Goal: Task Accomplishment & Management: Manage account settings

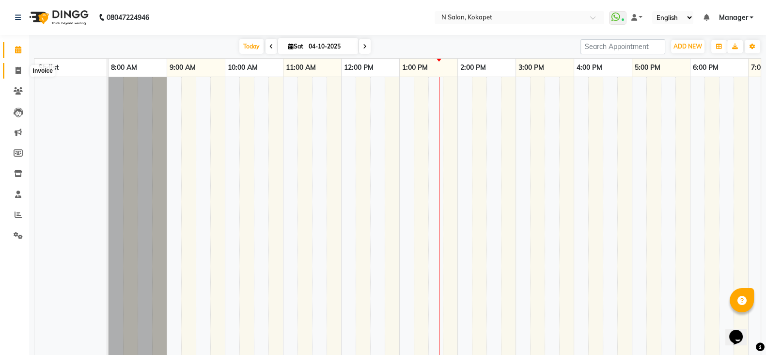
click at [12, 69] on span at bounding box center [18, 70] width 17 height 11
select select "service"
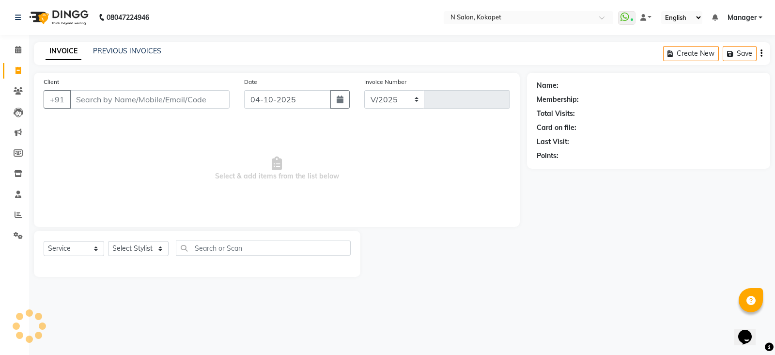
select select "7256"
type input "1714"
click at [10, 215] on span at bounding box center [18, 214] width 17 height 11
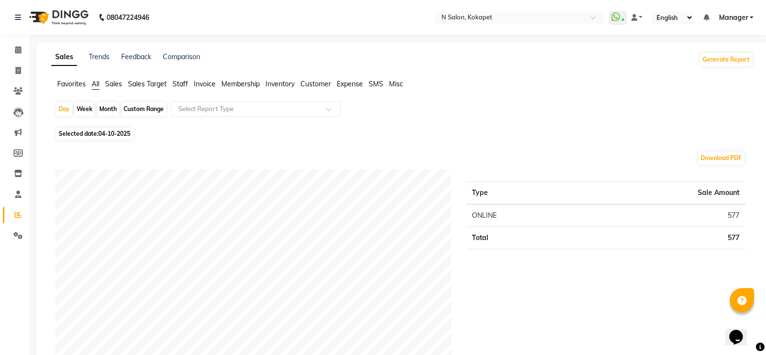
click at [182, 81] on span "Staff" at bounding box center [180, 83] width 16 height 9
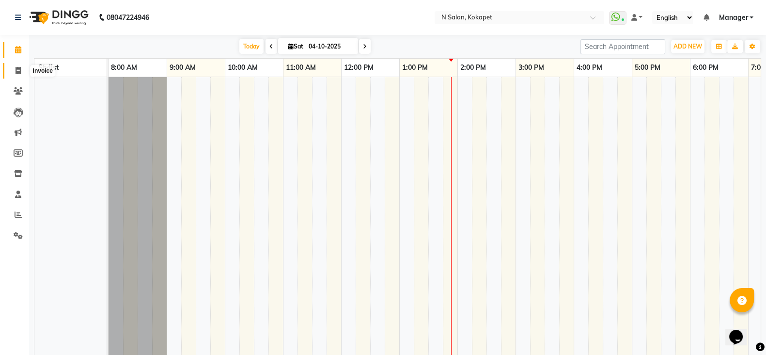
drag, startPoint x: 28, startPoint y: 74, endPoint x: 22, endPoint y: 72, distance: 6.6
click at [22, 72] on li "Invoice" at bounding box center [14, 71] width 29 height 21
click at [22, 72] on span at bounding box center [18, 70] width 17 height 11
select select "service"
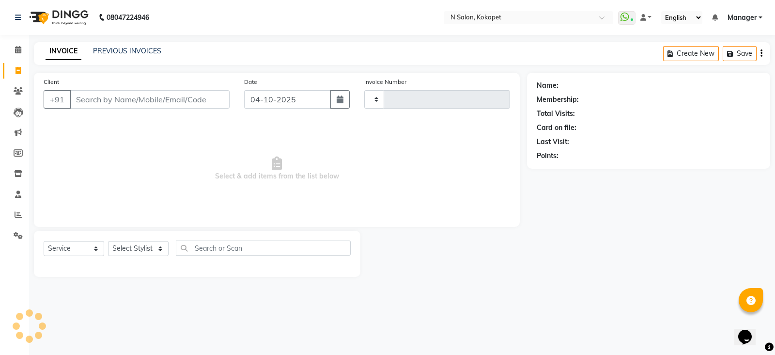
type input "1714"
select select "7256"
click at [111, 103] on input "Client" at bounding box center [150, 99] width 160 height 18
click at [123, 104] on input "Client" at bounding box center [150, 99] width 160 height 18
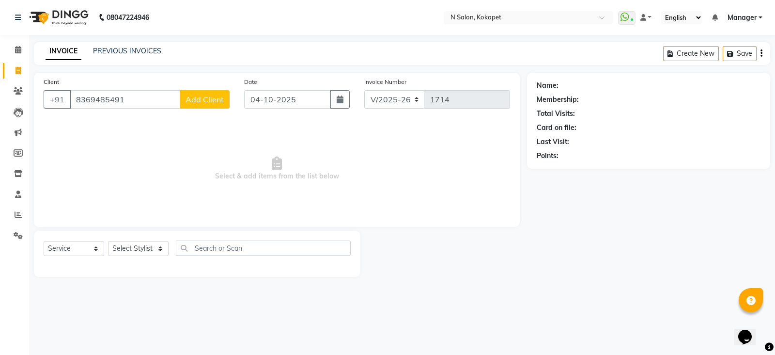
type input "8369485491"
click at [203, 98] on span "Add Client" at bounding box center [205, 99] width 38 height 10
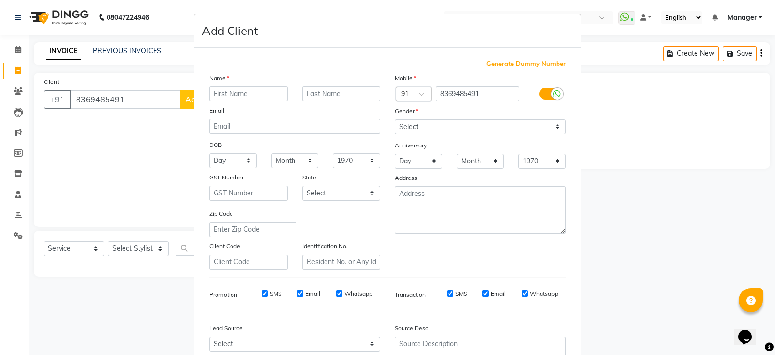
click at [222, 103] on div "Name Email DOB Day 01 02 03 04 05 06 07 08 09 10 11 12 13 14 15 16 17 18 19 20 …" at bounding box center [295, 171] width 186 height 197
click at [242, 94] on input "text" at bounding box center [248, 93] width 78 height 15
type input "Sneha"
click at [438, 132] on select "Select Male Female Other Prefer Not To Say" at bounding box center [480, 126] width 171 height 15
select select "female"
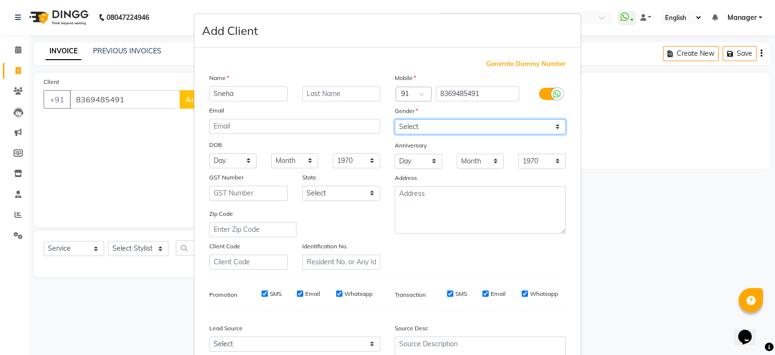
click at [395, 120] on select "Select Male Female Other Prefer Not To Say" at bounding box center [480, 126] width 171 height 15
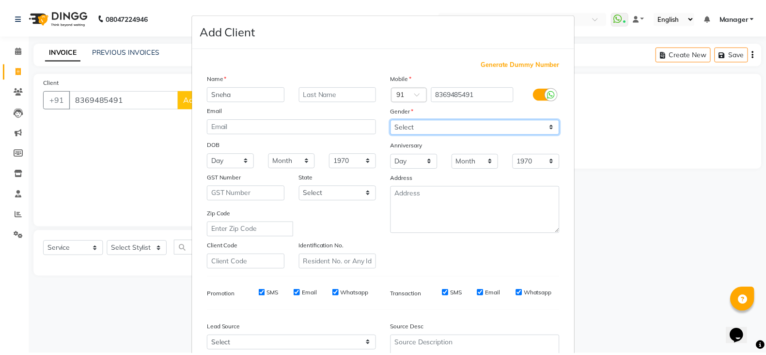
scroll to position [98, 0]
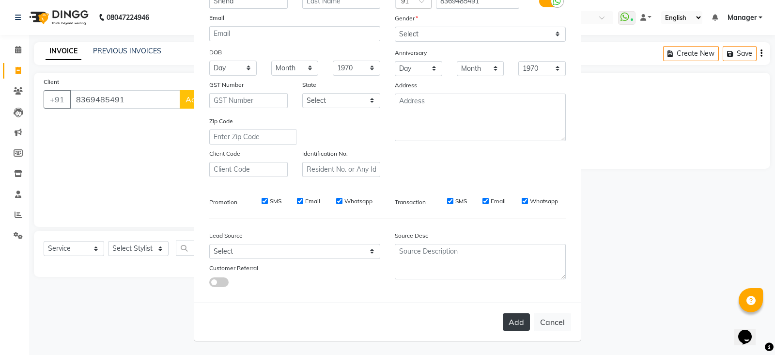
click at [518, 326] on button "Add" at bounding box center [516, 321] width 27 height 17
select select
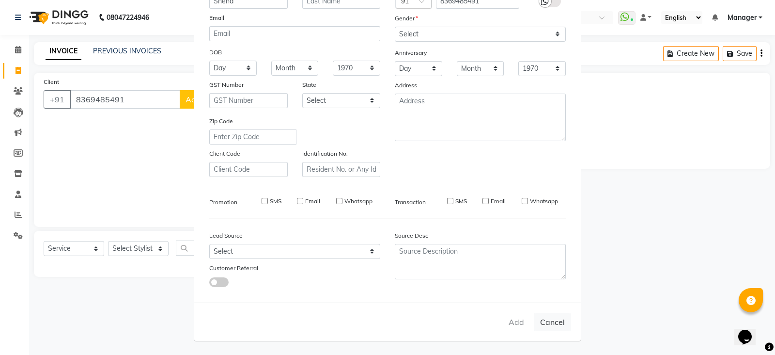
select select
checkbox input "false"
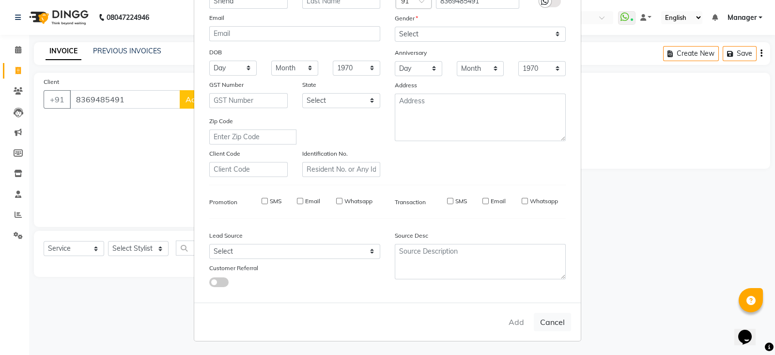
checkbox input "false"
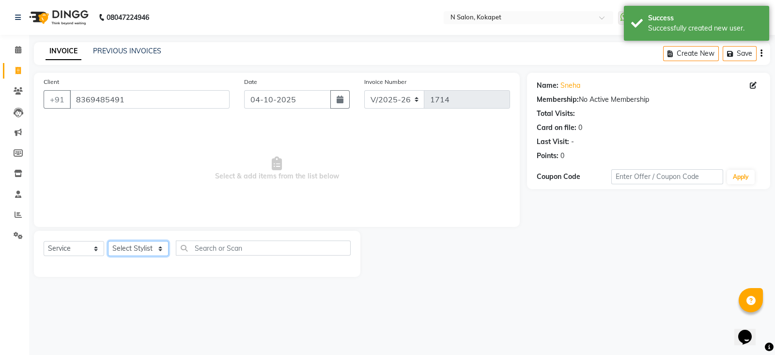
click at [143, 252] on select "Select Stylist Alim Anjali Bilal chai pedicurist Danish Manager Pooja Rehan Sam…" at bounding box center [138, 248] width 61 height 15
select select "80670"
click at [108, 241] on select "Select Stylist Alim Anjali Bilal chai pedicurist Danish Manager Pooja Rehan Sam…" at bounding box center [138, 248] width 61 height 15
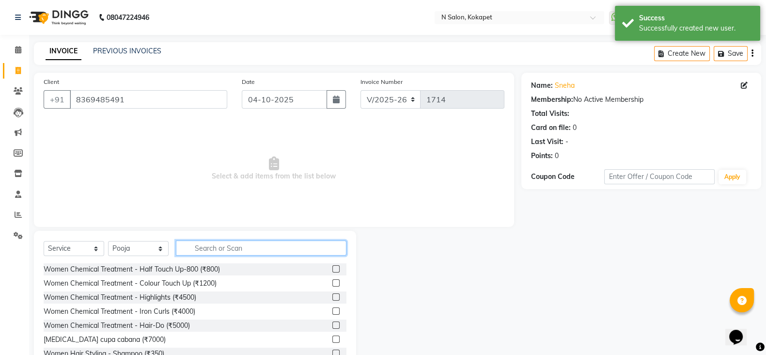
click at [234, 248] on input "text" at bounding box center [261, 247] width 171 height 15
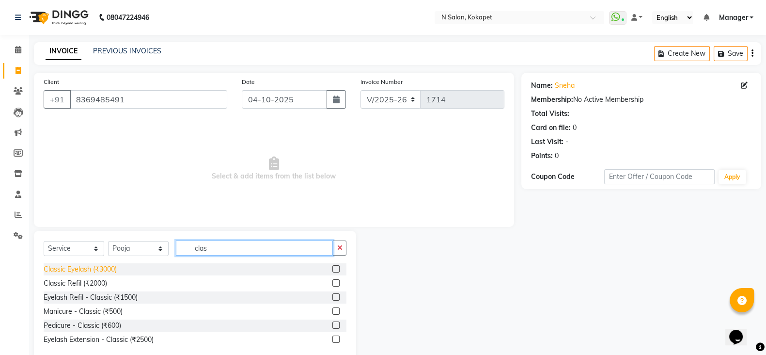
type input "clas"
click at [101, 272] on div "Classic Eyelash (₹3000)" at bounding box center [80, 269] width 73 height 10
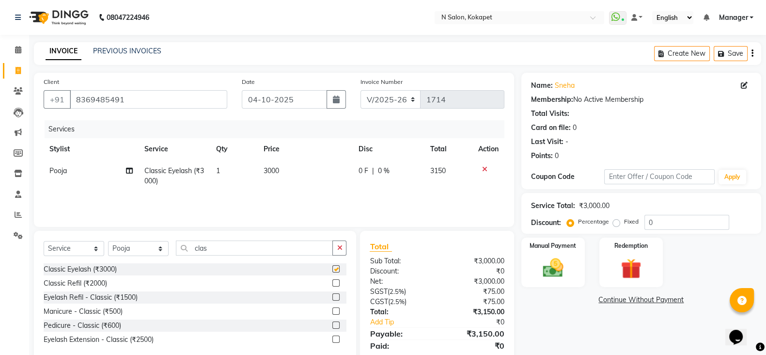
checkbox input "false"
click at [274, 166] on td "3000" at bounding box center [305, 176] width 95 height 32
select select "80670"
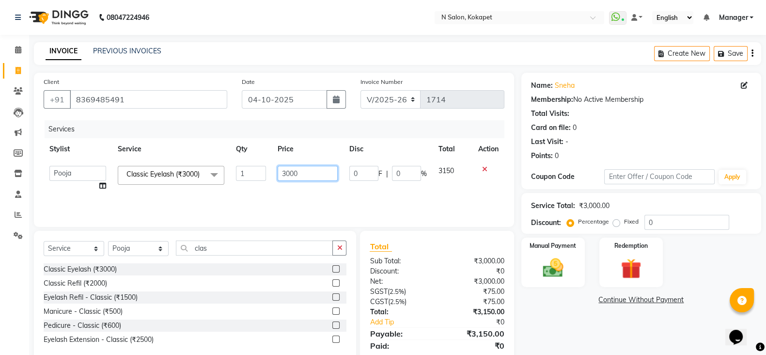
drag, startPoint x: 310, startPoint y: 174, endPoint x: 179, endPoint y: 181, distance: 131.0
click at [179, 181] on tr "Alim Anjali Bilal chai pedicurist Danish Manager Pooja Rehan Sameer seema Shuba…" at bounding box center [274, 178] width 461 height 37
type input "2500"
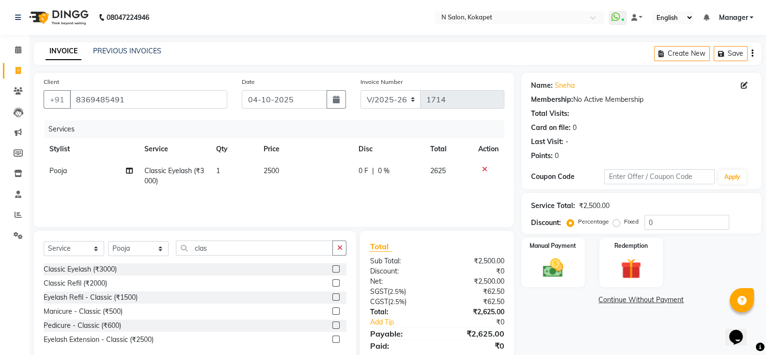
click at [258, 192] on div "Services Stylist Service Qty Price Disc Total Action Pooja Classic Eyelash (₹30…" at bounding box center [274, 168] width 461 height 97
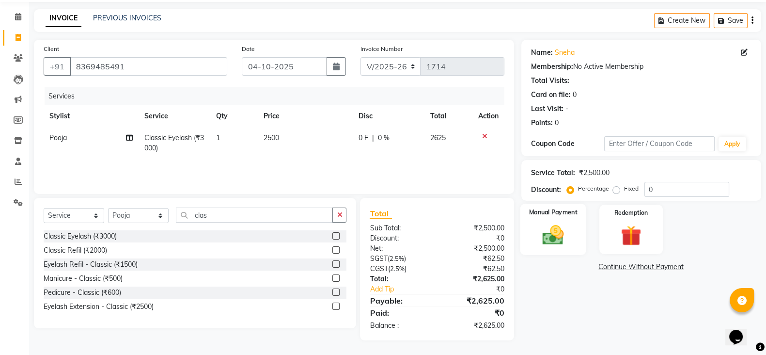
click at [581, 229] on div "Manual Payment" at bounding box center [553, 228] width 66 height 51
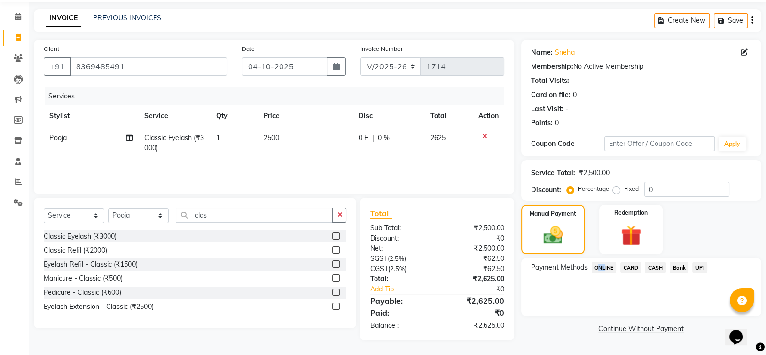
drag, startPoint x: 588, startPoint y: 269, endPoint x: 606, endPoint y: 265, distance: 18.4
click at [606, 265] on div "ONLINE" at bounding box center [602, 268] width 29 height 13
click at [606, 265] on span "ONLINE" at bounding box center [604, 267] width 25 height 11
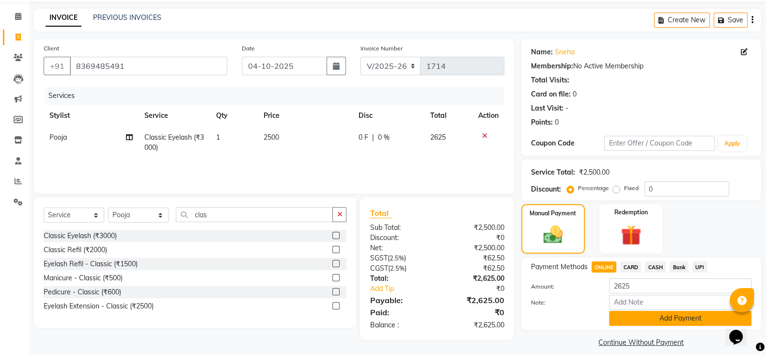
click at [650, 316] on button "Add Payment" at bounding box center [680, 318] width 142 height 15
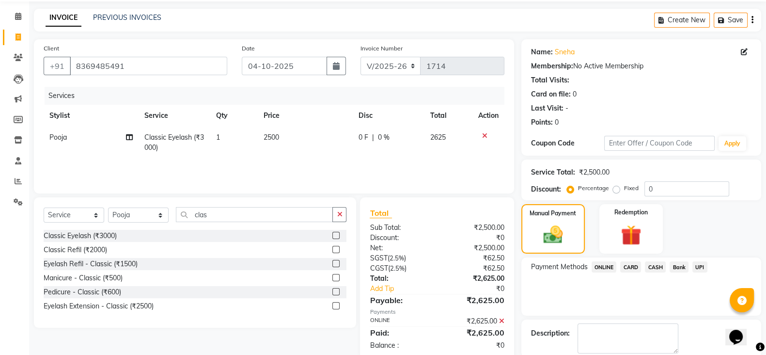
scroll to position [83, 0]
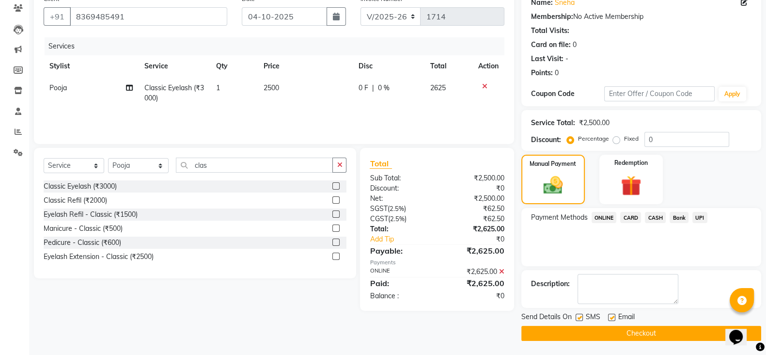
click at [674, 326] on button "Checkout" at bounding box center [641, 333] width 240 height 15
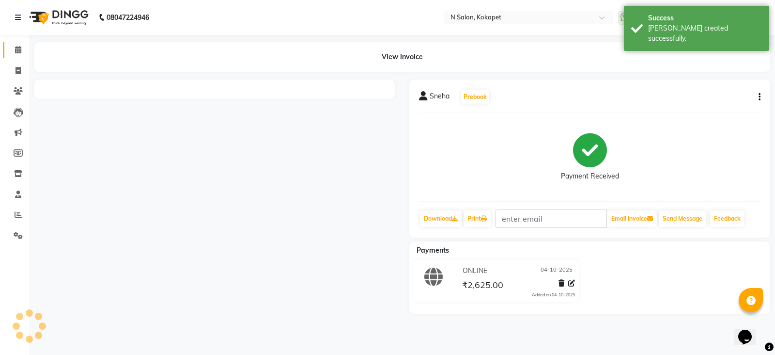
click at [15, 42] on link "Calendar" at bounding box center [14, 50] width 23 height 16
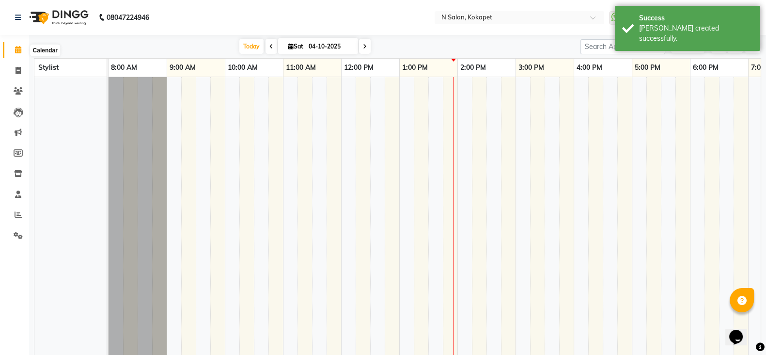
click at [16, 47] on icon at bounding box center [18, 49] width 6 height 7
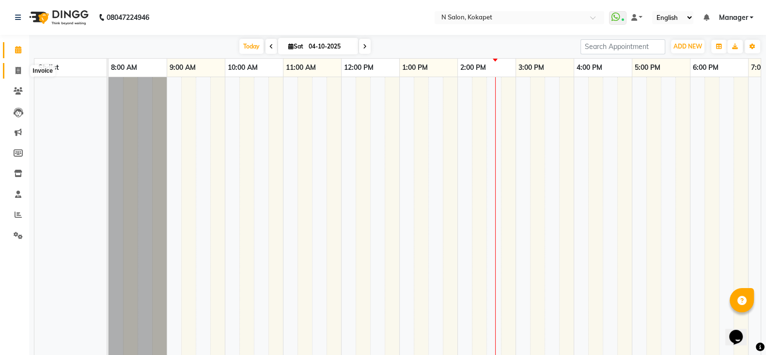
click at [18, 72] on icon at bounding box center [18, 70] width 5 height 7
select select "service"
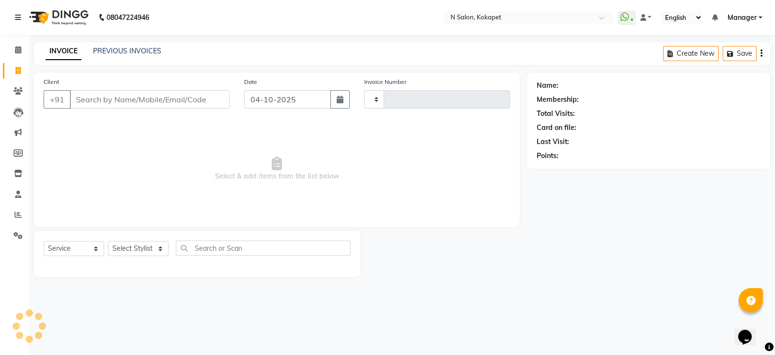
type input "1715"
select select "7256"
click at [91, 103] on input "Client" at bounding box center [150, 99] width 160 height 18
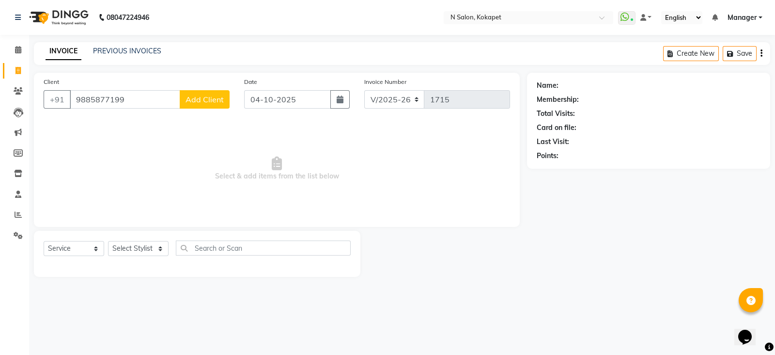
type input "9885877199"
click at [206, 105] on button "Add Client" at bounding box center [205, 99] width 50 height 18
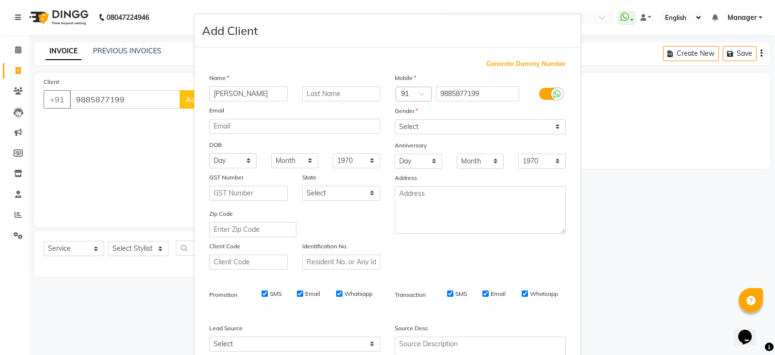
type input "Srikanth"
click at [449, 129] on select "Select Male Female Other Prefer Not To Say" at bounding box center [480, 126] width 171 height 15
select select "male"
click at [395, 120] on select "Select Male Female Other Prefer Not To Say" at bounding box center [480, 126] width 171 height 15
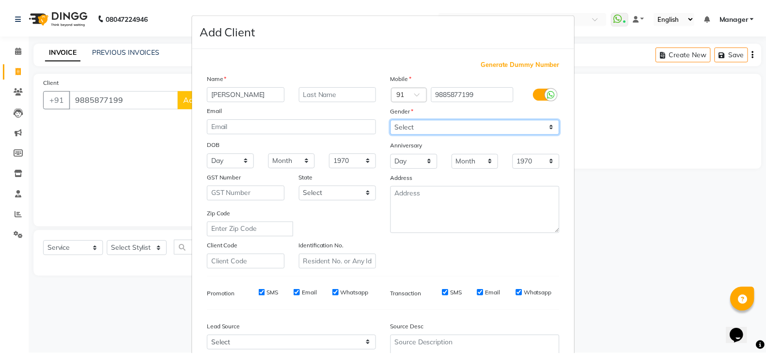
scroll to position [98, 0]
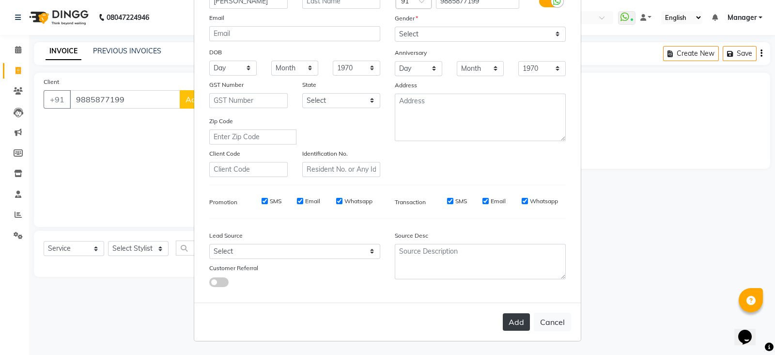
click at [509, 320] on button "Add" at bounding box center [516, 321] width 27 height 17
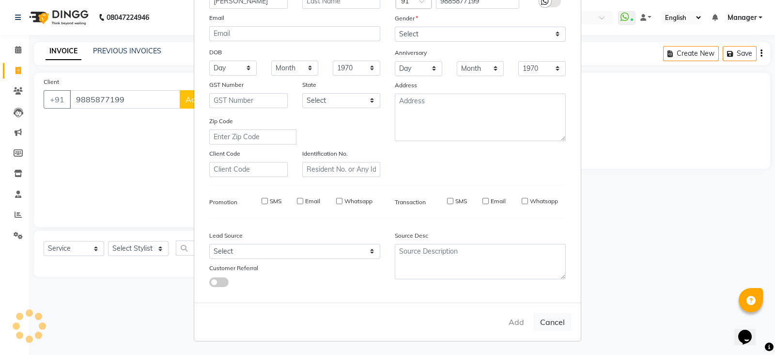
select select
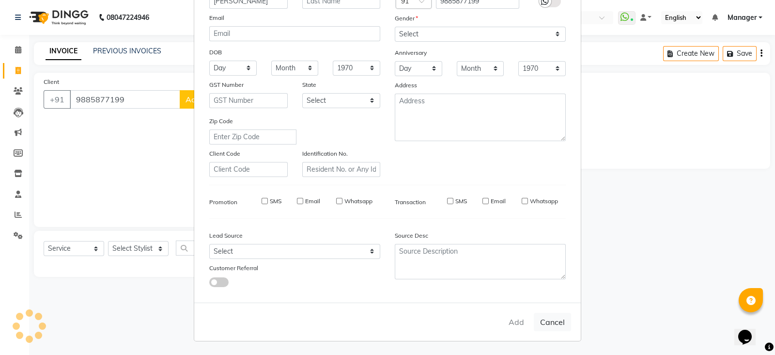
select select
checkbox input "false"
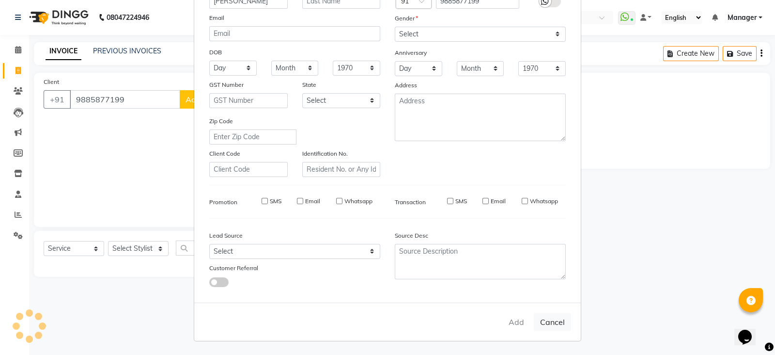
checkbox input "false"
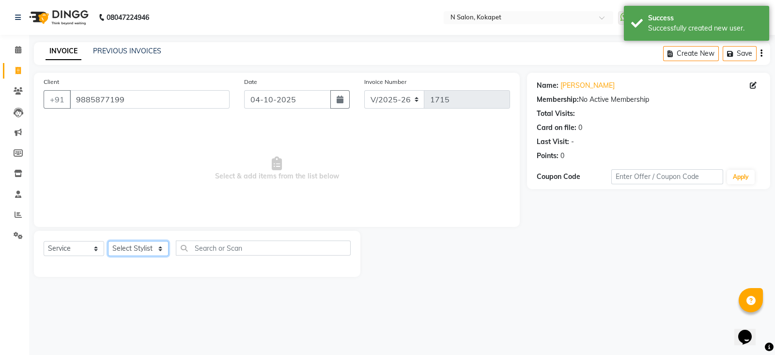
click at [136, 243] on select "Select Stylist Alim Anjali Bilal chai pedicurist Danish Manager Pooja Rehan Sam…" at bounding box center [138, 248] width 61 height 15
select select "90082"
click at [108, 241] on select "Select Stylist Alim Anjali Bilal chai pedicurist Danish Manager Pooja Rehan Sam…" at bounding box center [138, 248] width 61 height 15
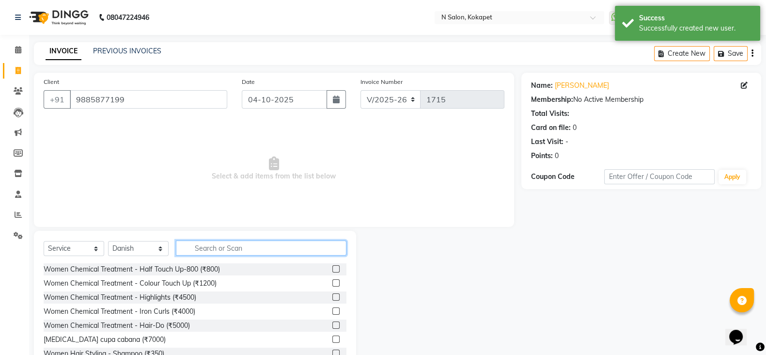
click at [213, 242] on input "text" at bounding box center [261, 247] width 171 height 15
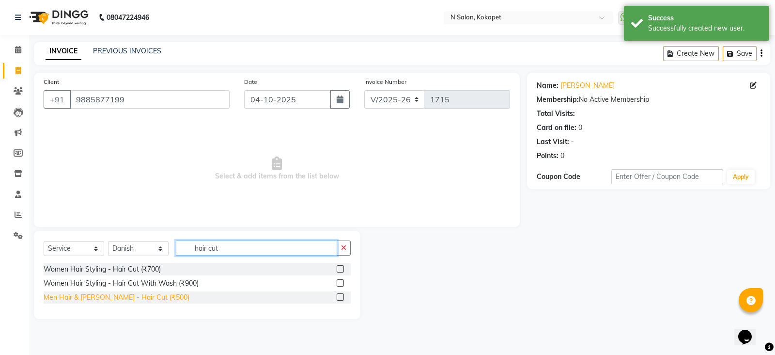
type input "hair cut"
click at [99, 301] on div "Men Hair & Beard - Hair Cut (₹500)" at bounding box center [117, 297] width 146 height 10
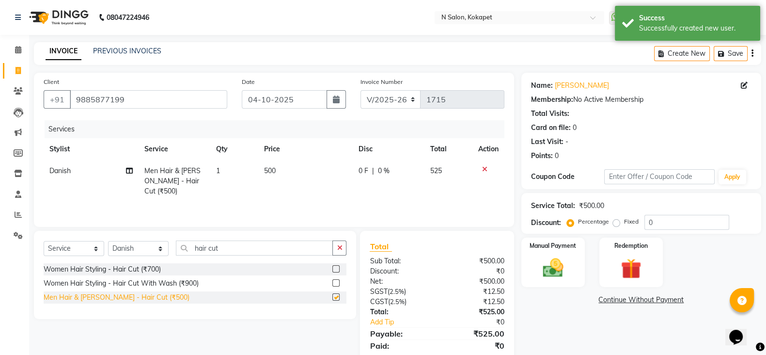
checkbox input "false"
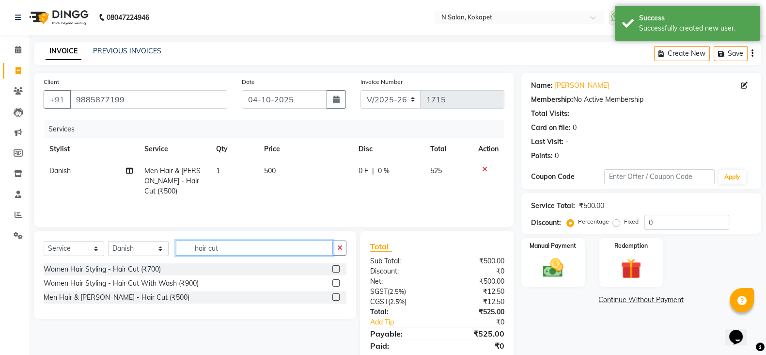
drag, startPoint x: 242, startPoint y: 246, endPoint x: 0, endPoint y: 284, distance: 245.3
click at [0, 284] on app-home "08047224946 Select Location × N Salon, Kokapet WhatsApp Status ✕ Status: Connec…" at bounding box center [383, 194] width 766 height 388
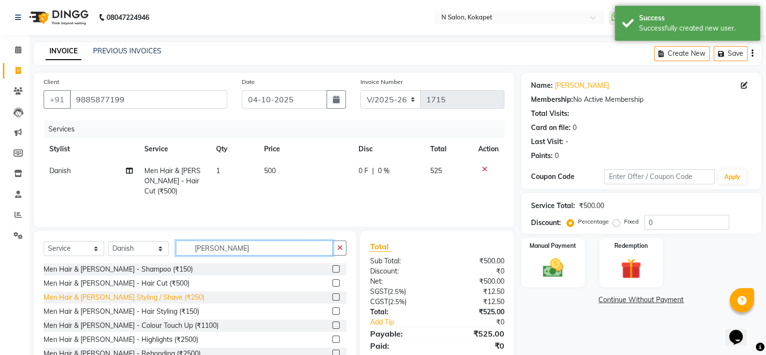
type input "beaRd"
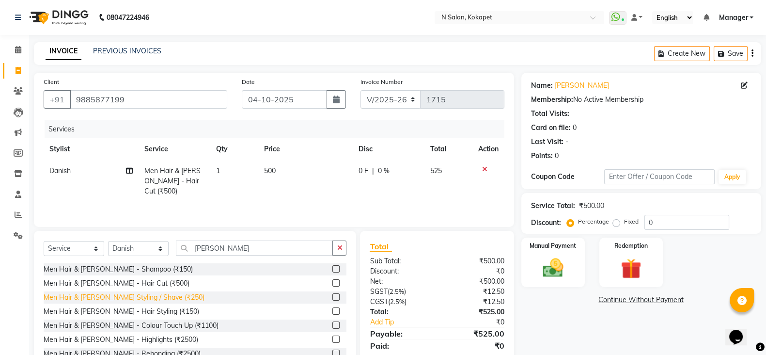
click at [111, 297] on div "Men Hair & Beard - Beard Styling / Shave (₹250)" at bounding box center [124, 297] width 161 height 10
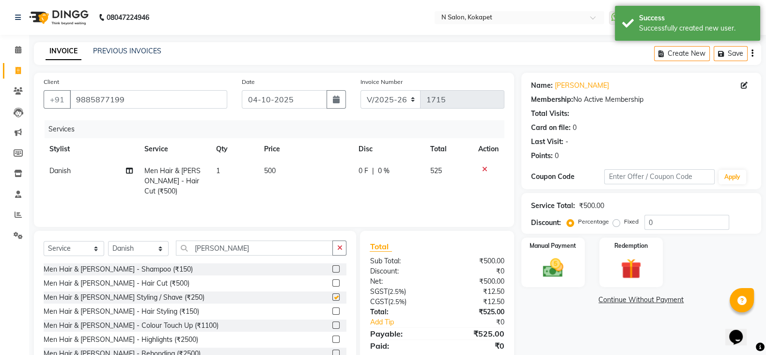
checkbox input "false"
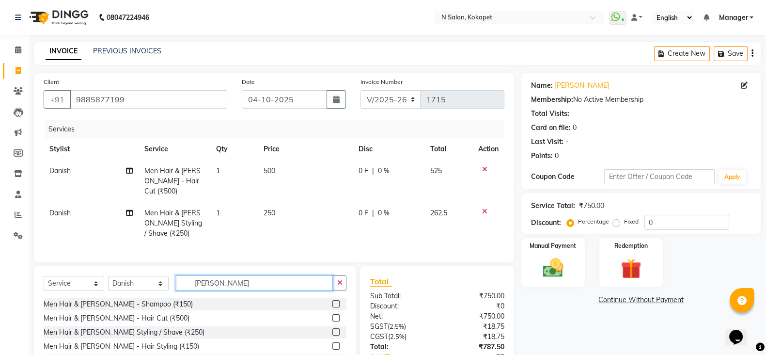
drag, startPoint x: 246, startPoint y: 280, endPoint x: 86, endPoint y: 253, distance: 162.0
click at [86, 253] on div "Client +91 9885877199 Date 04-10-2025 Invoice Number V/2025 V/2025-26 1715 Serv…" at bounding box center [274, 241] width 495 height 336
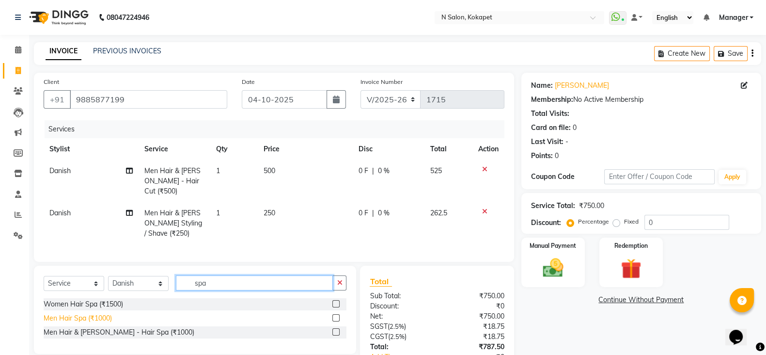
type input "spa"
click at [77, 314] on div "Men Hair Spa (₹1000)" at bounding box center [78, 318] width 68 height 10
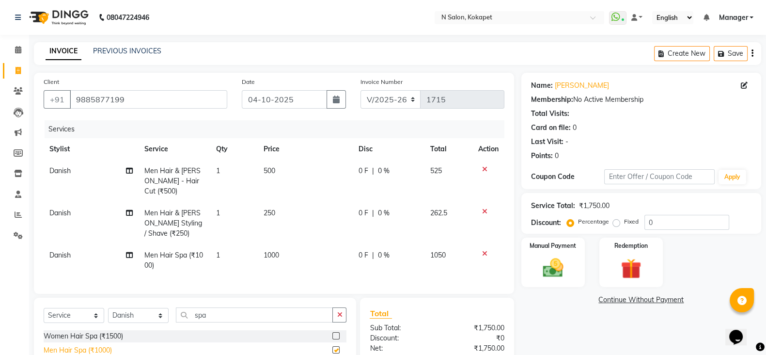
checkbox input "false"
click at [278, 250] on span "1000" at bounding box center [272, 254] width 16 height 9
select select "90082"
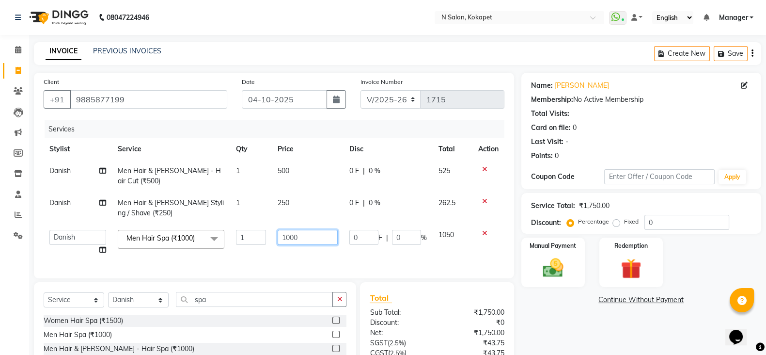
drag, startPoint x: 308, startPoint y: 240, endPoint x: 106, endPoint y: 243, distance: 201.6
click at [106, 243] on tr "Alim Anjali Bilal chai pedicurist Danish Manager Pooja Rehan Sameer seema Shuba…" at bounding box center [274, 242] width 461 height 37
type input "3000"
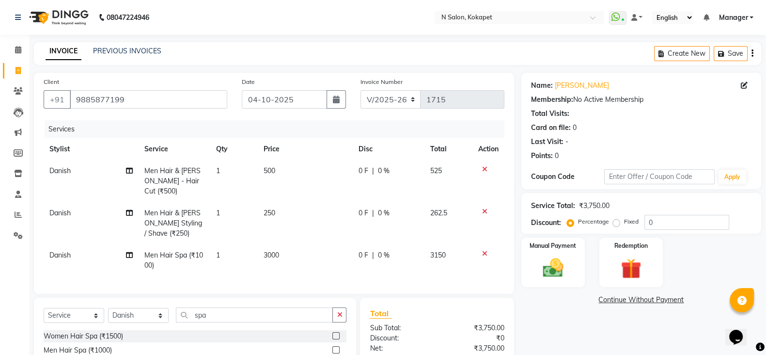
click at [279, 172] on td "500" at bounding box center [305, 181] width 95 height 42
select select "90082"
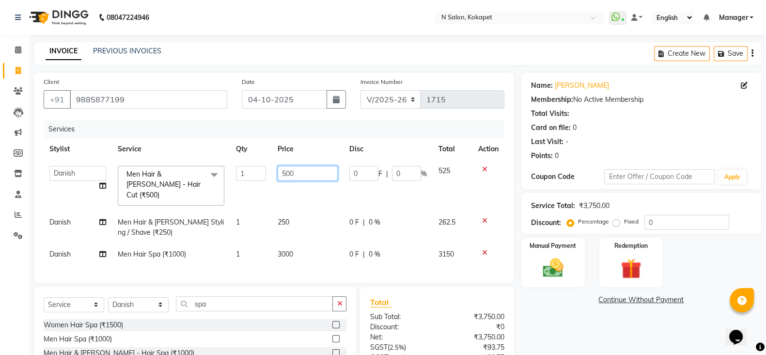
drag, startPoint x: 310, startPoint y: 178, endPoint x: 203, endPoint y: 163, distance: 108.1
click at [203, 163] on tr "Alim Anjali Bilal chai pedicurist Danish Manager Pooja Rehan Sameer seema Shuba…" at bounding box center [274, 185] width 461 height 51
type input "450"
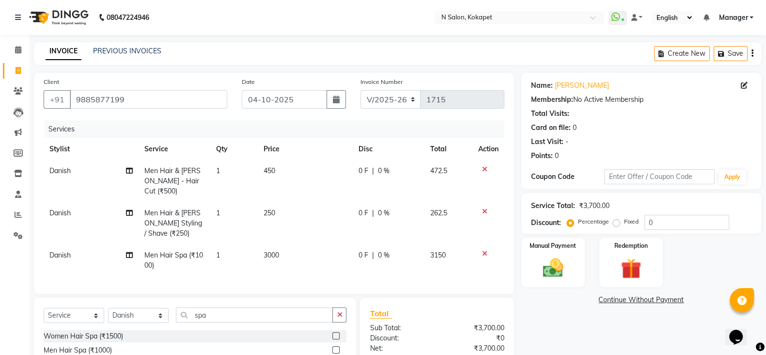
click at [292, 192] on tbody "Danish Men Hair & Beard - Hair Cut (₹500) 1 450 0 F | 0 % 472.5 Danish Men Hair…" at bounding box center [274, 218] width 461 height 116
click at [471, 289] on div "Client +91 9885877199 Date 04-10-2025 Invoice Number V/2025 V/2025-26 1715 Serv…" at bounding box center [274, 183] width 480 height 221
click at [492, 296] on div "Client +91 9885877199 Date 04-10-2025 Invoice Number V/2025 V/2025-26 1715 Serv…" at bounding box center [274, 256] width 495 height 367
click at [516, 292] on div "Client +91 9885877199 Date 04-10-2025 Invoice Number V/2025 V/2025-26 1715 Serv…" at bounding box center [274, 256] width 495 height 367
click at [140, 311] on select "Select Stylist Alim Anjali Bilal chai pedicurist Danish Manager Pooja Rehan Sam…" at bounding box center [138, 315] width 61 height 15
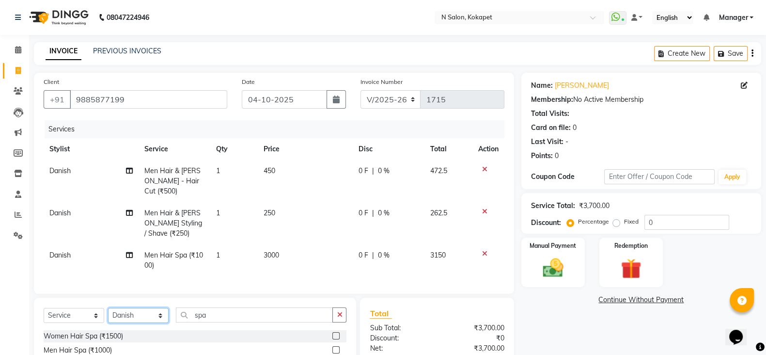
select select "90078"
click at [108, 308] on select "Select Stylist Alim Anjali Bilal chai pedicurist Danish Manager Pooja Rehan Sam…" at bounding box center [138, 315] width 61 height 15
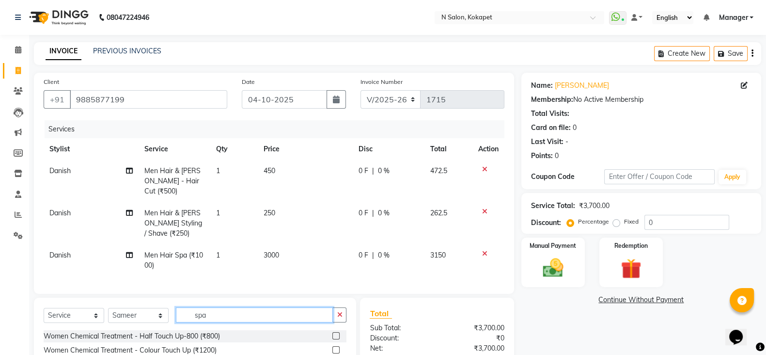
drag, startPoint x: 218, startPoint y: 313, endPoint x: 10, endPoint y: 321, distance: 208.0
click at [10, 321] on app-home "08047224946 Select Location × N Salon, Kokapet WhatsApp Status ✕ Status: Connec…" at bounding box center [383, 227] width 766 height 455
type input "spa"
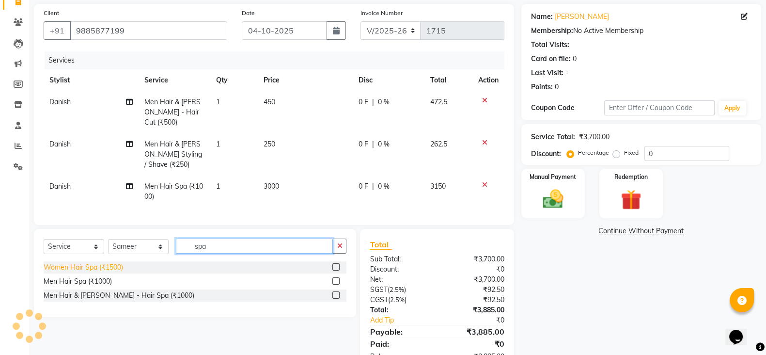
scroll to position [70, 0]
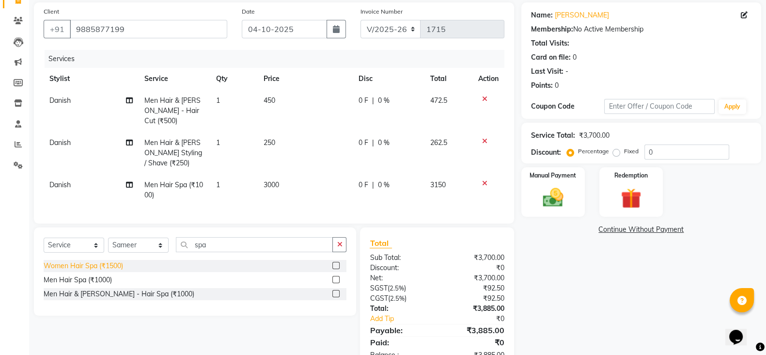
click at [79, 263] on div "Women Hair Spa (₹1500)" at bounding box center [83, 266] width 79 height 10
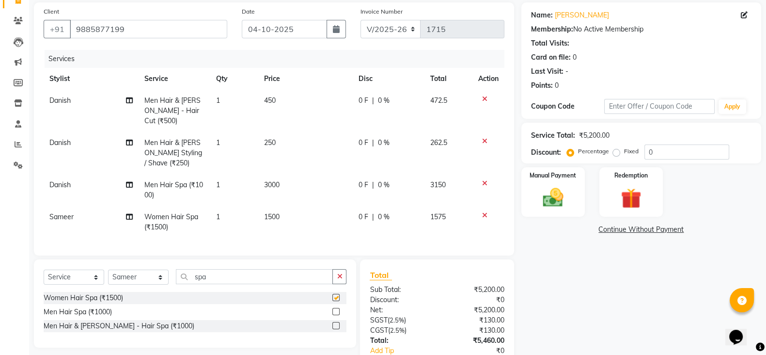
checkbox input "false"
click at [297, 209] on td "1500" at bounding box center [305, 222] width 95 height 32
select select "90078"
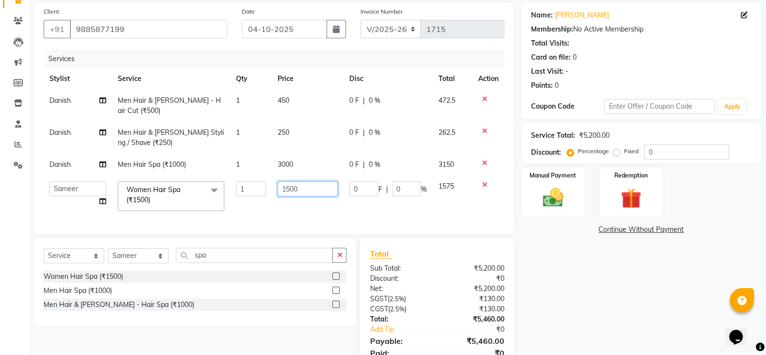
drag, startPoint x: 310, startPoint y: 187, endPoint x: 143, endPoint y: 188, distance: 167.2
click at [143, 188] on tr "Alim Anjali Bilal chai pedicurist Danish Manager Pooja Rehan Sameer seema Shuba…" at bounding box center [274, 195] width 461 height 41
type input "4000"
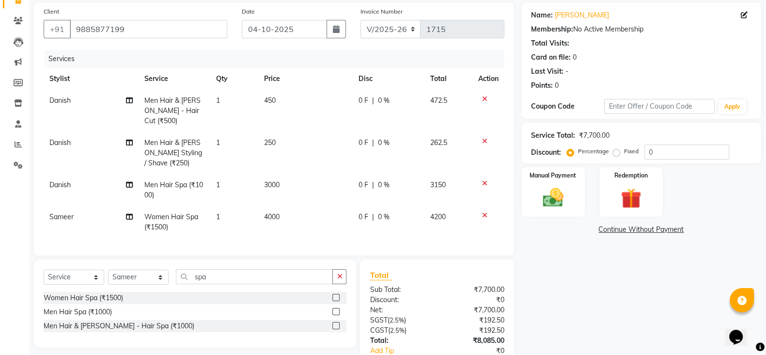
click at [261, 218] on div "Services Stylist Service Qty Price Disc Total Action Danish Men Hair & Beard - …" at bounding box center [274, 148] width 461 height 196
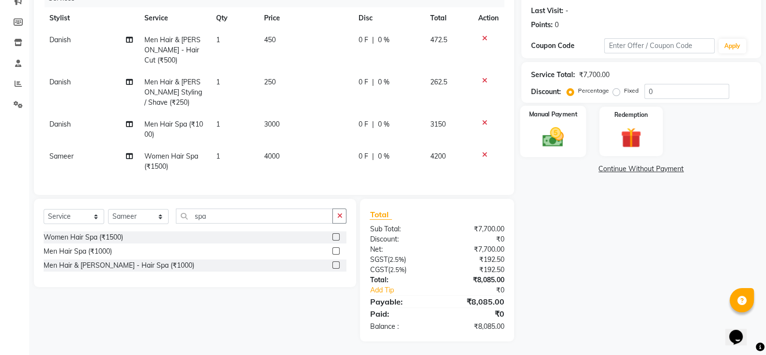
click at [560, 126] on img at bounding box center [553, 137] width 34 height 24
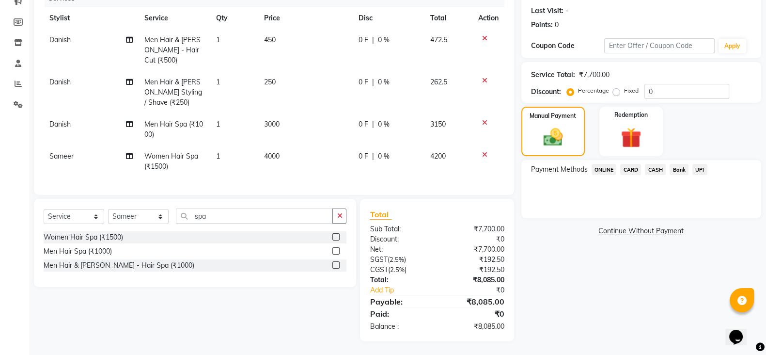
click at [636, 167] on span "CARD" at bounding box center [630, 169] width 21 height 11
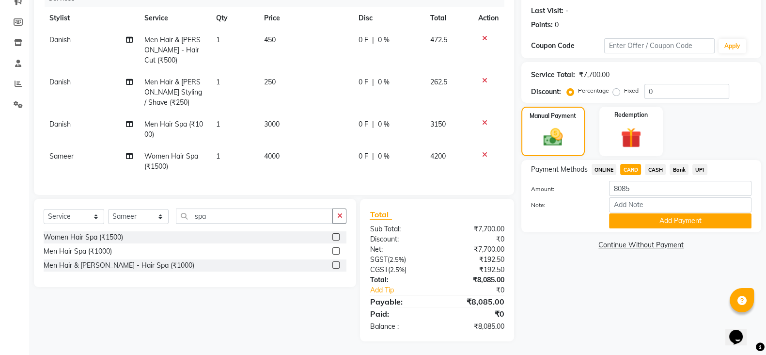
click at [636, 167] on span "CARD" at bounding box center [630, 169] width 21 height 11
click at [645, 224] on button "Add Payment" at bounding box center [680, 220] width 142 height 15
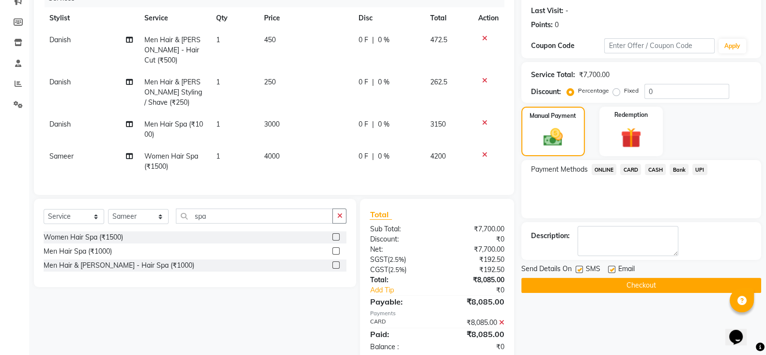
scroll to position [151, 0]
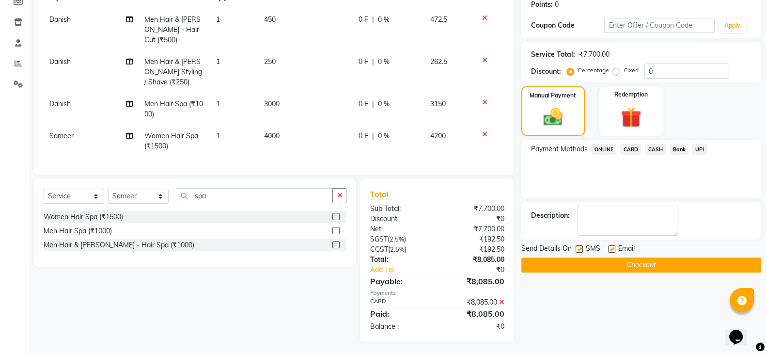
click at [639, 264] on button "Checkout" at bounding box center [641, 264] width 240 height 15
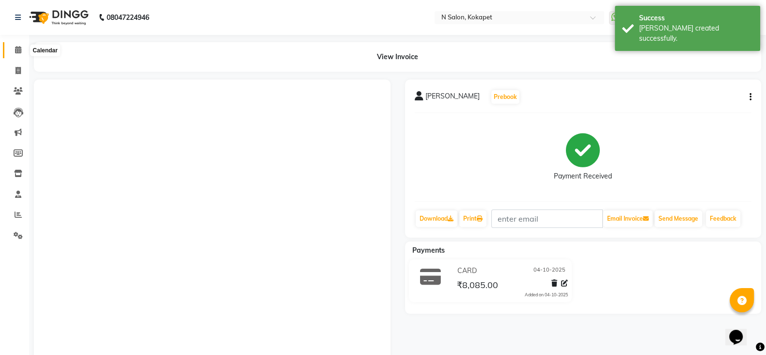
click at [19, 50] on icon at bounding box center [18, 49] width 6 height 7
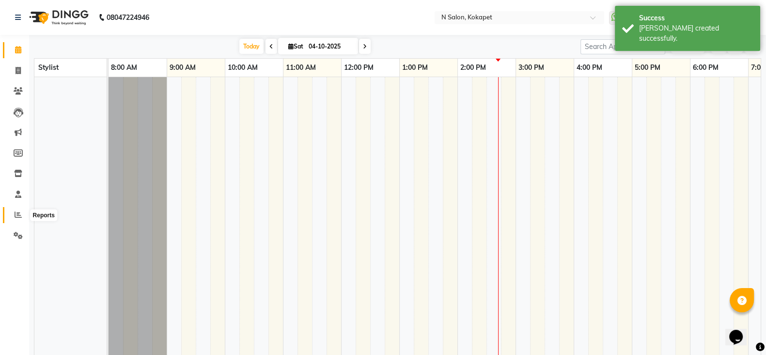
click at [18, 212] on icon at bounding box center [18, 214] width 7 height 7
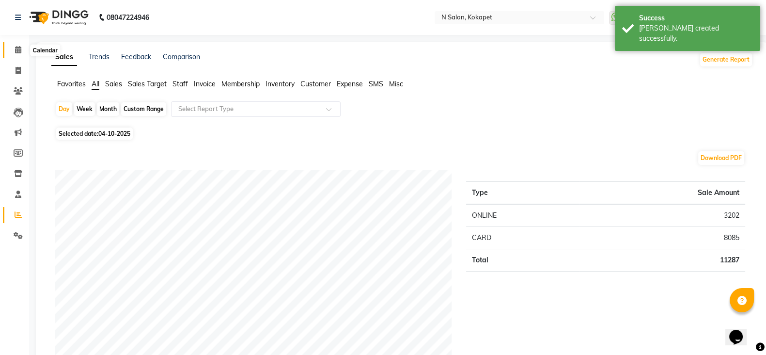
click at [16, 47] on icon at bounding box center [18, 49] width 6 height 7
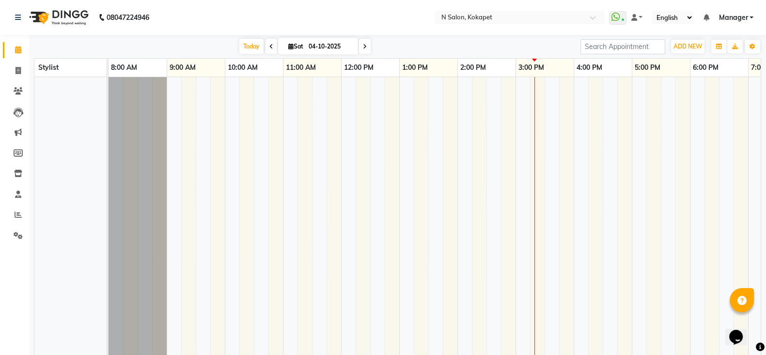
click at [505, 65] on div "2:00 PM" at bounding box center [487, 68] width 58 height 18
click at [16, 67] on icon at bounding box center [18, 70] width 5 height 7
select select "service"
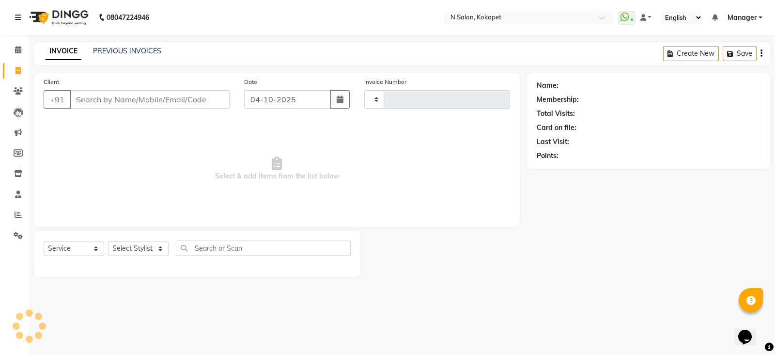
type input "1716"
select select "7256"
click at [110, 105] on input "Client" at bounding box center [150, 99] width 160 height 18
type input "6304745491"
drag, startPoint x: 228, startPoint y: 87, endPoint x: 213, endPoint y: 98, distance: 18.8
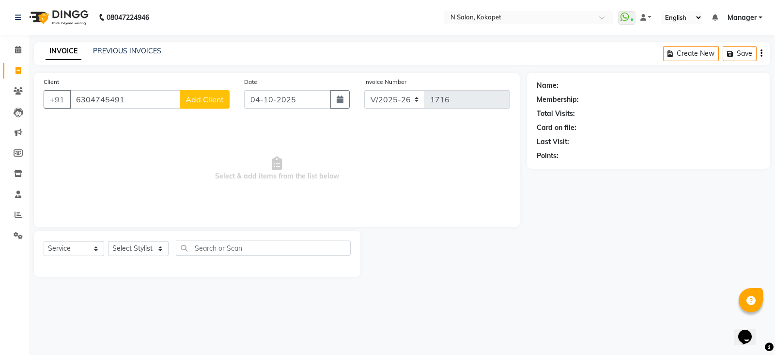
click at [213, 98] on div "Client +91 6304745491 Add Client" at bounding box center [136, 97] width 201 height 40
click at [213, 98] on span "Add Client" at bounding box center [205, 99] width 38 height 10
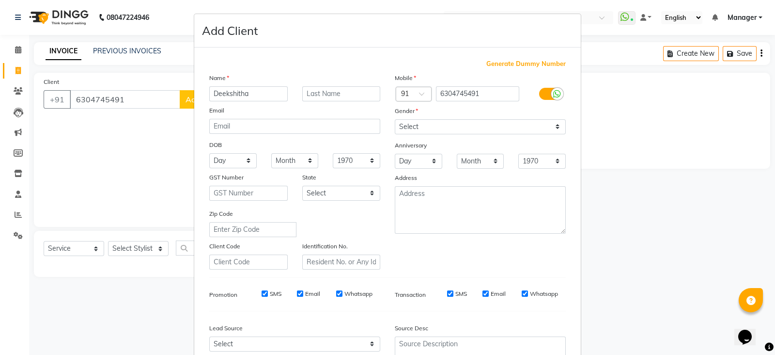
type input "Deekshitha"
click at [422, 120] on select "Select Male Female Other Prefer Not To Say" at bounding box center [480, 126] width 171 height 15
select select "female"
click at [395, 120] on select "Select Male Female Other Prefer Not To Say" at bounding box center [480, 126] width 171 height 15
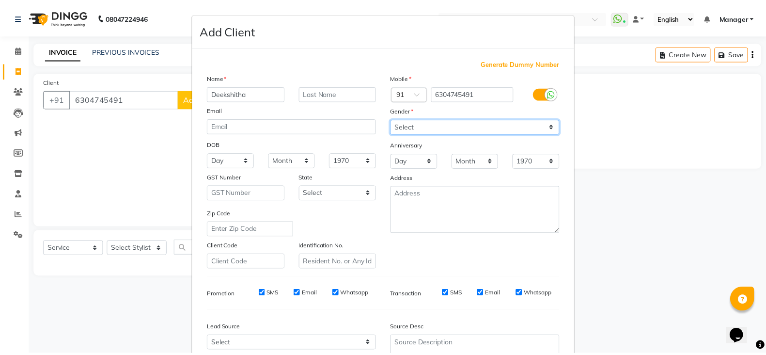
scroll to position [98, 0]
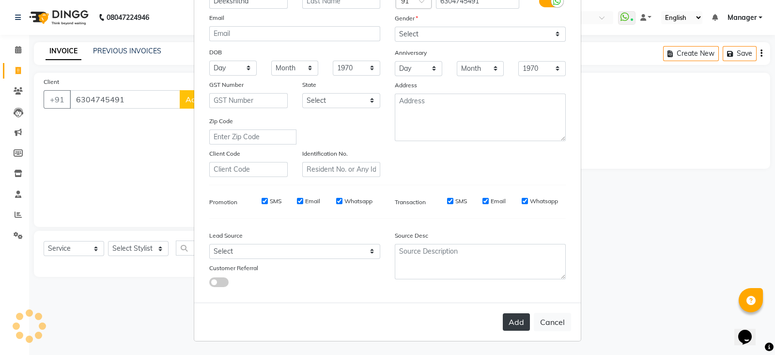
click at [509, 326] on button "Add" at bounding box center [516, 321] width 27 height 17
select select
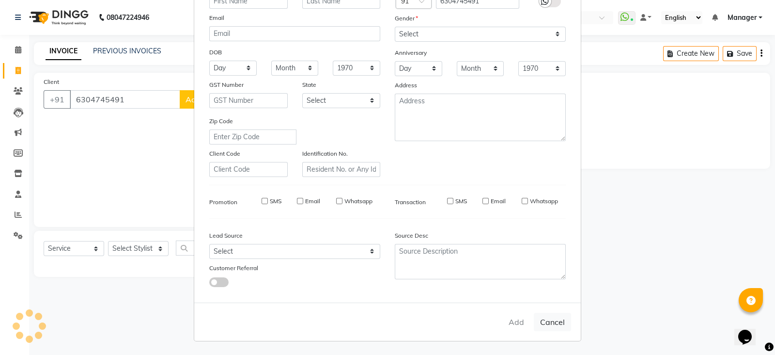
select select
checkbox input "false"
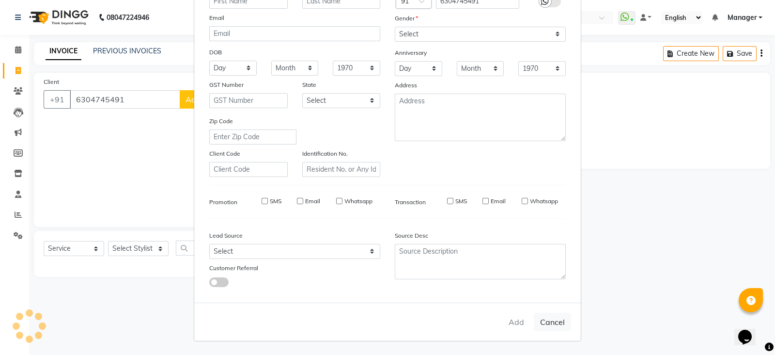
checkbox input "false"
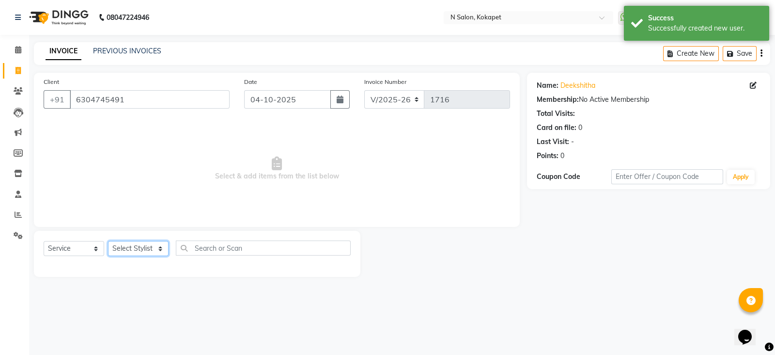
click at [141, 255] on select "Select Stylist Alim Anjali Bilal chai pedicurist Danish Manager Pooja Rehan Sam…" at bounding box center [138, 248] width 61 height 15
select select "70889"
click at [108, 241] on select "Select Stylist Alim Anjali Bilal chai pedicurist Danish Manager Pooja Rehan Sam…" at bounding box center [138, 248] width 61 height 15
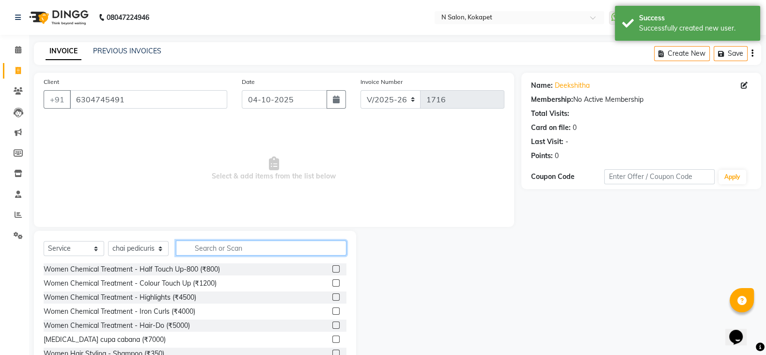
click at [213, 245] on input "text" at bounding box center [261, 247] width 171 height 15
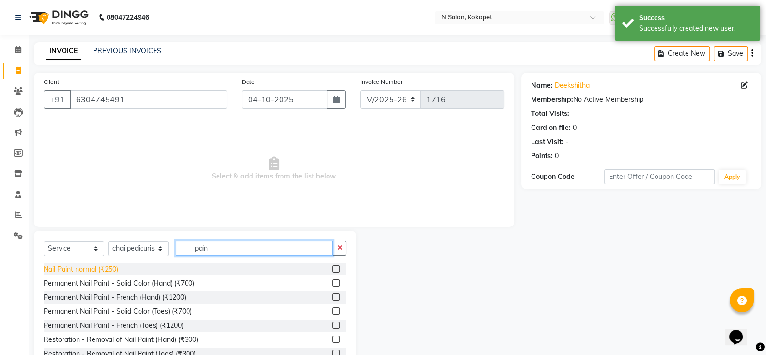
type input "pain"
click at [85, 271] on div "Nail Paint normal (₹250)" at bounding box center [81, 269] width 75 height 10
checkbox input "false"
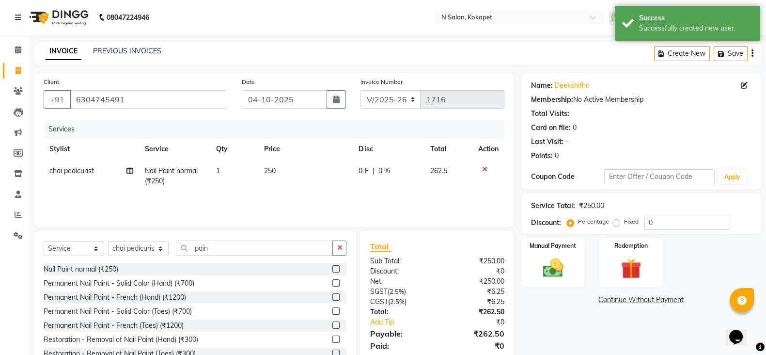
click at [279, 180] on td "250" at bounding box center [305, 176] width 95 height 32
select select "70889"
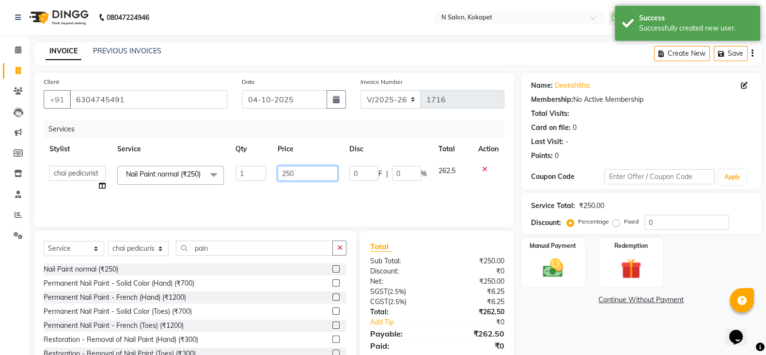
drag, startPoint x: 310, startPoint y: 173, endPoint x: 0, endPoint y: 192, distance: 310.2
click at [0, 192] on app-home "08047224946 Select Location × N Salon, Kokapet WhatsApp Status ✕ Status: Connec…" at bounding box center [383, 194] width 766 height 388
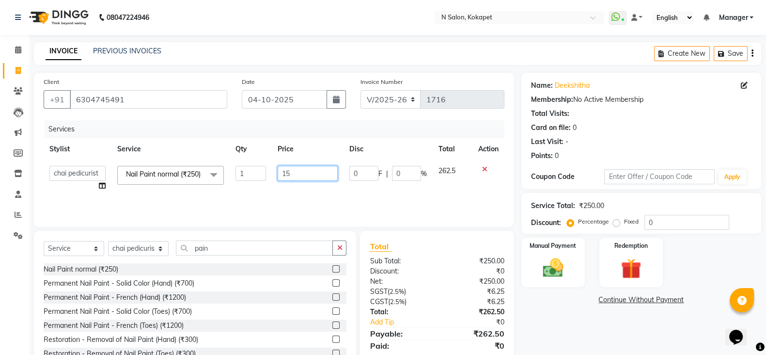
type input "150"
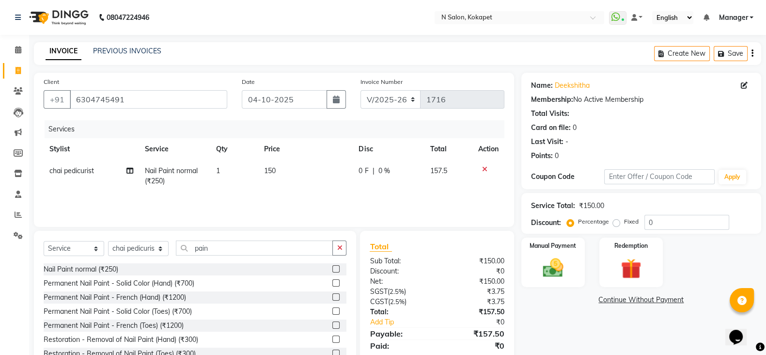
click at [257, 202] on div "Services Stylist Service Qty Price Disc Total Action chai pedicurist Nail Paint…" at bounding box center [274, 168] width 461 height 97
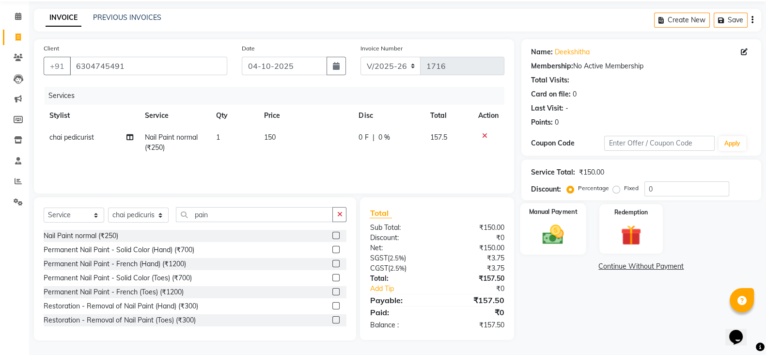
click at [555, 219] on div "Manual Payment" at bounding box center [553, 228] width 66 height 51
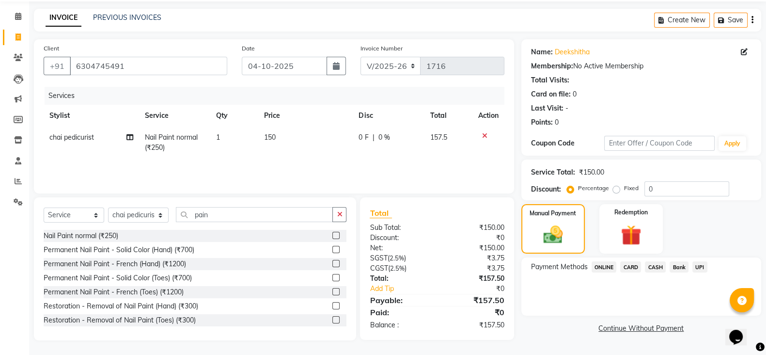
click at [608, 265] on span "ONLINE" at bounding box center [604, 266] width 25 height 11
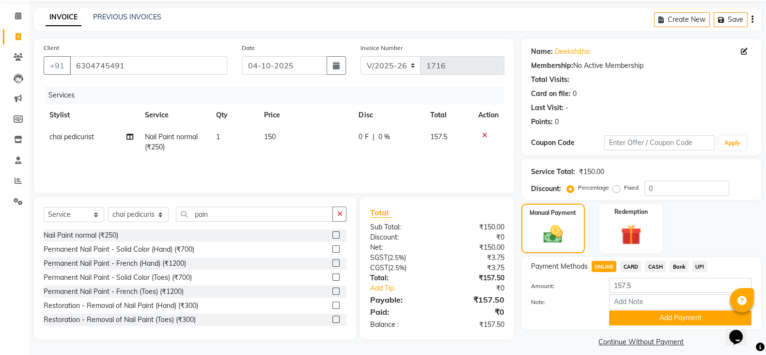
scroll to position [44, 0]
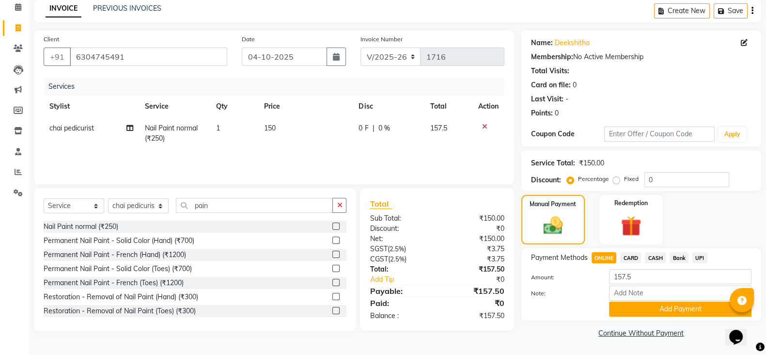
click at [635, 300] on div "Note:" at bounding box center [641, 293] width 235 height 16
click at [635, 301] on button "Add Payment" at bounding box center [680, 308] width 142 height 15
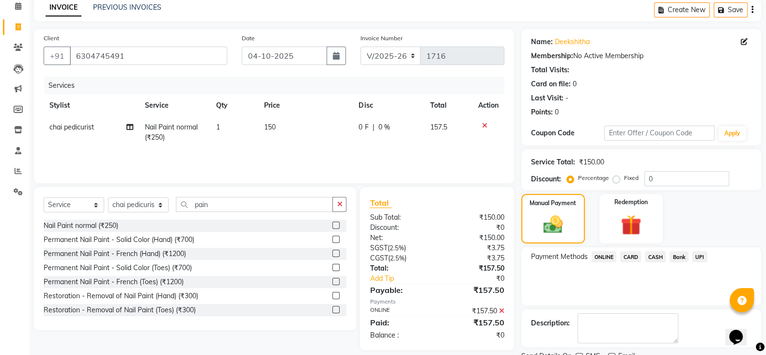
scroll to position [83, 0]
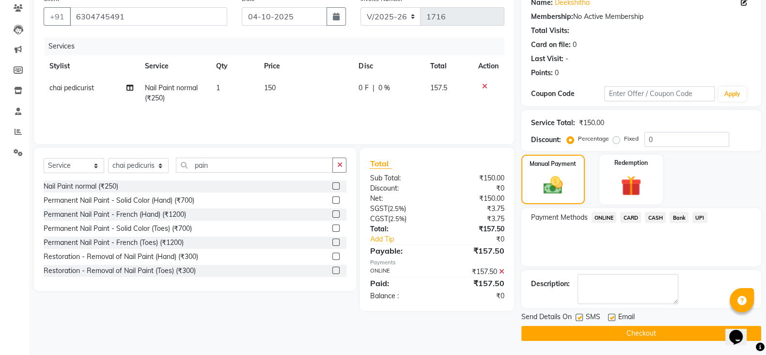
click at [644, 333] on button "Checkout" at bounding box center [641, 333] width 240 height 15
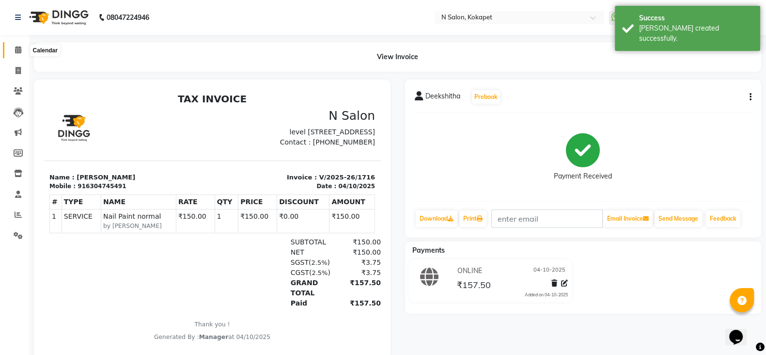
click at [12, 45] on span at bounding box center [18, 50] width 17 height 11
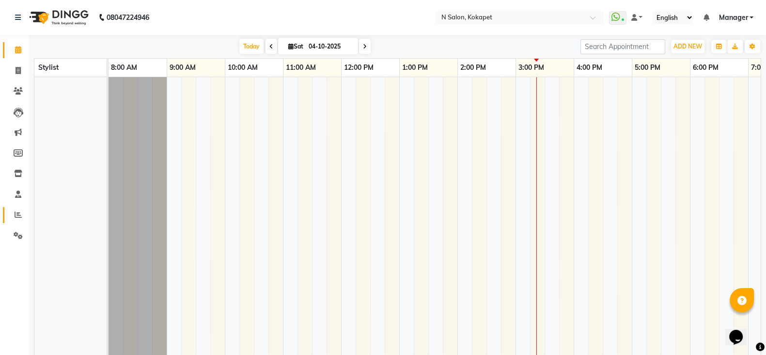
click at [17, 216] on icon at bounding box center [18, 214] width 7 height 7
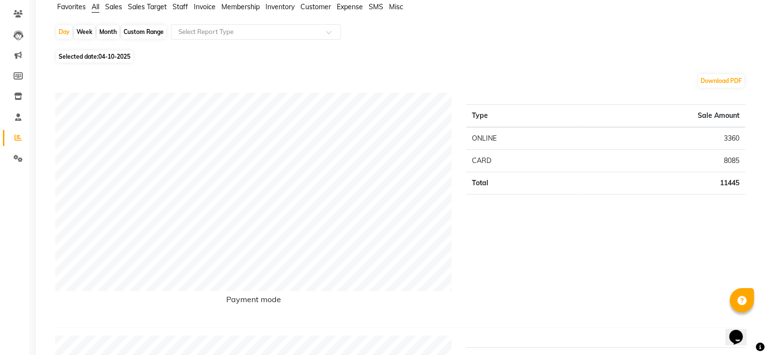
scroll to position [78, 0]
click at [557, 275] on div "Type Sale Amount ONLINE 3360 CARD 8085 Total 11445" at bounding box center [606, 205] width 294 height 227
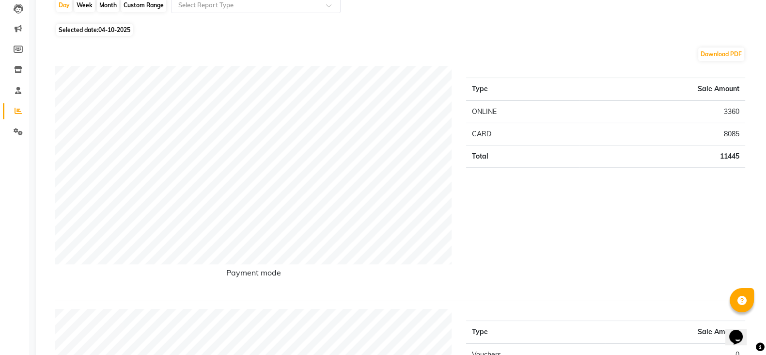
scroll to position [0, 0]
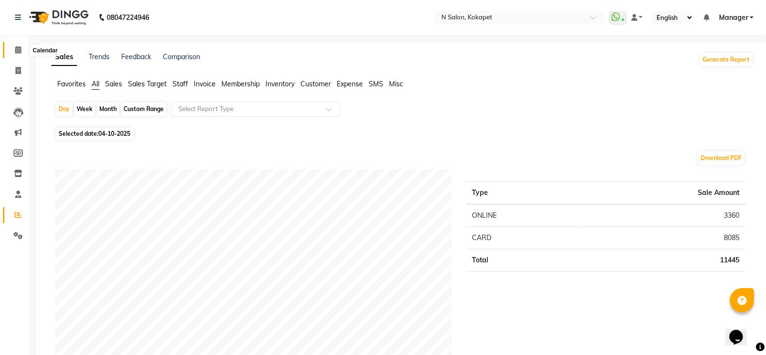
click at [17, 47] on icon at bounding box center [18, 49] width 6 height 7
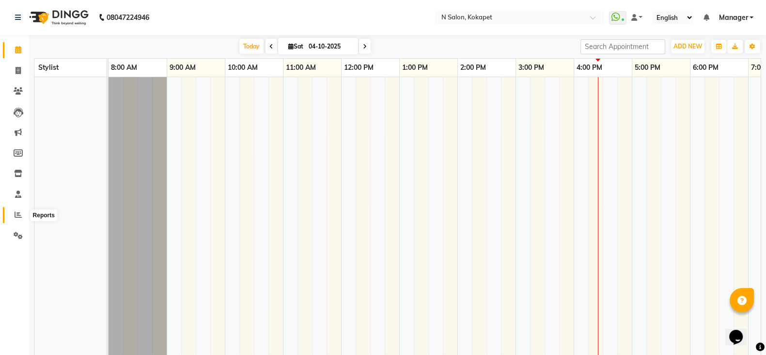
click at [20, 215] on icon at bounding box center [18, 214] width 7 height 7
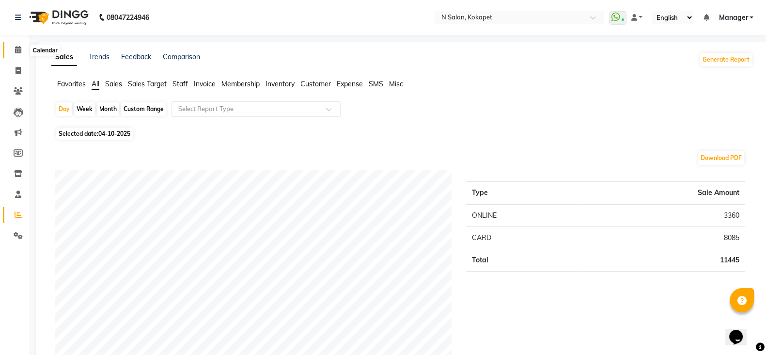
click at [17, 49] on icon at bounding box center [18, 49] width 6 height 7
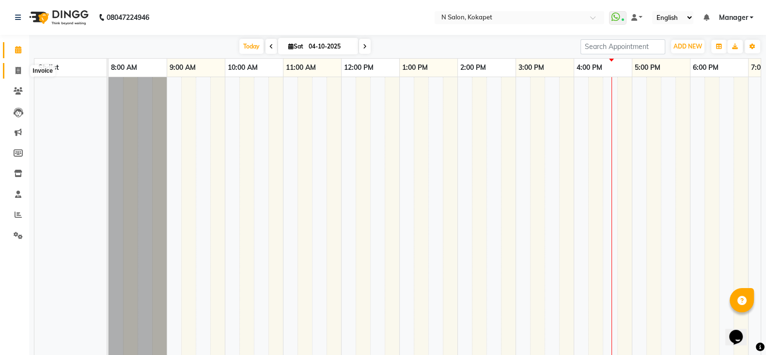
click at [13, 69] on span at bounding box center [18, 70] width 17 height 11
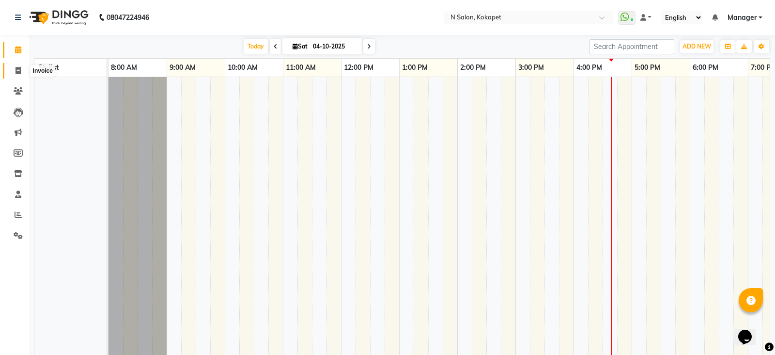
select select "7256"
select select "service"
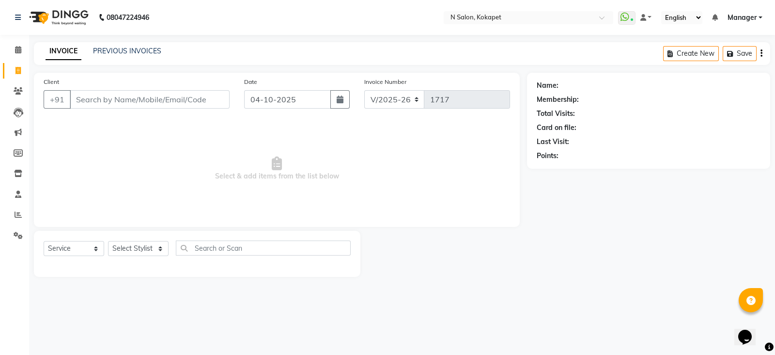
click at [80, 97] on input "Client" at bounding box center [150, 99] width 160 height 18
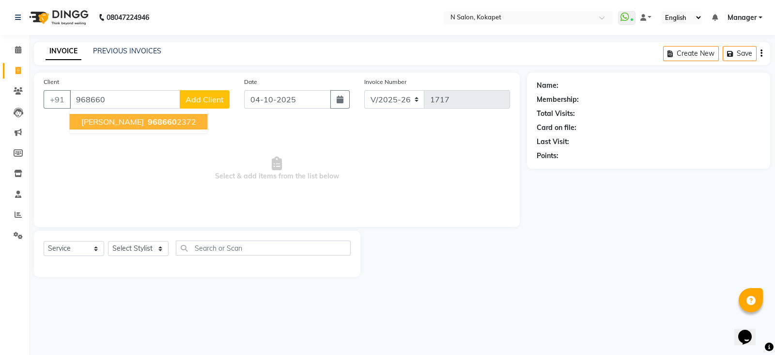
click at [148, 117] on span "968660" at bounding box center [162, 122] width 29 height 10
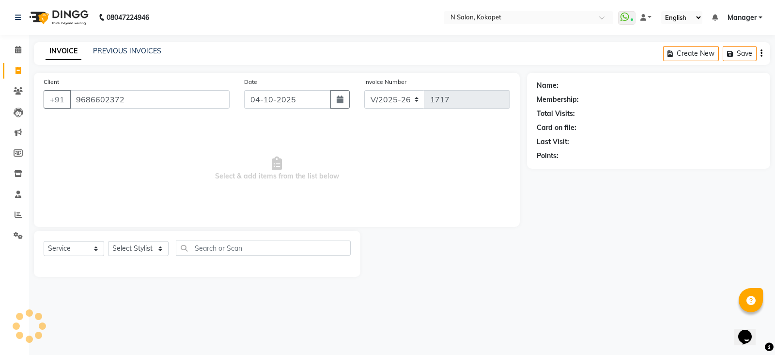
type input "9686602372"
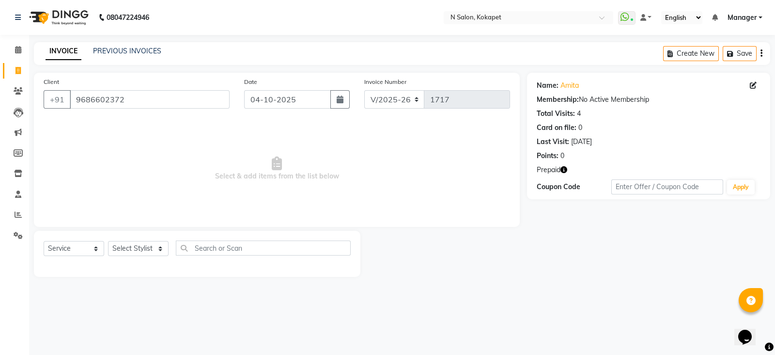
click at [565, 167] on icon "button" at bounding box center [564, 169] width 7 height 7
click at [605, 154] on div "Points: 0" at bounding box center [649, 156] width 224 height 10
click at [61, 66] on main "INVOICE PREVIOUS INVOICES Create New Save Client +91 9686602372 Date 04-10-2025…" at bounding box center [402, 166] width 746 height 249
click at [127, 245] on select "Select Stylist Alim Anjali Bilal chai pedicurist Danish Manager Pooja Rehan Sam…" at bounding box center [138, 248] width 61 height 15
select select "80668"
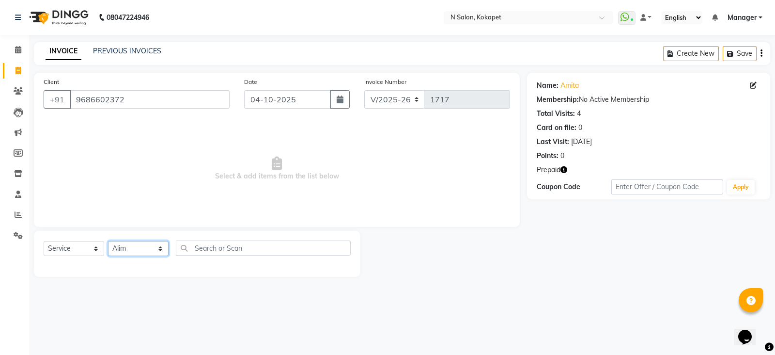
click at [108, 241] on select "Select Stylist Alim Anjali Bilal chai pedicurist Danish Manager Pooja Rehan Sam…" at bounding box center [138, 248] width 61 height 15
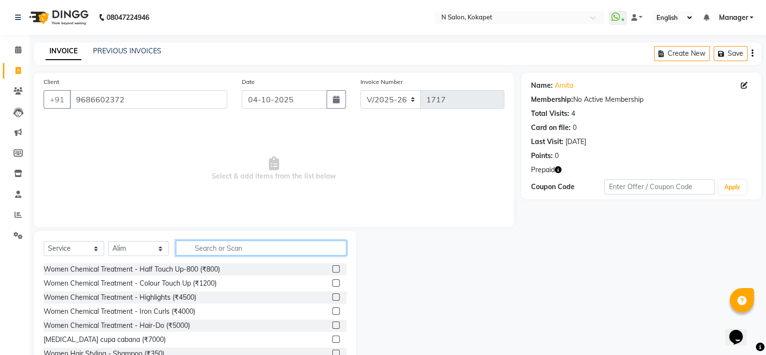
click at [211, 253] on input "text" at bounding box center [261, 247] width 171 height 15
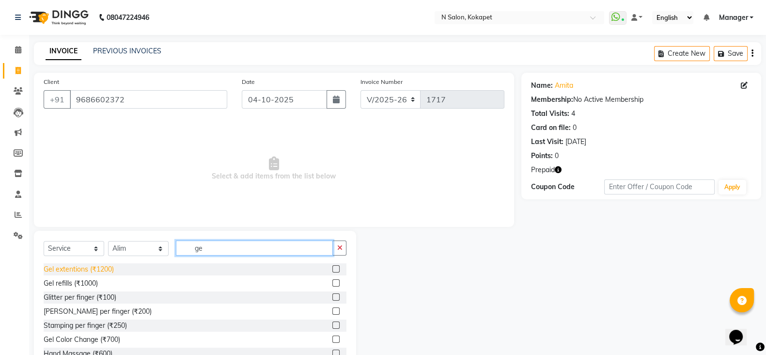
type input "ge"
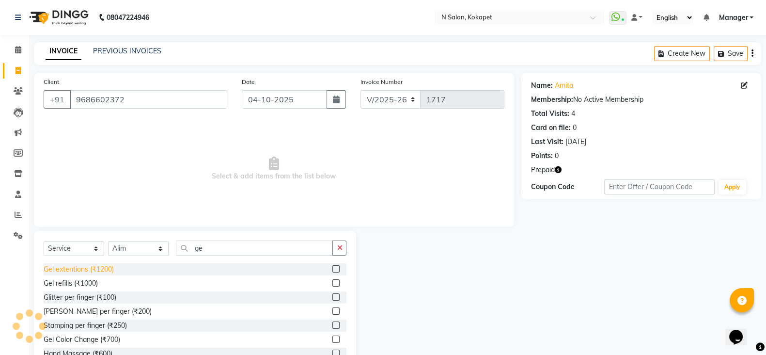
click at [104, 265] on div "Gel extentions (₹1200)" at bounding box center [79, 269] width 70 height 10
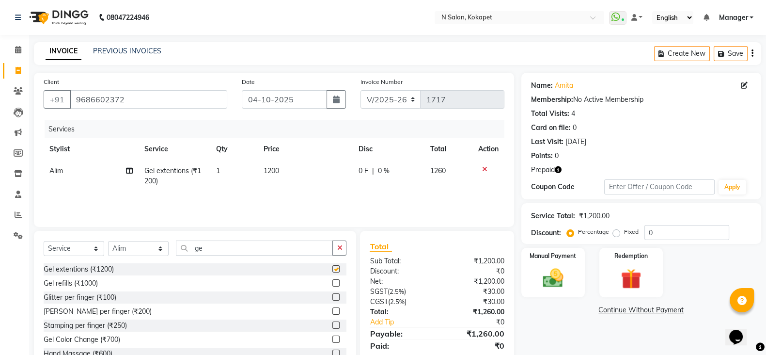
checkbox input "false"
drag, startPoint x: 232, startPoint y: 247, endPoint x: 3, endPoint y: 190, distance: 235.3
click at [3, 190] on app-home "08047224946 Select Location × N Salon, Kokapet WhatsApp Status ✕ Status: Connec…" at bounding box center [383, 194] width 766 height 388
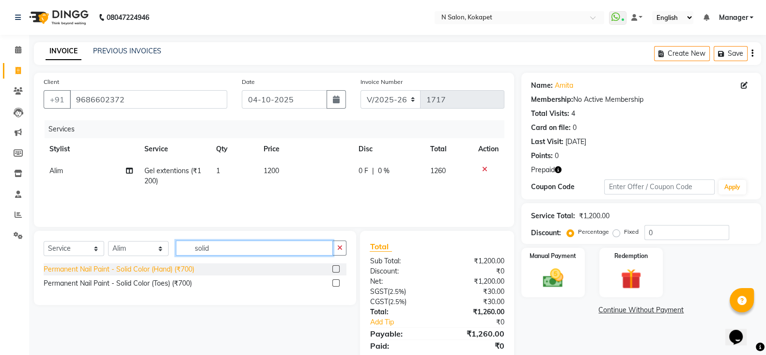
type input "solid"
click at [147, 267] on div "Permanent Nail Paint - Solid Color (Hand) (₹700)" at bounding box center [119, 269] width 151 height 10
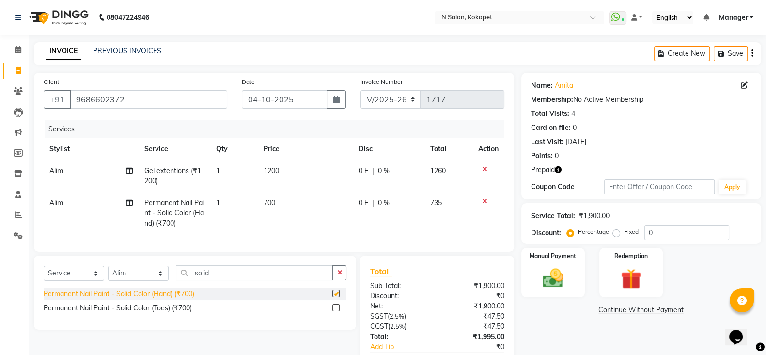
checkbox input "false"
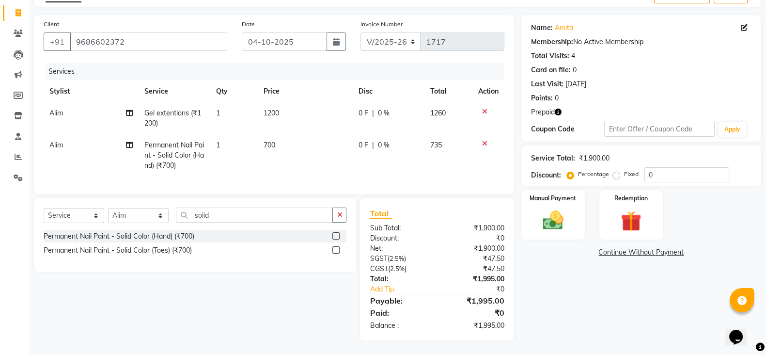
click at [559, 109] on icon "button" at bounding box center [558, 112] width 7 height 7
click at [630, 217] on img at bounding box center [631, 221] width 34 height 26
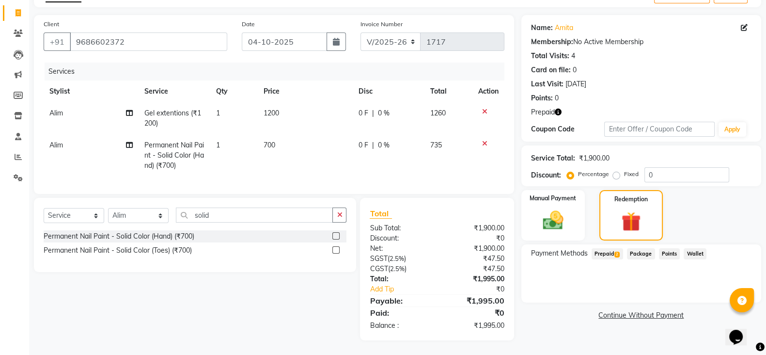
click at [603, 248] on span "Prepaid 2" at bounding box center [607, 253] width 31 height 11
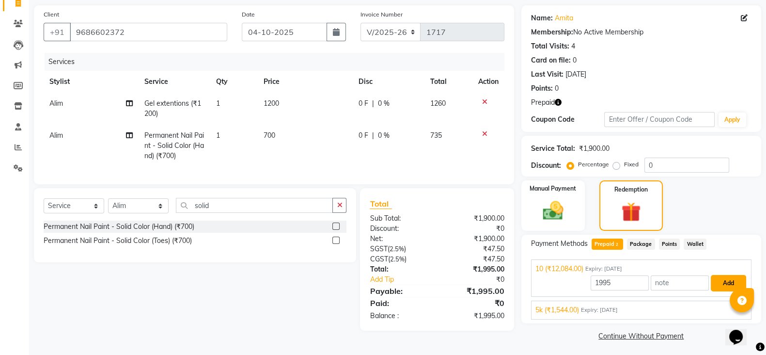
click at [714, 288] on button "Add" at bounding box center [728, 283] width 35 height 16
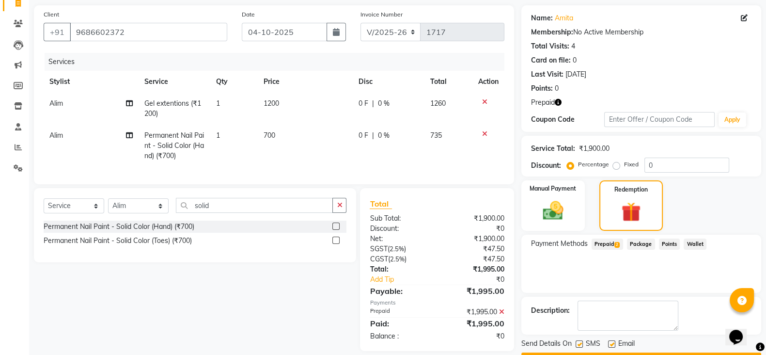
scroll to position [94, 0]
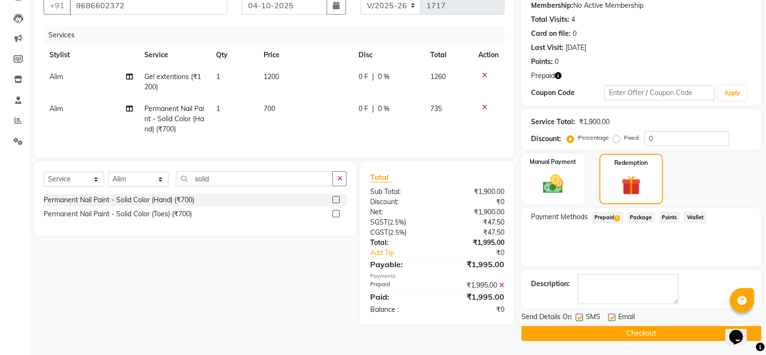
click at [672, 340] on button "Checkout" at bounding box center [641, 333] width 240 height 15
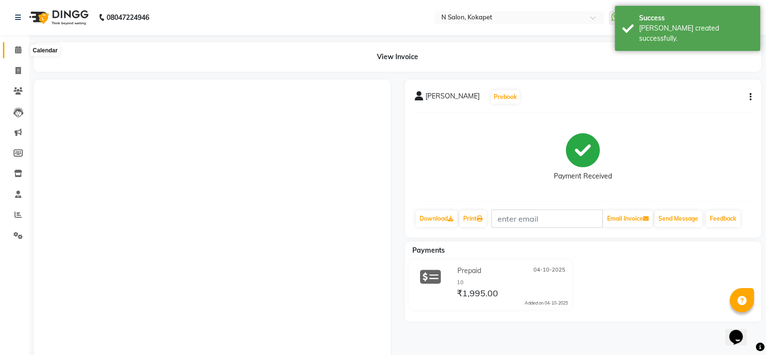
click at [18, 53] on icon at bounding box center [18, 49] width 6 height 7
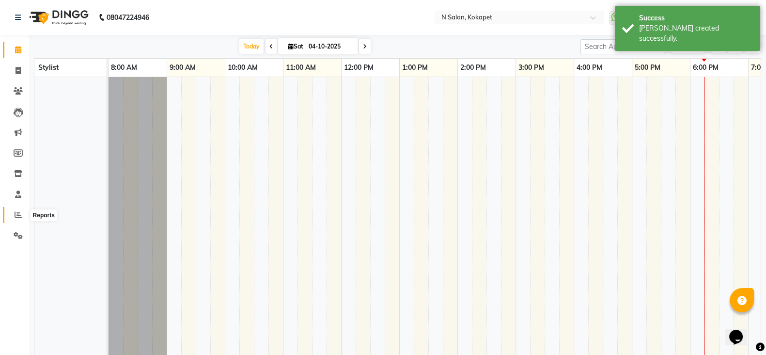
click at [16, 214] on icon at bounding box center [18, 214] width 7 height 7
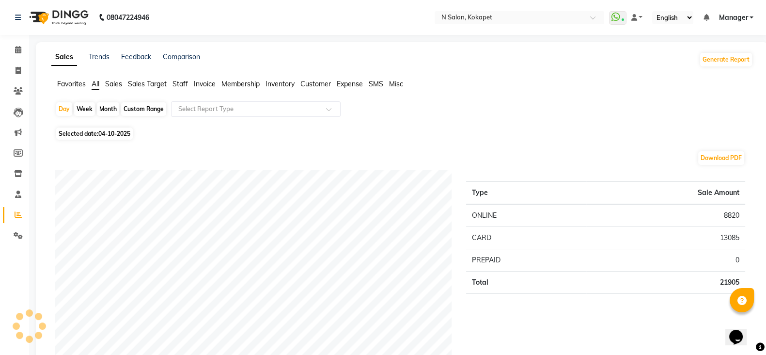
click at [106, 110] on div "Month" at bounding box center [108, 109] width 22 height 14
select select "10"
select select "2025"
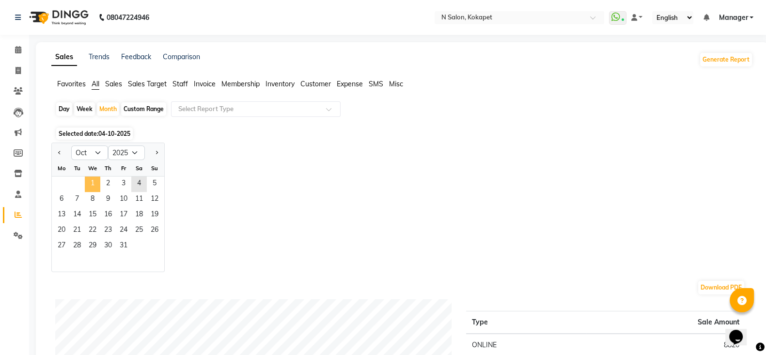
click at [93, 184] on span "1" at bounding box center [93, 184] width 16 height 16
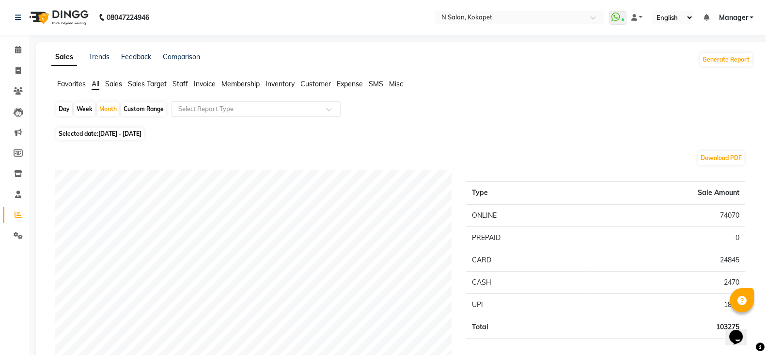
click at [63, 110] on div "Day" at bounding box center [64, 109] width 16 height 14
select select "10"
select select "2025"
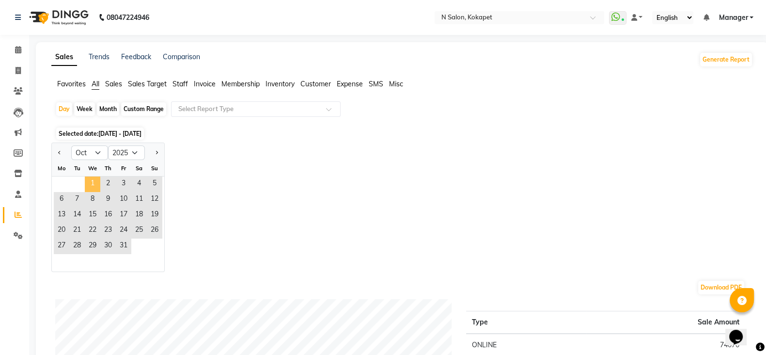
click at [98, 186] on span "1" at bounding box center [93, 184] width 16 height 16
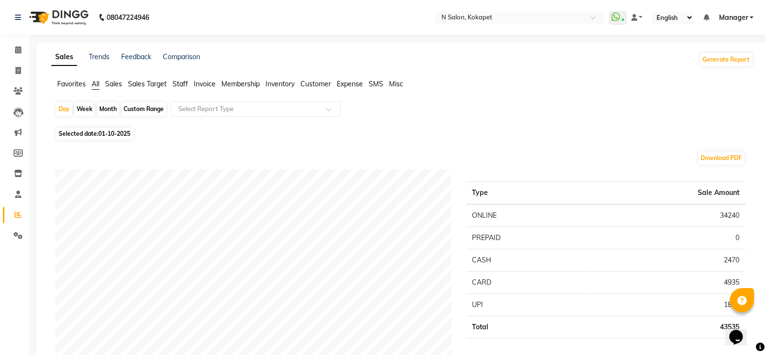
click at [106, 137] on span "01-10-2025" at bounding box center [114, 133] width 32 height 7
select select "10"
select select "2025"
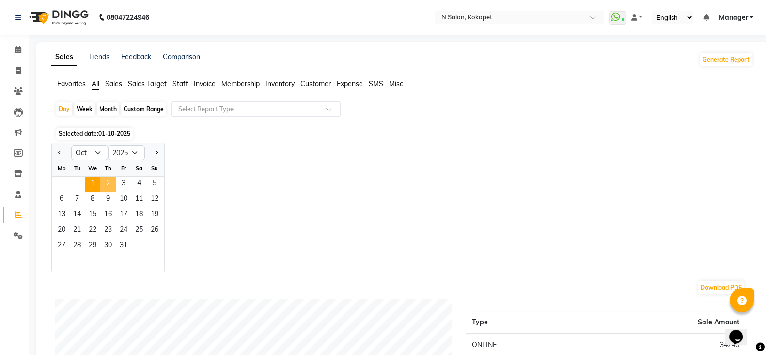
click at [106, 179] on span "2" at bounding box center [108, 184] width 16 height 16
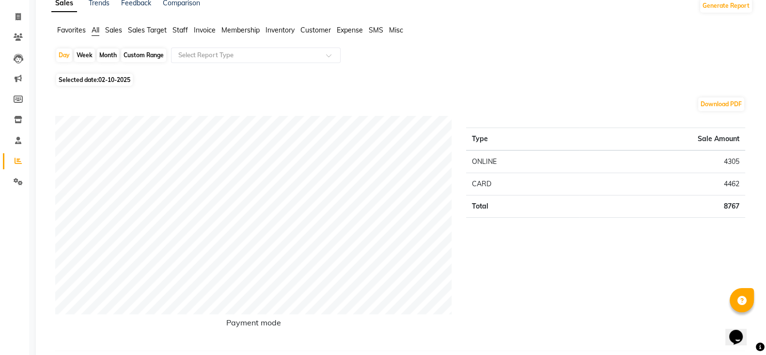
scroll to position [55, 0]
click at [107, 80] on span "02-10-2025" at bounding box center [114, 78] width 32 height 7
select select "10"
select select "2025"
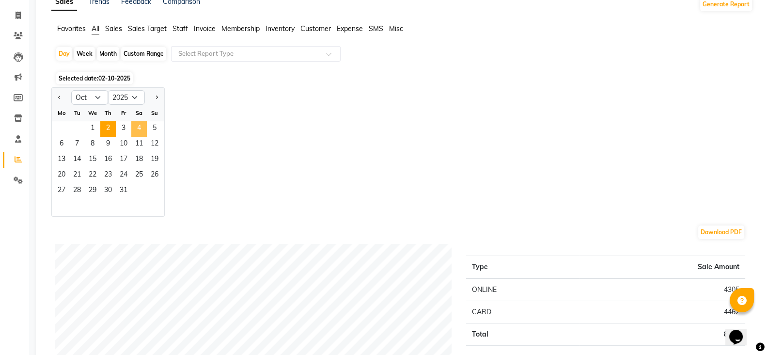
click at [140, 126] on span "4" at bounding box center [139, 129] width 16 height 16
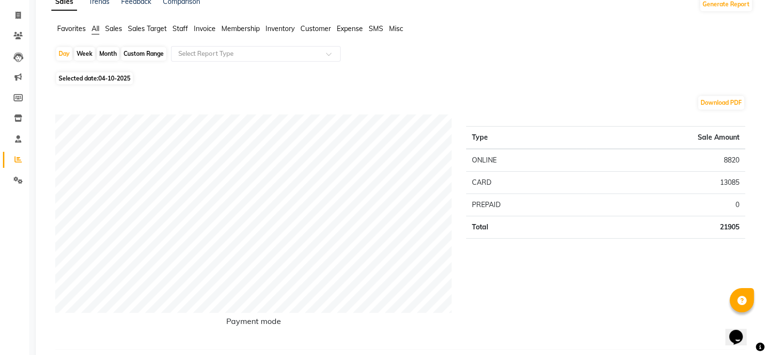
scroll to position [88, 0]
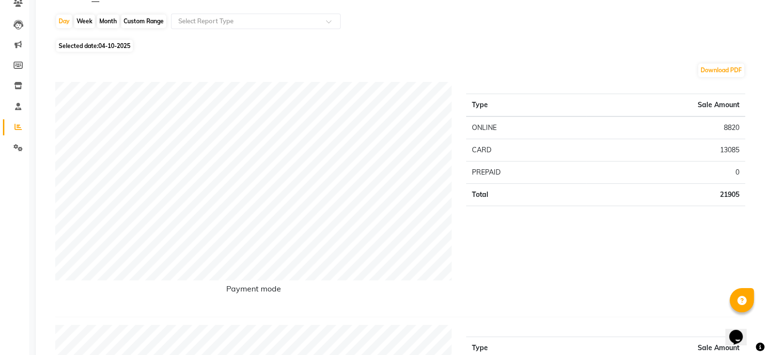
click at [99, 45] on span "Selected date: 04-10-2025" at bounding box center [94, 46] width 77 height 12
select select "10"
select select "2025"
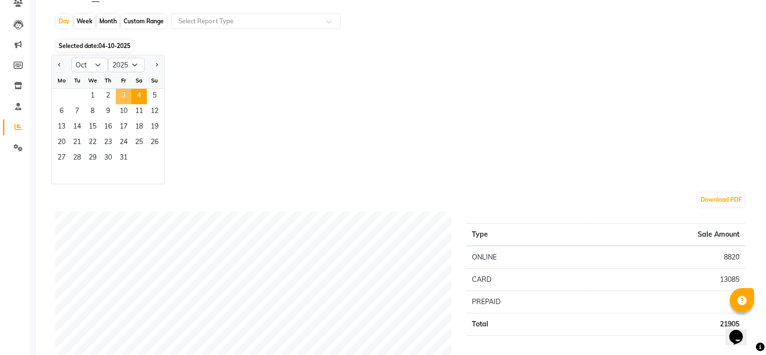
click at [123, 98] on span "3" at bounding box center [124, 97] width 16 height 16
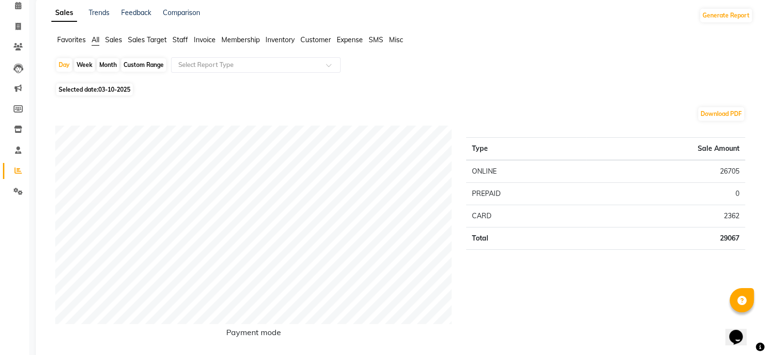
scroll to position [32, 0]
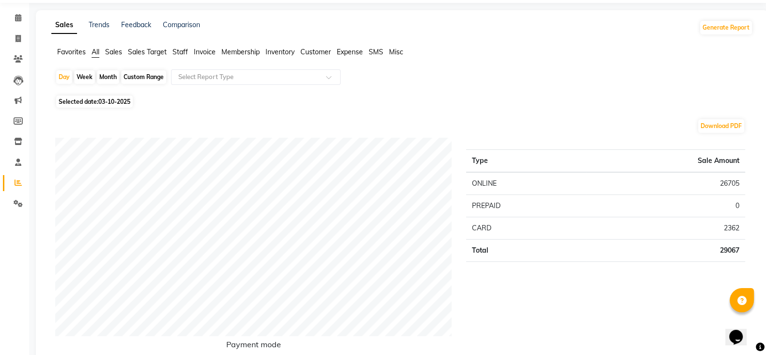
click at [121, 101] on span "03-10-2025" at bounding box center [114, 101] width 32 height 7
select select "10"
select select "2025"
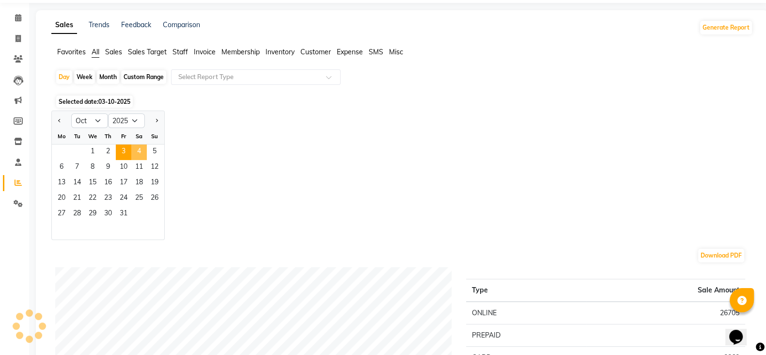
click at [138, 151] on span "4" at bounding box center [139, 152] width 16 height 16
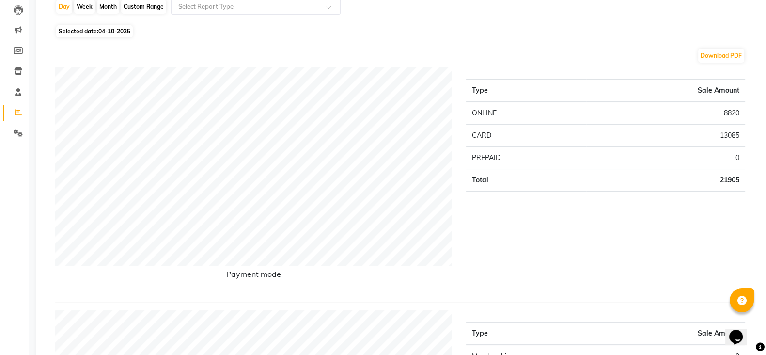
scroll to position [0, 0]
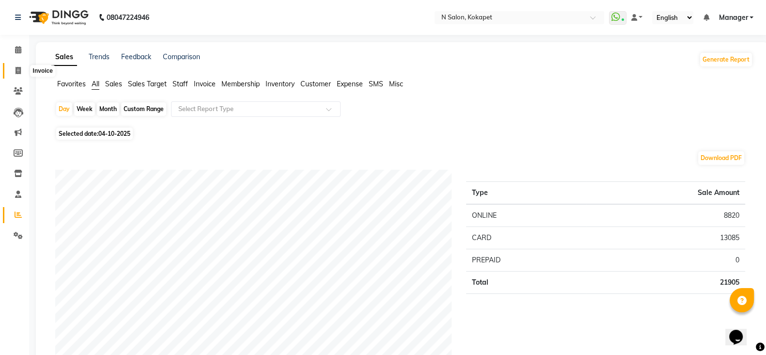
click at [16, 70] on icon at bounding box center [18, 70] width 5 height 7
select select "service"
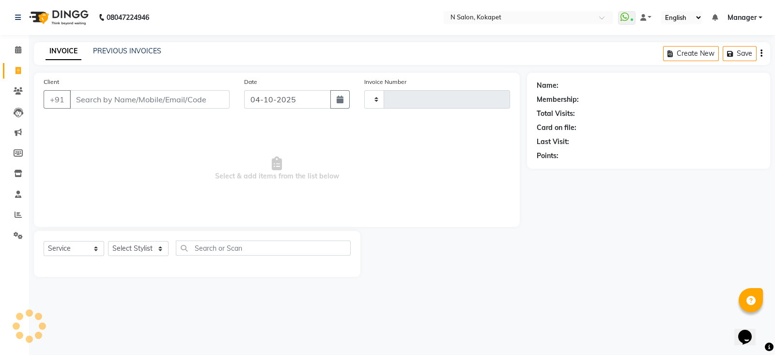
type input "1724"
select select "7256"
click at [90, 101] on input "Client" at bounding box center [150, 99] width 160 height 18
drag, startPoint x: 109, startPoint y: 93, endPoint x: 140, endPoint y: 255, distance: 165.2
click at [140, 255] on div "Client +91 Date 04-10-2025 Invoice Number V/2025 V/2025-26 1724 Select & add it…" at bounding box center [277, 175] width 500 height 204
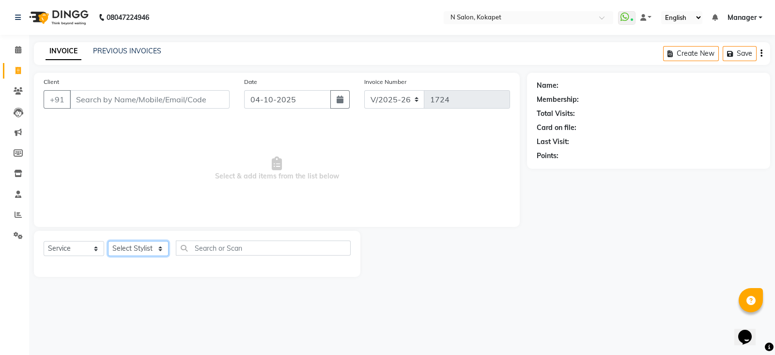
click at [140, 255] on select "Select Stylist Alim Anjali Bilal chai pedicurist Danish Manager Pooja Rehan Sam…" at bounding box center [138, 248] width 61 height 15
select select "63213"
click at [108, 241] on select "Select Stylist Alim Anjali Bilal chai pedicurist Danish Manager Pooja Rehan Sam…" at bounding box center [138, 248] width 61 height 15
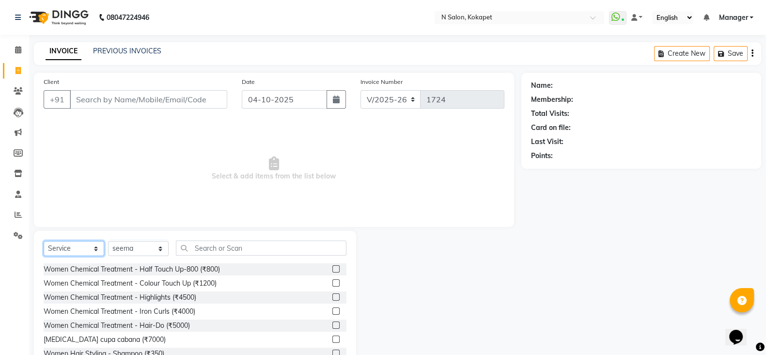
click at [65, 244] on select "Select Service Product Membership Package Voucher Prepaid Gift Card" at bounding box center [74, 248] width 61 height 15
select select "P"
click at [44, 241] on select "Select Service Product Membership Package Voucher Prepaid Gift Card" at bounding box center [74, 248] width 61 height 15
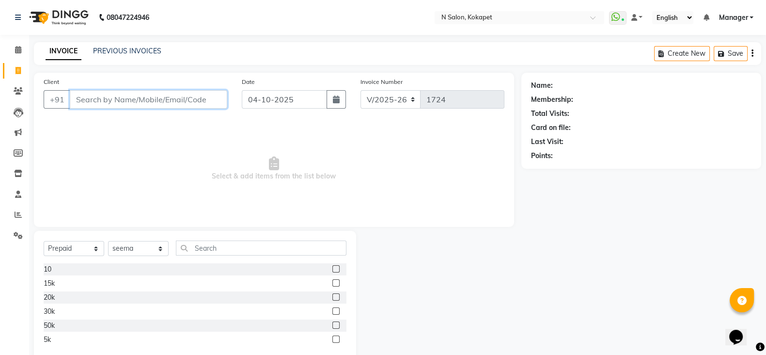
click at [138, 93] on input "Client" at bounding box center [148, 99] width 157 height 18
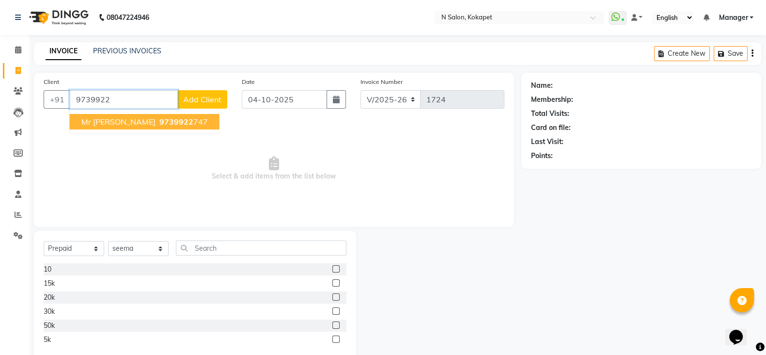
click at [159, 120] on span "9739922" at bounding box center [176, 122] width 34 height 10
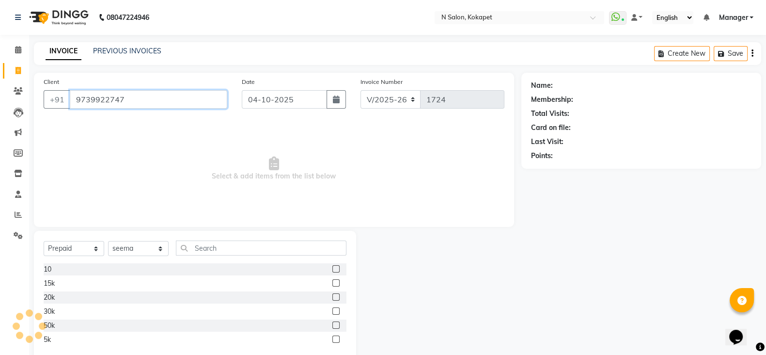
type input "9739922747"
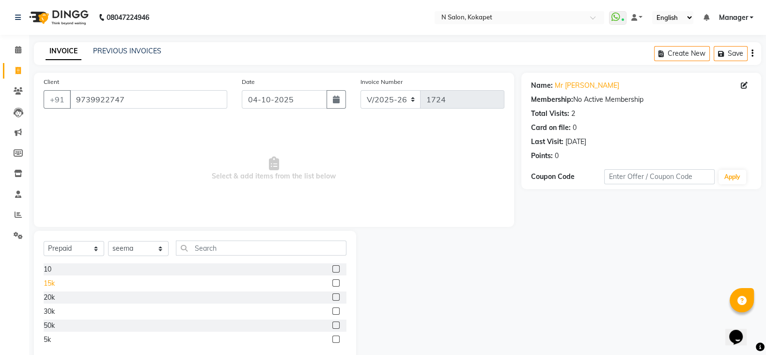
click at [48, 284] on div "15k" at bounding box center [49, 283] width 11 height 10
checkbox input "false"
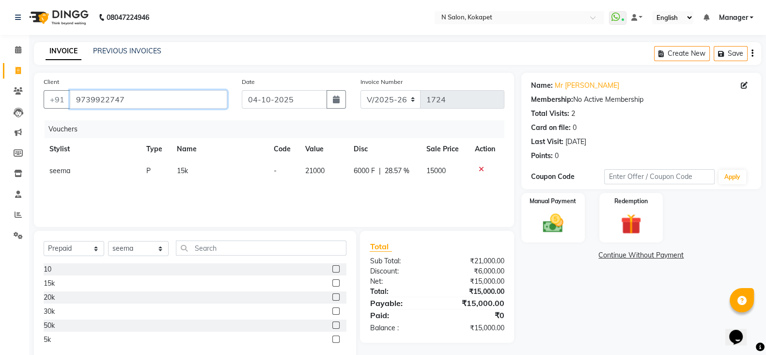
drag, startPoint x: 126, startPoint y: 100, endPoint x: 71, endPoint y: 97, distance: 55.3
click at [71, 97] on input "9739922747" at bounding box center [148, 99] width 157 height 18
click at [562, 219] on img at bounding box center [553, 223] width 34 height 24
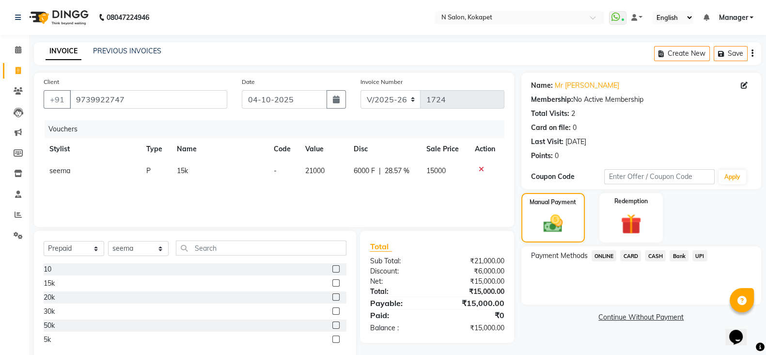
click at [613, 256] on span "ONLINE" at bounding box center [604, 255] width 25 height 11
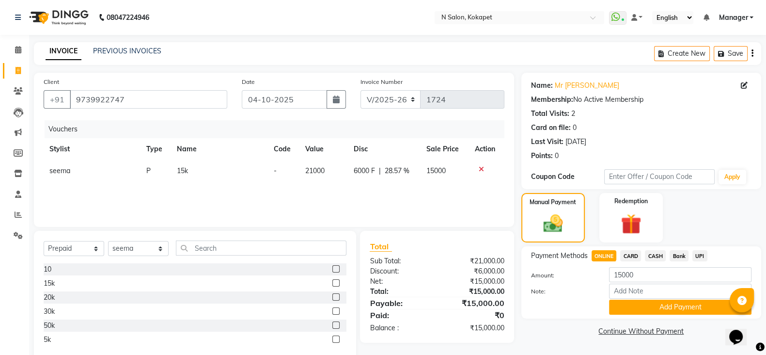
scroll to position [21, 0]
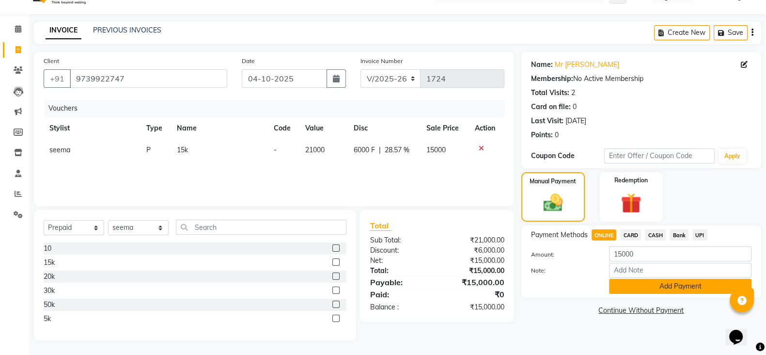
click at [632, 286] on button "Add Payment" at bounding box center [680, 286] width 142 height 15
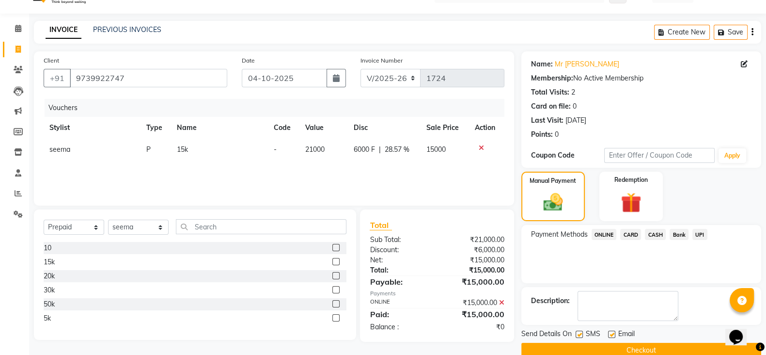
scroll to position [39, 0]
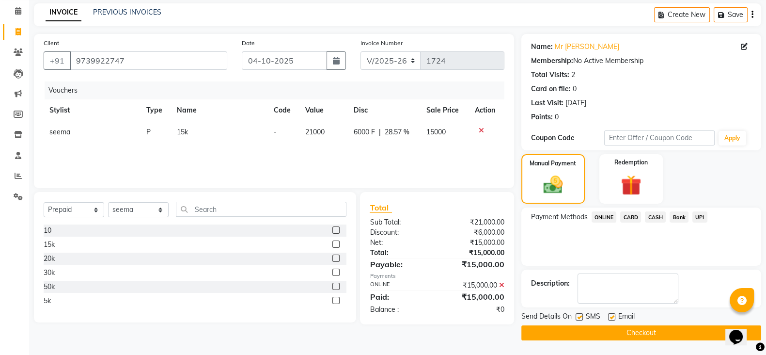
click at [627, 333] on button "Checkout" at bounding box center [641, 332] width 240 height 15
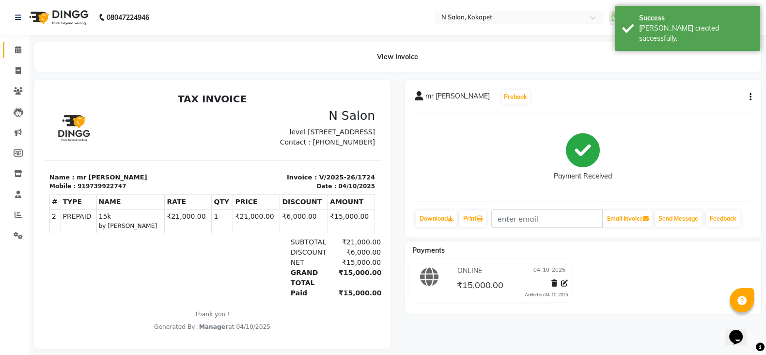
click at [14, 43] on link "Calendar" at bounding box center [14, 50] width 23 height 16
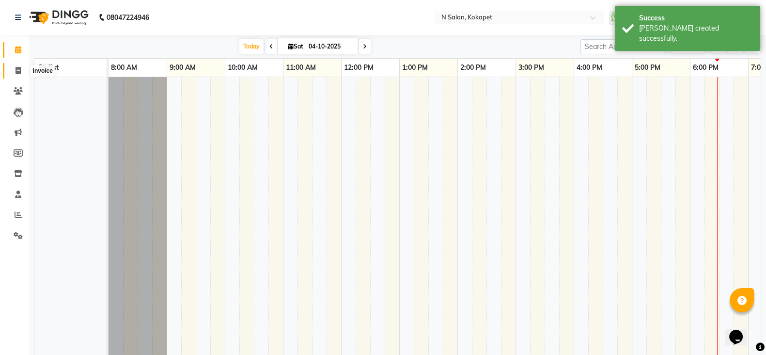
click at [15, 66] on span at bounding box center [18, 70] width 17 height 11
select select "service"
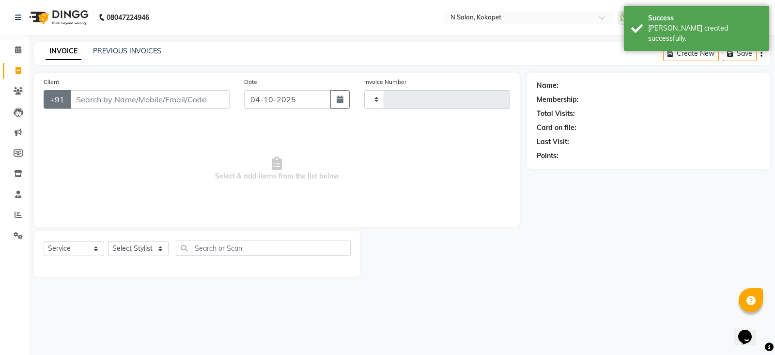
type input "1725"
select select "7256"
type input "9739922747"
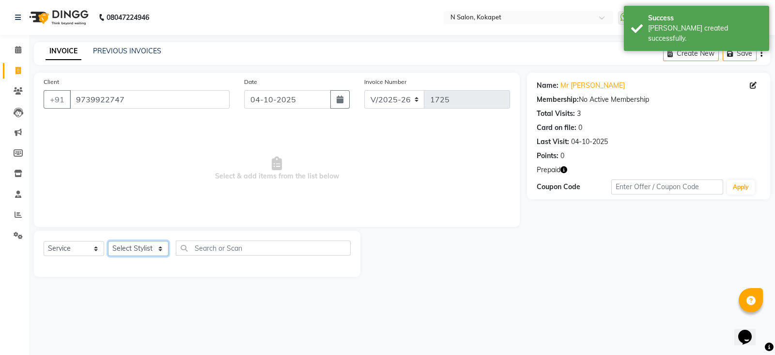
click at [128, 248] on select "Select Stylist Alim Anjali Bilal chai pedicurist Danish Manager Pooja Rehan Sam…" at bounding box center [138, 248] width 61 height 15
select select "70889"
click at [108, 241] on select "Select Stylist Alim Anjali Bilal chai pedicurist Danish Manager Pooja Rehan Sam…" at bounding box center [138, 248] width 61 height 15
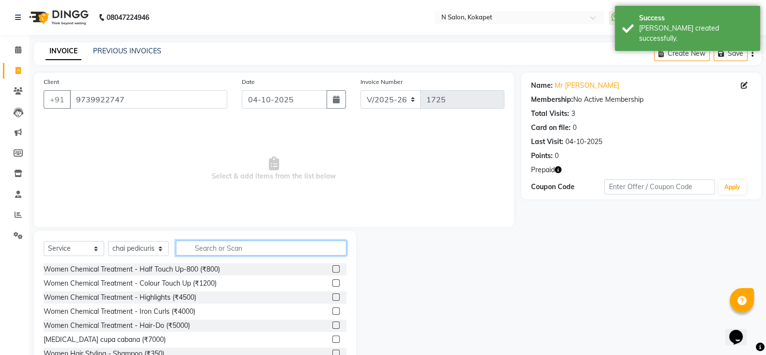
click at [217, 252] on input "text" at bounding box center [261, 247] width 171 height 15
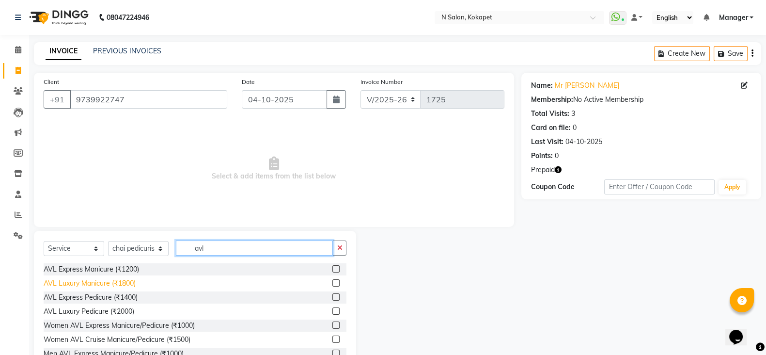
type input "avl"
click at [106, 280] on div "AVL Luxury Manicure (₹1800)" at bounding box center [90, 283] width 92 height 10
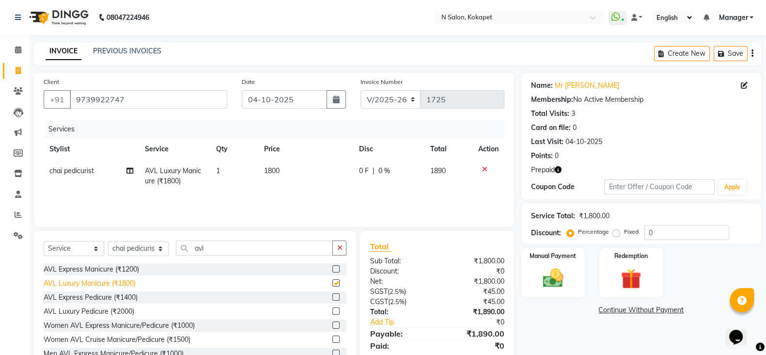
checkbox input "false"
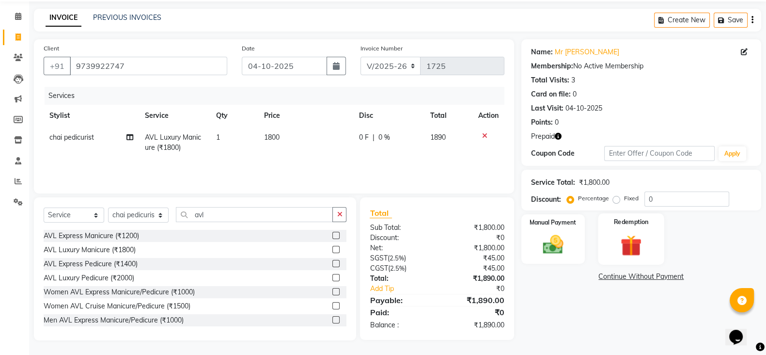
click at [622, 233] on img at bounding box center [631, 245] width 34 height 26
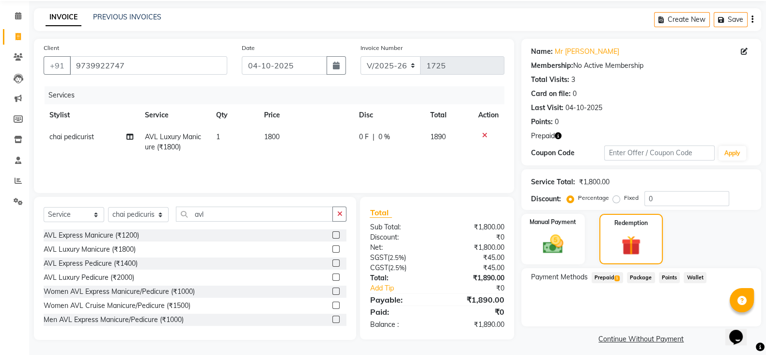
click at [603, 276] on span "Prepaid 1" at bounding box center [607, 277] width 31 height 11
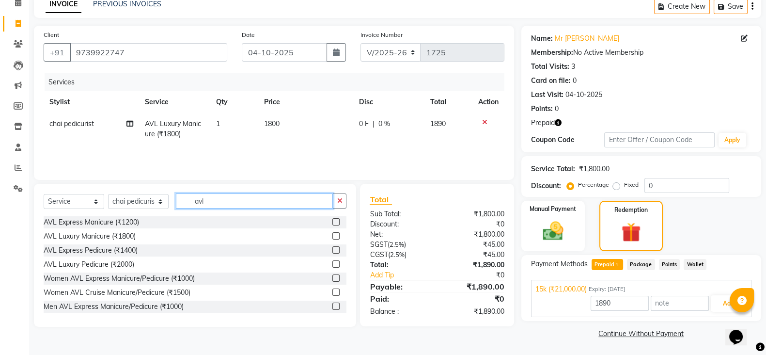
drag, startPoint x: 219, startPoint y: 203, endPoint x: 140, endPoint y: 204, distance: 78.5
click at [140, 204] on div "Select Service Product Membership Package Voucher Prepaid Gift Card Select Styl…" at bounding box center [195, 204] width 303 height 23
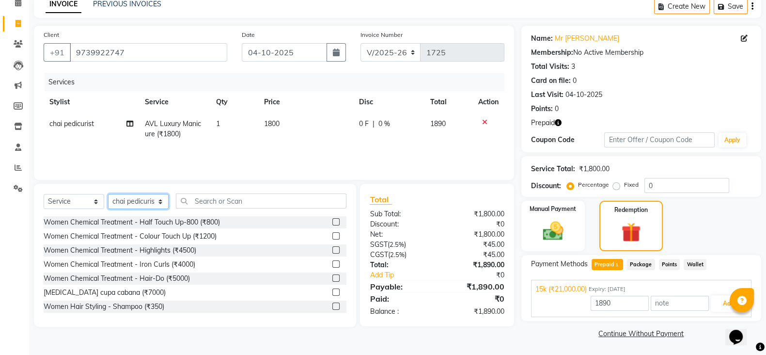
click at [140, 204] on select "Select Stylist Alim Anjali Bilal chai pedicurist Danish Manager Pooja Rehan Sam…" at bounding box center [138, 201] width 61 height 15
select select "63213"
click at [108, 194] on select "Select Stylist Alim Anjali Bilal chai pedicurist Danish Manager Pooja Rehan Sam…" at bounding box center [138, 201] width 61 height 15
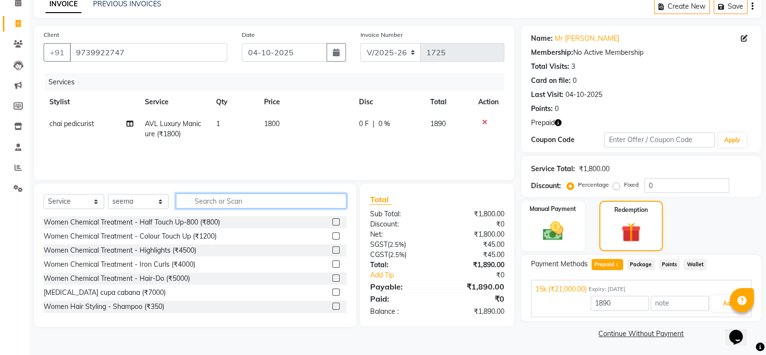
click at [211, 200] on input "text" at bounding box center [261, 200] width 171 height 15
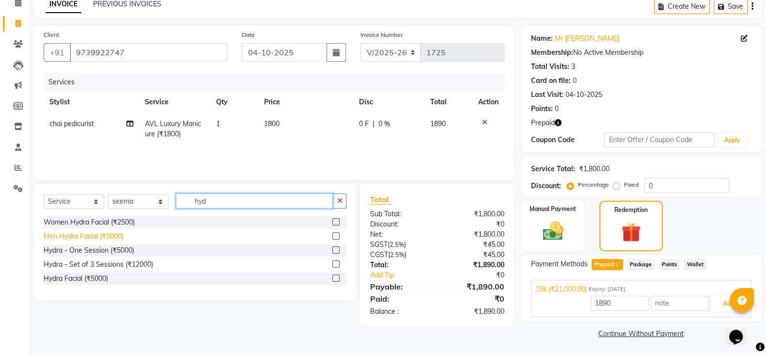
type input "hyd"
click at [116, 237] on div "Men Hydra Facial (₹5000)" at bounding box center [84, 236] width 80 height 10
type input "21000"
checkbox input "false"
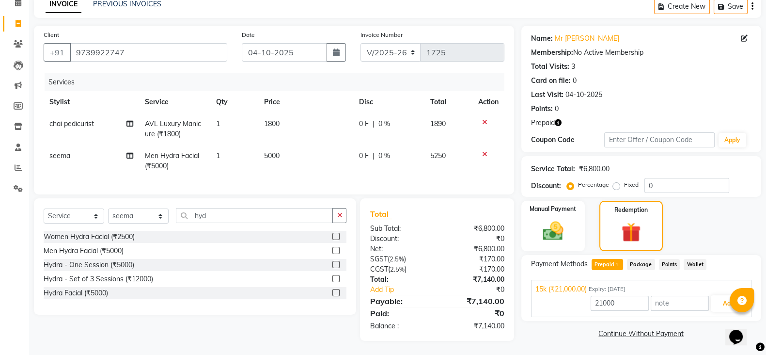
click at [483, 151] on icon at bounding box center [484, 154] width 5 height 7
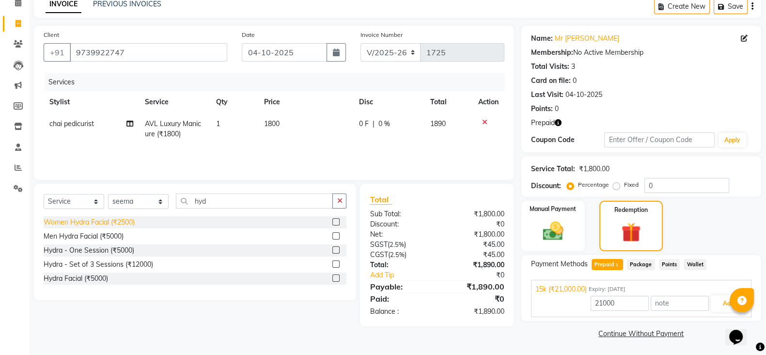
click at [109, 224] on div "Women Hydra Facial (₹2500)" at bounding box center [89, 222] width 91 height 10
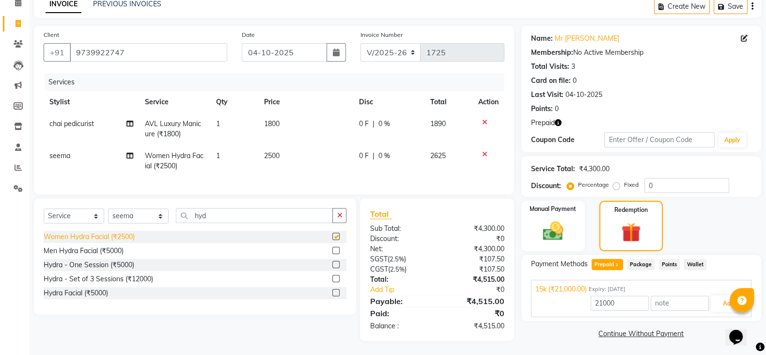
checkbox input "false"
click at [301, 154] on td "2500" at bounding box center [305, 161] width 95 height 32
select select "63213"
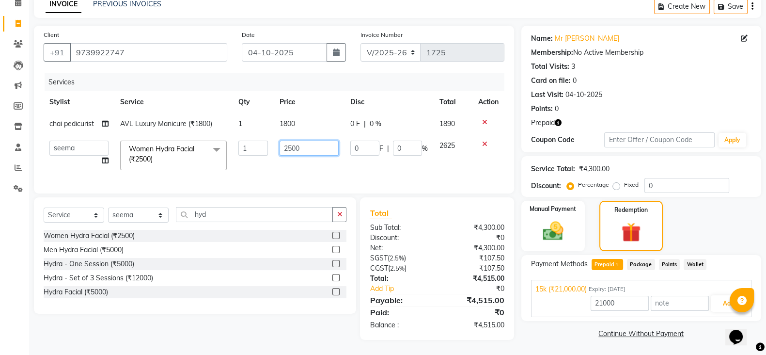
drag, startPoint x: 320, startPoint y: 147, endPoint x: 123, endPoint y: 151, distance: 197.7
click at [123, 151] on tr "Alim Anjali Bilal chai pedicurist Danish Manager Pooja Rehan Sameer seema Shuba…" at bounding box center [274, 155] width 461 height 41
type input "3500"
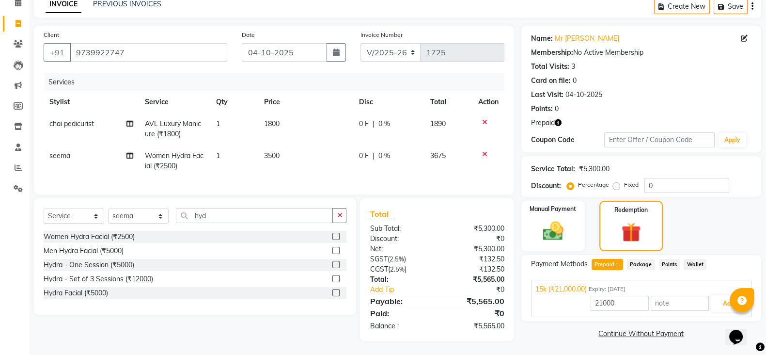
click at [639, 264] on span "Package" at bounding box center [641, 264] width 28 height 11
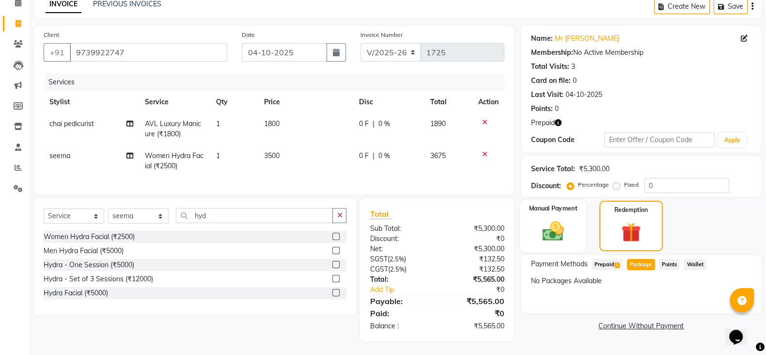
click at [568, 226] on img at bounding box center [553, 231] width 34 height 24
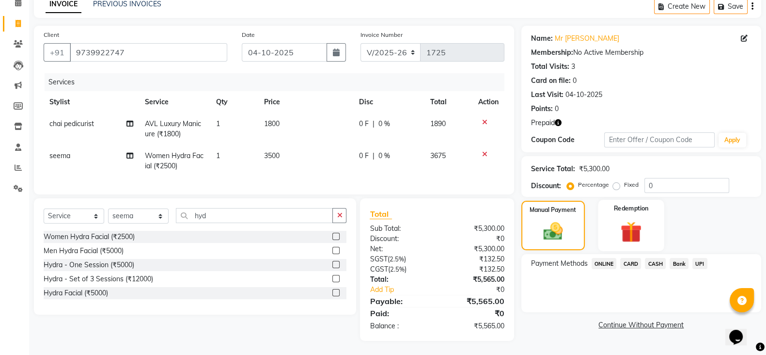
click at [625, 224] on img at bounding box center [631, 232] width 34 height 26
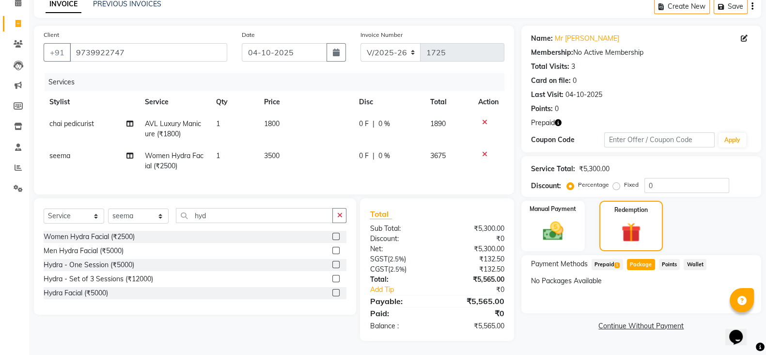
click at [608, 265] on span "Prepaid 1" at bounding box center [607, 264] width 31 height 11
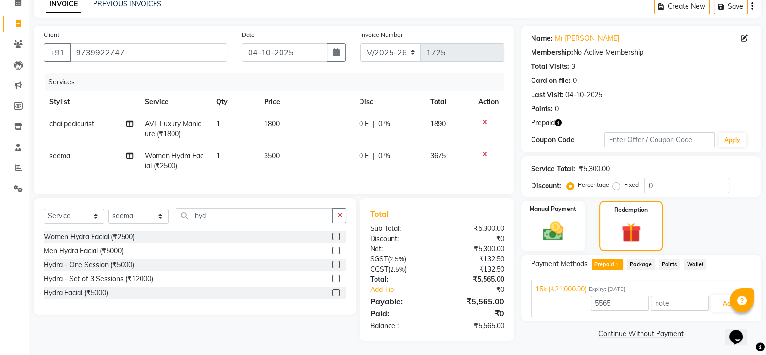
scroll to position [57, 0]
click at [727, 297] on button "Add" at bounding box center [728, 303] width 35 height 16
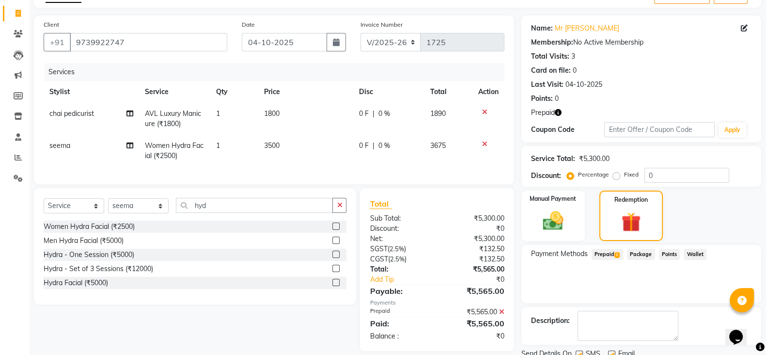
scroll to position [94, 0]
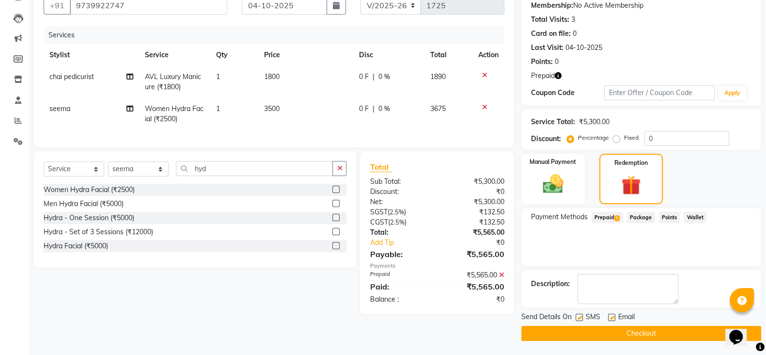
click at [632, 333] on button "Checkout" at bounding box center [641, 333] width 240 height 15
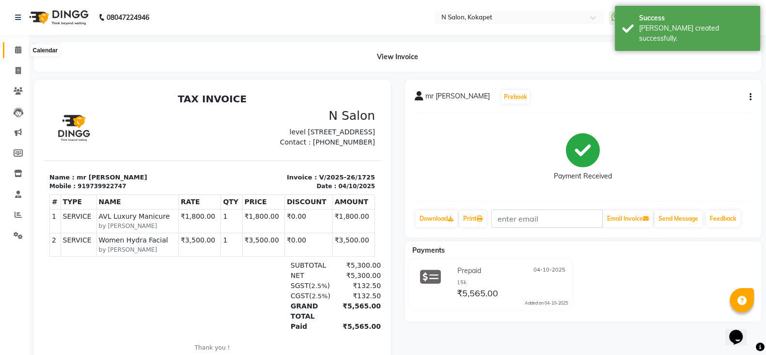
click at [18, 49] on icon at bounding box center [18, 49] width 6 height 7
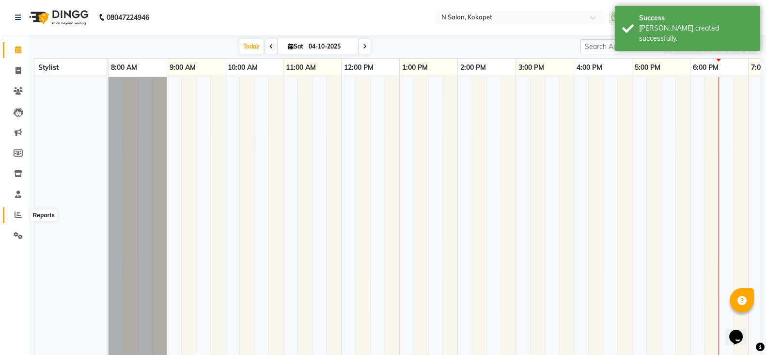
click at [13, 217] on span at bounding box center [18, 214] width 17 height 11
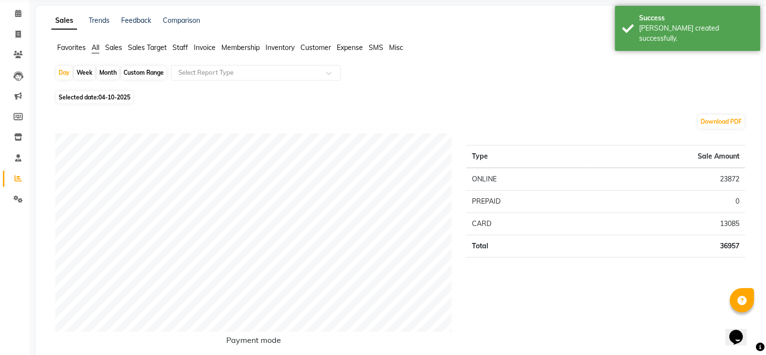
scroll to position [47, 0]
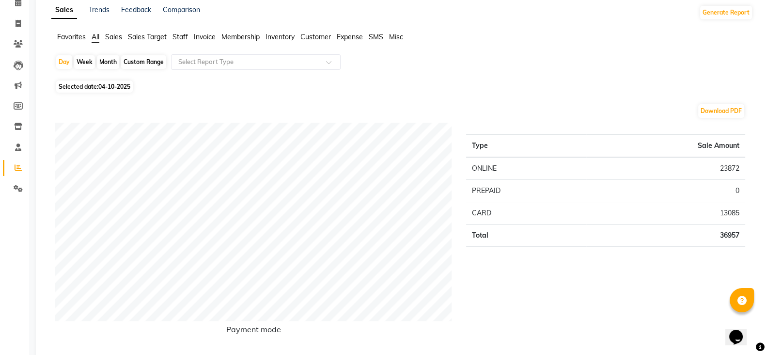
click at [188, 32] on ul "Favorites All Sales Sales Target Staff Invoice Membership Inventory Customer Ex…" at bounding box center [402, 37] width 702 height 11
click at [185, 35] on span "Staff" at bounding box center [180, 36] width 16 height 9
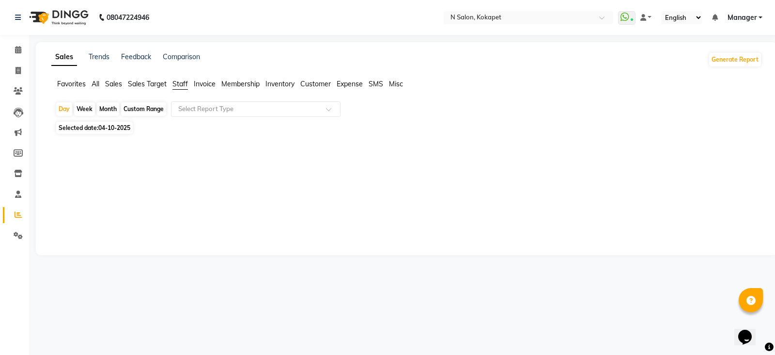
click at [119, 82] on span "Sales" at bounding box center [113, 83] width 17 height 9
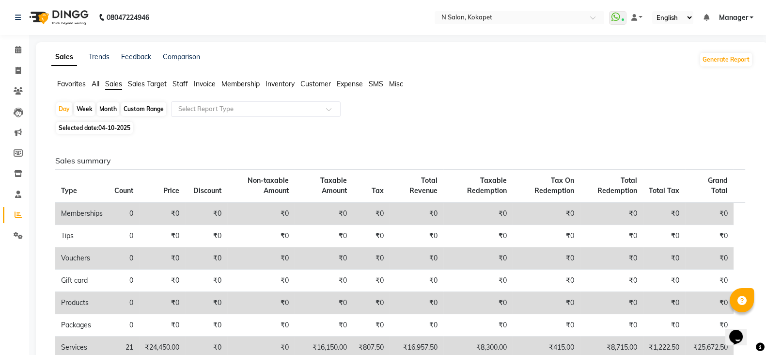
click at [182, 84] on span "Staff" at bounding box center [180, 83] width 16 height 9
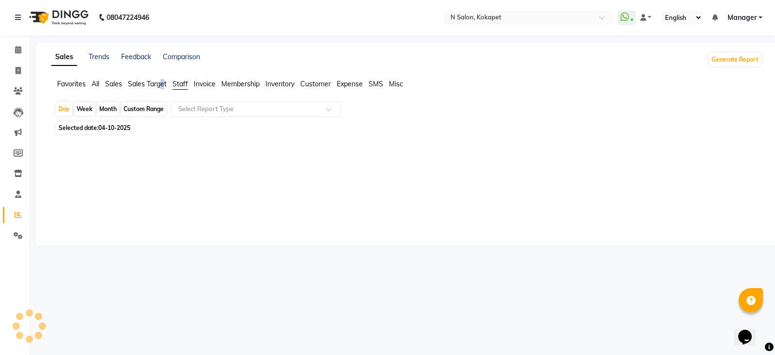
drag, startPoint x: 166, startPoint y: 79, endPoint x: 160, endPoint y: 80, distance: 5.9
click at [160, 80] on span "Sales Target" at bounding box center [147, 83] width 39 height 9
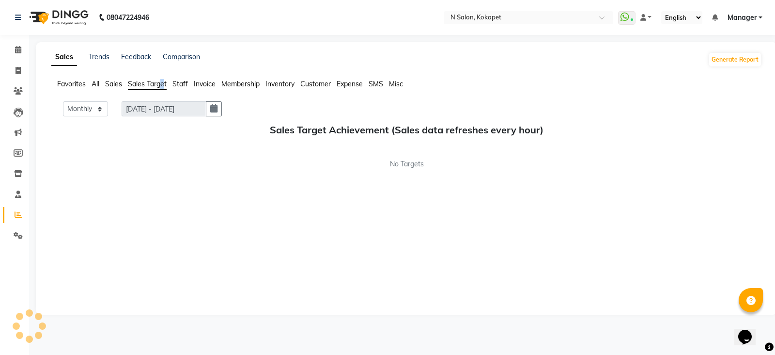
click at [160, 80] on span "Sales Target" at bounding box center [147, 83] width 39 height 9
click at [153, 83] on span "Sales Target" at bounding box center [147, 83] width 39 height 9
click at [247, 84] on span "Membership" at bounding box center [240, 83] width 38 height 9
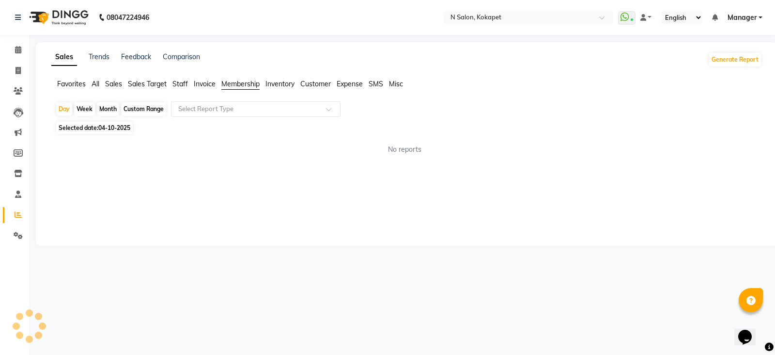
click at [204, 84] on span "Invoice" at bounding box center [205, 83] width 22 height 9
click at [176, 84] on span "Staff" at bounding box center [180, 83] width 16 height 9
click at [17, 50] on icon at bounding box center [18, 49] width 6 height 7
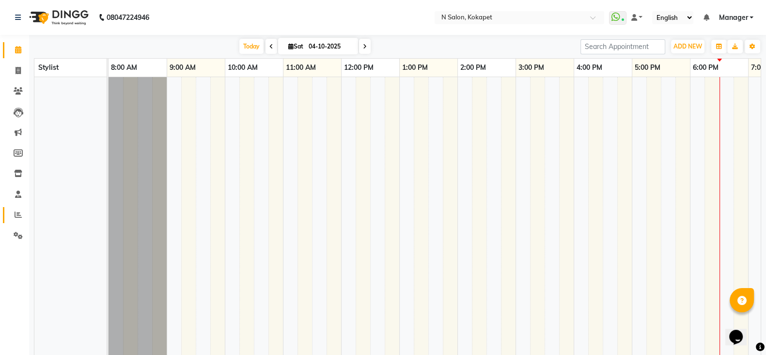
click at [18, 214] on icon at bounding box center [18, 214] width 7 height 7
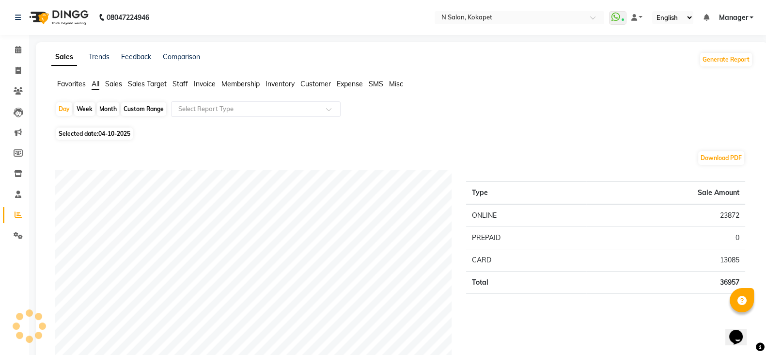
click at [19, 67] on icon at bounding box center [18, 70] width 5 height 7
select select "7256"
select select "service"
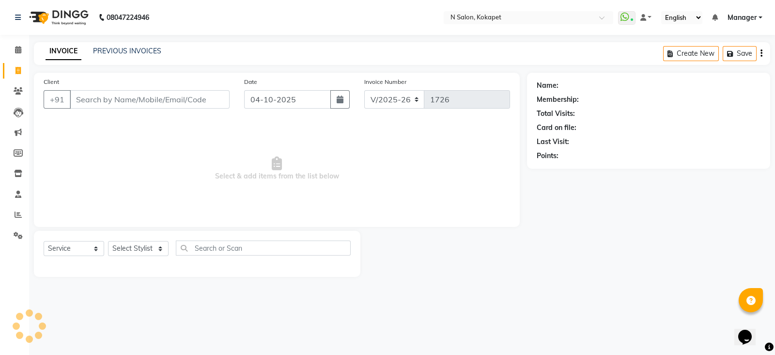
click at [87, 102] on input "Client" at bounding box center [150, 99] width 160 height 18
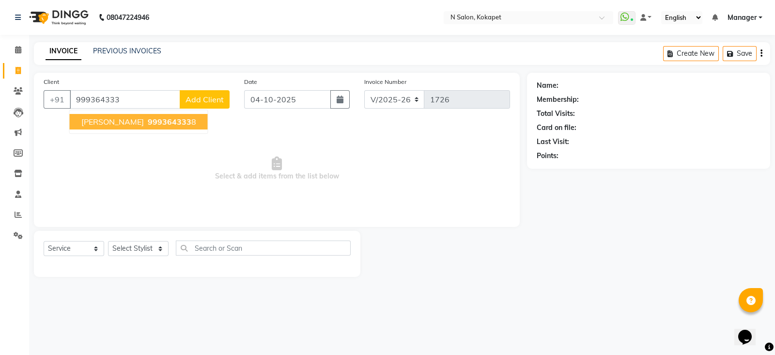
click at [102, 127] on button "Shravya 999364333 8" at bounding box center [139, 122] width 138 height 16
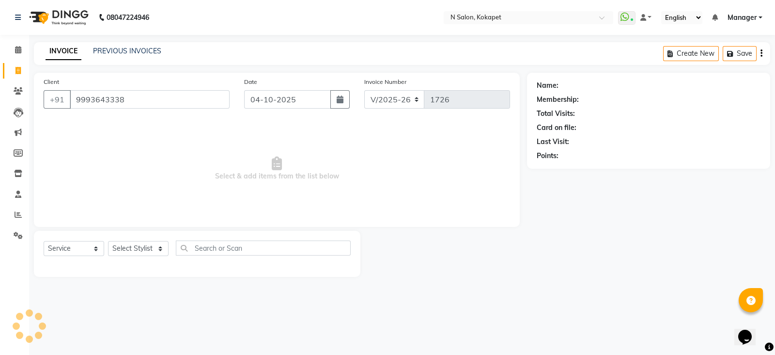
type input "9993643338"
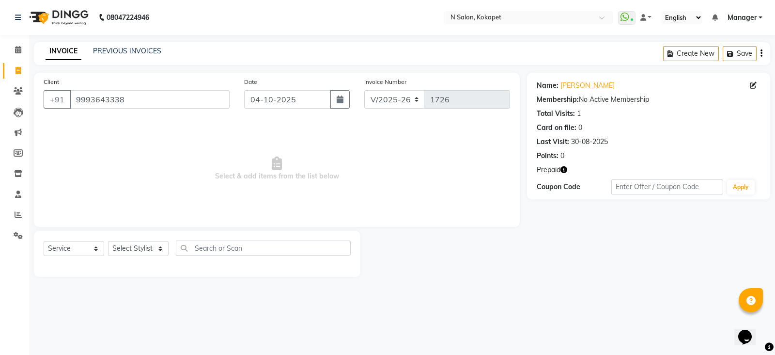
click at [564, 170] on icon "button" at bounding box center [564, 169] width 7 height 7
click at [589, 166] on div "Prepaid" at bounding box center [649, 170] width 224 height 10
click at [564, 169] on icon "button" at bounding box center [564, 169] width 7 height 7
click at [145, 248] on select "Select Stylist Alim Anjali Bilal chai pedicurist Danish Manager Pooja Rehan Sam…" at bounding box center [138, 248] width 61 height 15
select select "89511"
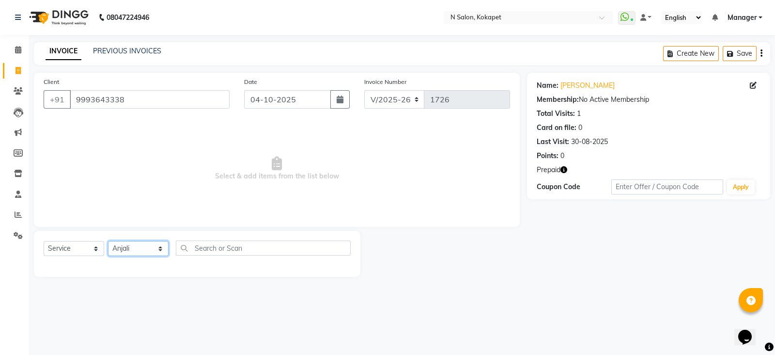
click at [108, 241] on select "Select Stylist Alim Anjali Bilal chai pedicurist Danish Manager Pooja Rehan Sam…" at bounding box center [138, 248] width 61 height 15
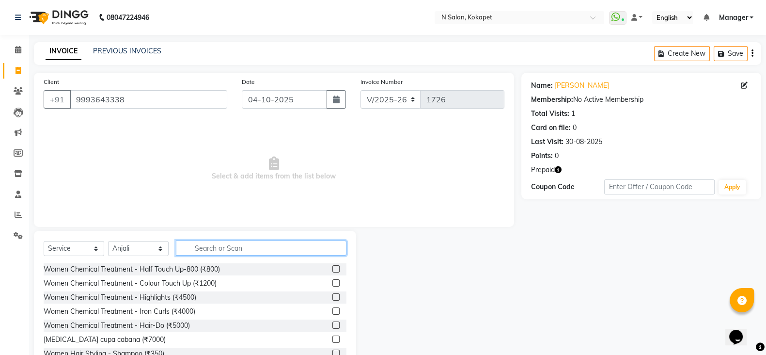
click at [205, 251] on input "text" at bounding box center [261, 247] width 171 height 15
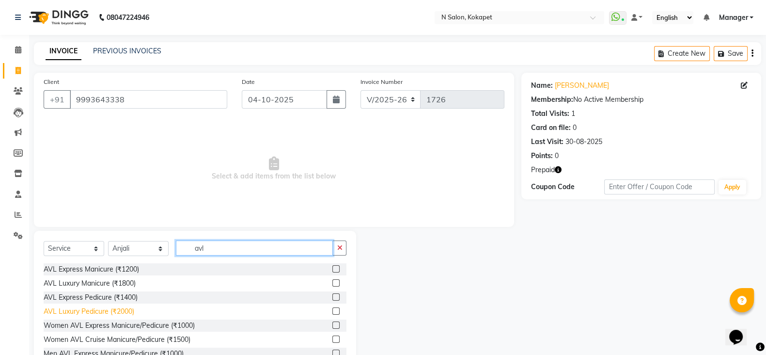
type input "avl"
click at [113, 313] on div "AVL Luxury Pedicure (₹2000)" at bounding box center [89, 311] width 91 height 10
checkbox input "false"
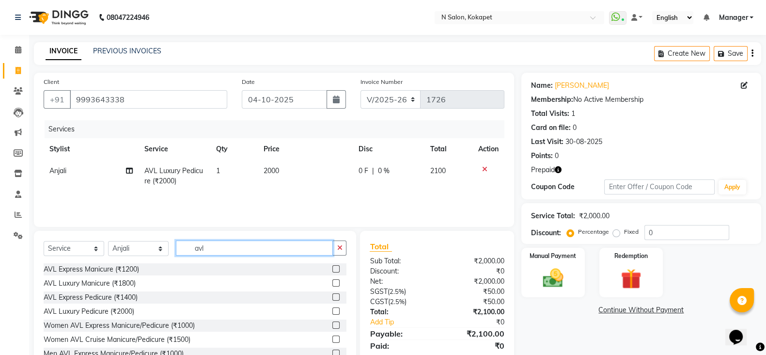
drag, startPoint x: 228, startPoint y: 246, endPoint x: 97, endPoint y: 258, distance: 130.9
click at [97, 258] on div "Select Service Product Membership Package Voucher Prepaid Gift Card Select Styl…" at bounding box center [195, 251] width 303 height 23
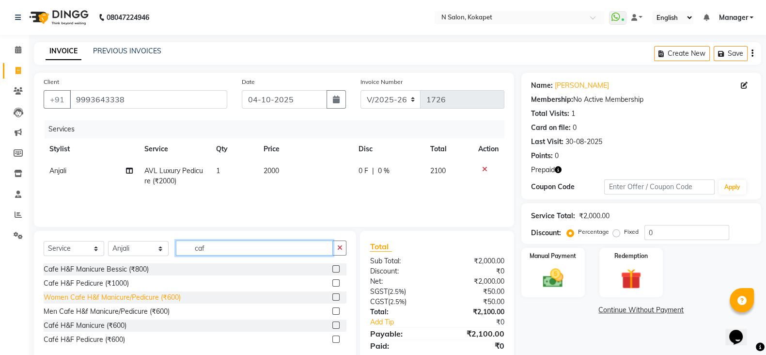
type input "caf"
click at [104, 299] on div "Women Cafe H&f Manicure/Pedicure (₹600)" at bounding box center [112, 297] width 137 height 10
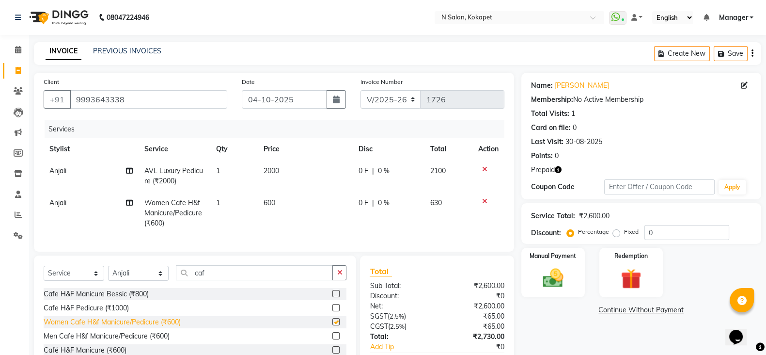
checkbox input "false"
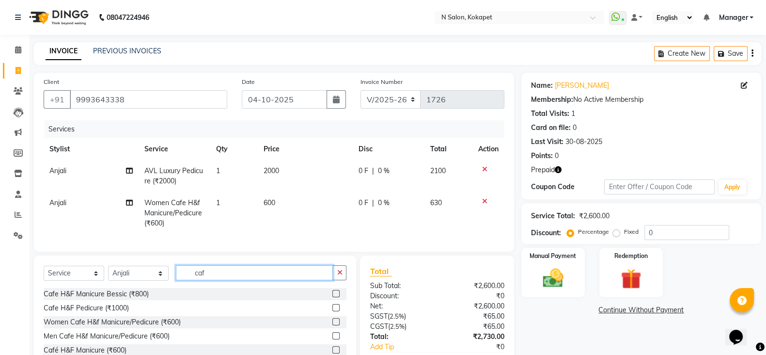
drag, startPoint x: 223, startPoint y: 280, endPoint x: 143, endPoint y: 270, distance: 80.5
click at [143, 270] on div "Select Service Product Membership Package Voucher Prepaid Gift Card Select Styl…" at bounding box center [195, 320] width 322 height 130
type input "head"
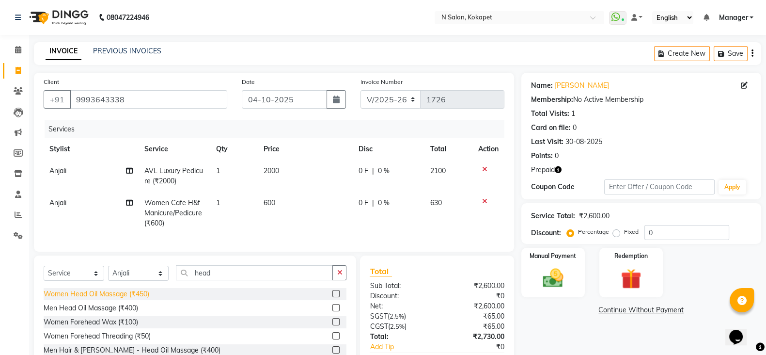
click at [113, 299] on div "Women Head Oil Massage (₹450)" at bounding box center [97, 294] width 106 height 10
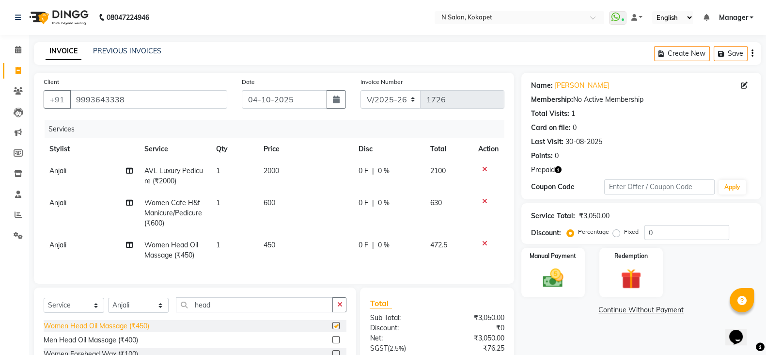
checkbox input "false"
drag, startPoint x: 230, startPoint y: 306, endPoint x: 228, endPoint y: 311, distance: 5.9
click at [228, 311] on div "Select Service Product Membership Package Voucher Prepaid Gift Card Select Styl…" at bounding box center [195, 358] width 322 height 143
drag, startPoint x: 228, startPoint y: 311, endPoint x: 135, endPoint y: 307, distance: 93.1
click at [135, 307] on div "Select Service Product Membership Package Voucher Prepaid Gift Card Select Styl…" at bounding box center [195, 308] width 303 height 23
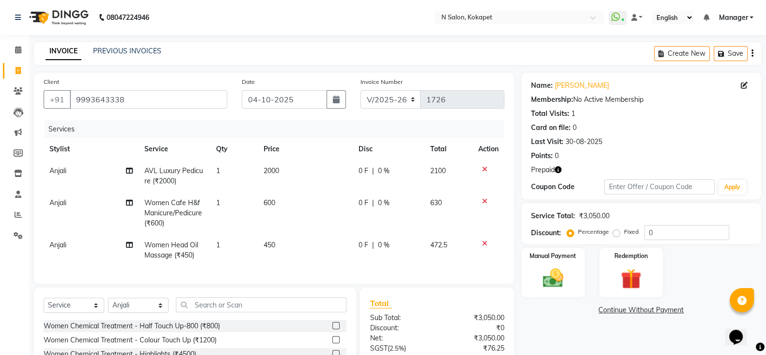
click at [278, 242] on td "450" at bounding box center [305, 250] width 95 height 32
select select "89511"
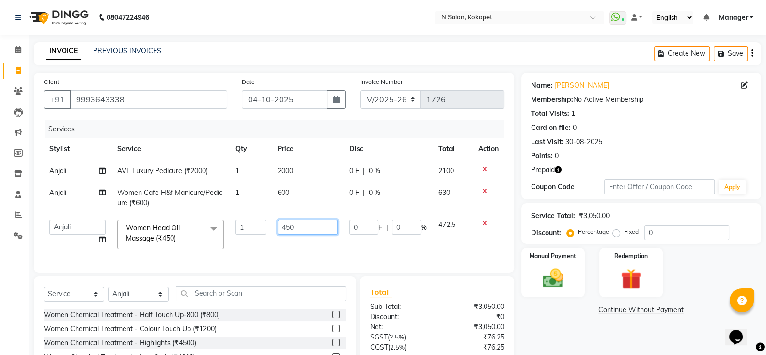
drag, startPoint x: 303, startPoint y: 229, endPoint x: 208, endPoint y: 227, distance: 94.5
click at [208, 227] on tr "Alim Anjali Bilal chai pedicurist Danish Manager Pooja Rehan Sameer seema Shuba…" at bounding box center [274, 234] width 461 height 41
type input "350"
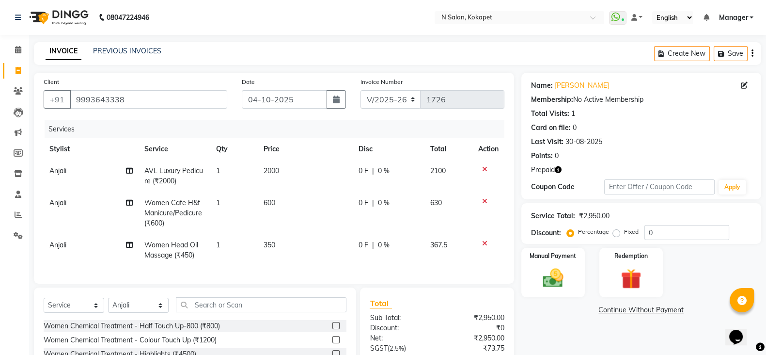
click at [281, 248] on td "350" at bounding box center [305, 250] width 95 height 32
select select "89511"
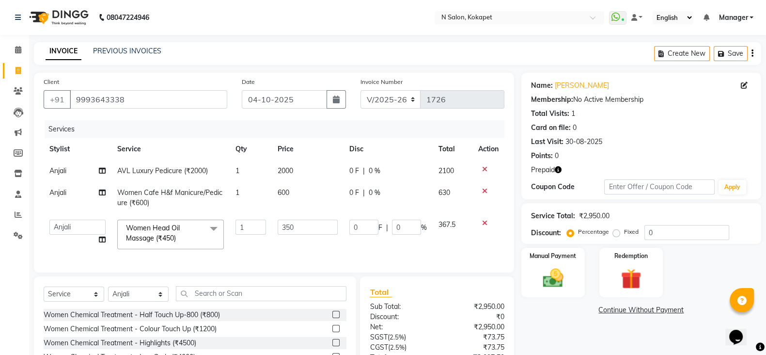
scroll to position [88, 0]
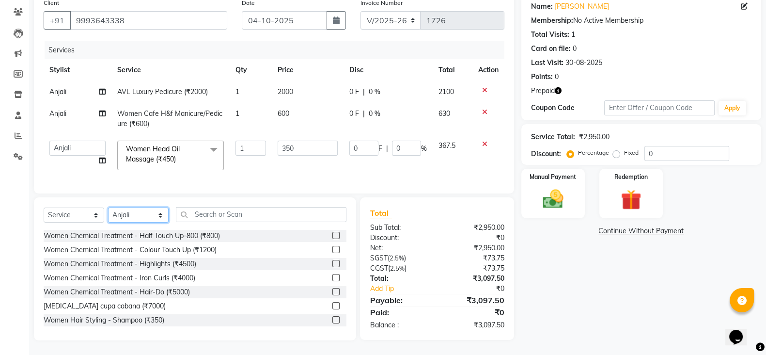
click at [147, 214] on select "Select Stylist Alim Anjali Bilal chai pedicurist Danish Manager Pooja Rehan Sam…" at bounding box center [138, 214] width 61 height 15
select select "90082"
click at [108, 207] on select "Select Stylist Alim Anjali Bilal chai pedicurist Danish Manager Pooja Rehan Sam…" at bounding box center [138, 214] width 61 height 15
click at [245, 206] on div "Select Service Product Membership Package Voucher Prepaid Gift Card Select Styl…" at bounding box center [195, 268] width 322 height 143
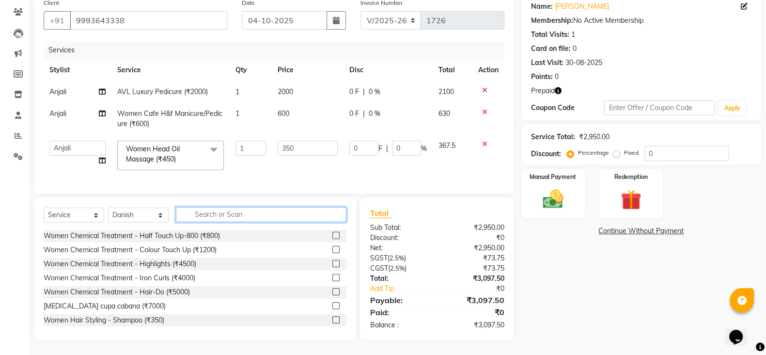
click at [240, 212] on input "text" at bounding box center [261, 214] width 171 height 15
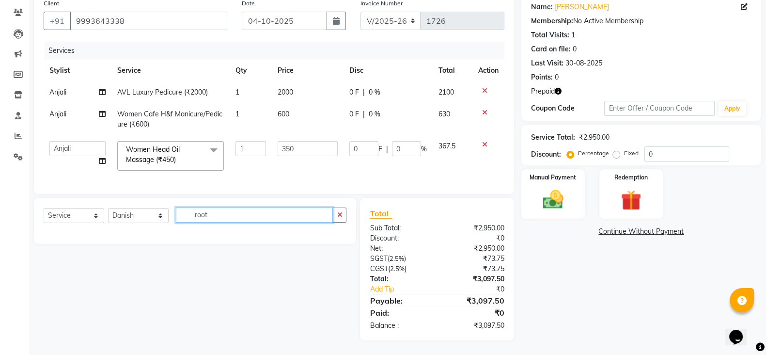
scroll to position [88, 0]
type input "r"
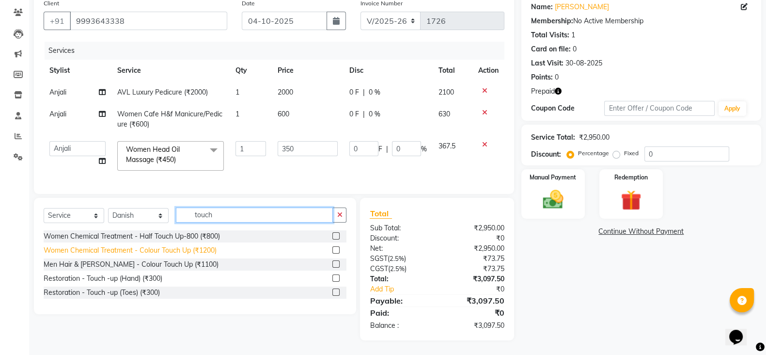
type input "touch"
click at [186, 248] on div "Women Chemical Treatment - Colour Touch Up (₹1200)" at bounding box center [130, 250] width 173 height 10
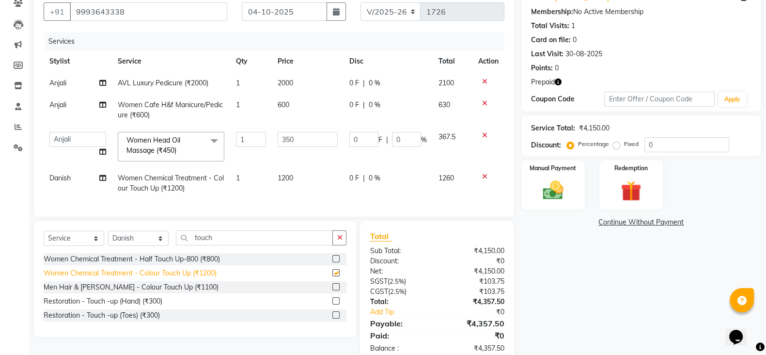
checkbox input "false"
click at [298, 178] on td "1200" at bounding box center [308, 183] width 72 height 32
select select "90082"
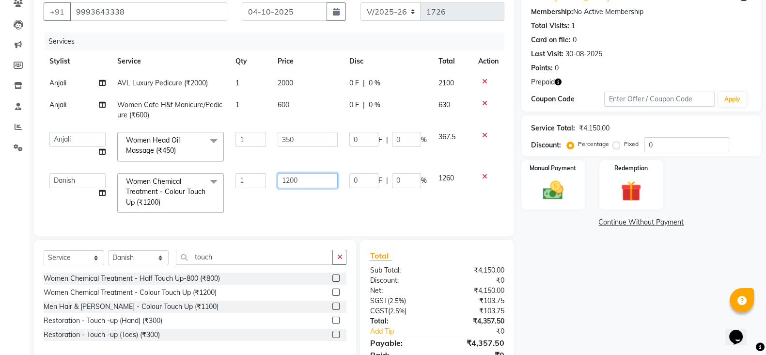
drag, startPoint x: 315, startPoint y: 177, endPoint x: 156, endPoint y: 185, distance: 159.6
click at [156, 185] on tr "Alim Anjali Bilal chai pedicurist Danish Manager Pooja Rehan Sameer seema Shuba…" at bounding box center [274, 192] width 461 height 51
type input "1800"
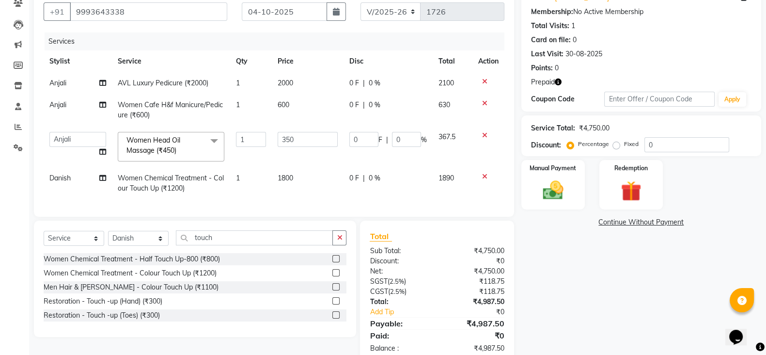
click at [281, 217] on div "Client +91 9993643338 Date 04-10-2025 Invoice Number V/2025 V/2025-26 1726 Serv…" at bounding box center [274, 101] width 480 height 232
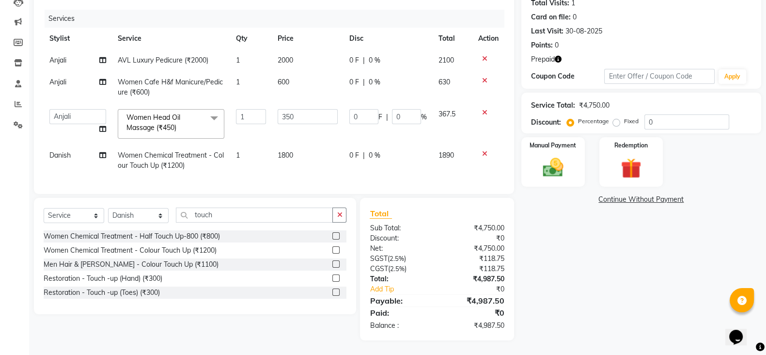
click at [559, 56] on icon "button" at bounding box center [558, 59] width 7 height 7
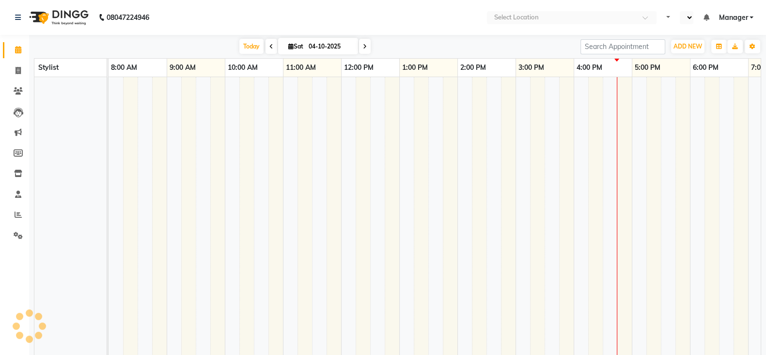
select select "en"
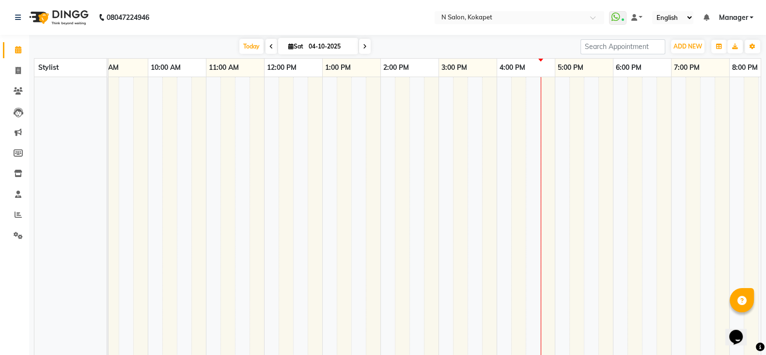
scroll to position [0, 78]
click at [598, 109] on td at bounding box center [605, 240] width 15 height 326
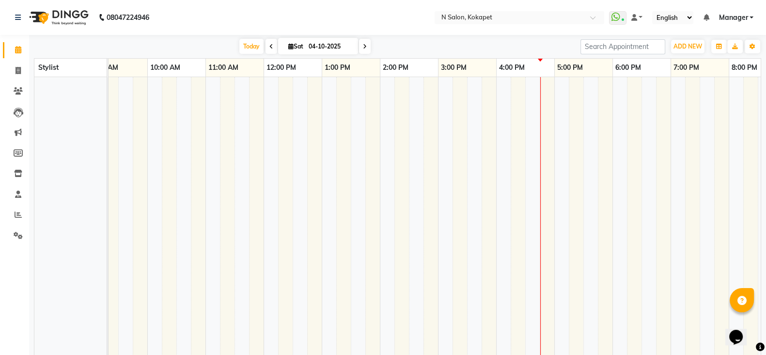
click at [598, 109] on td at bounding box center [605, 240] width 15 height 326
click at [598, 44] on input "search" at bounding box center [622, 46] width 85 height 15
click at [548, 56] on div "Today Sat 04-10-2025 Toggle Dropdown Add Appointment Add Invoice Add Expense Ad…" at bounding box center [397, 219] width 727 height 368
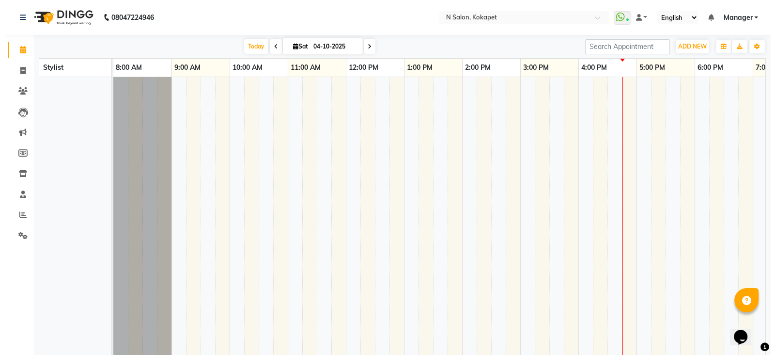
scroll to position [0, 162]
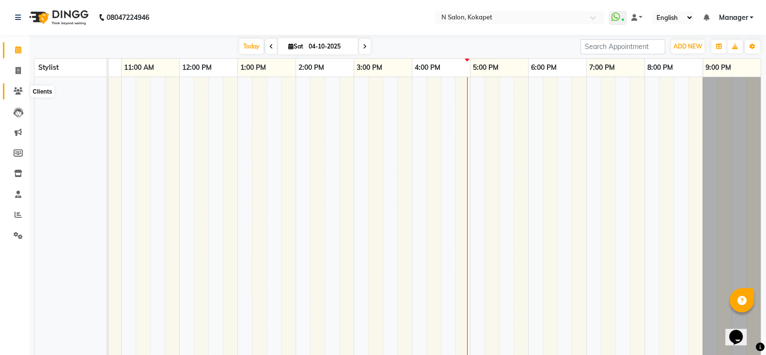
click at [16, 94] on icon at bounding box center [18, 90] width 9 height 7
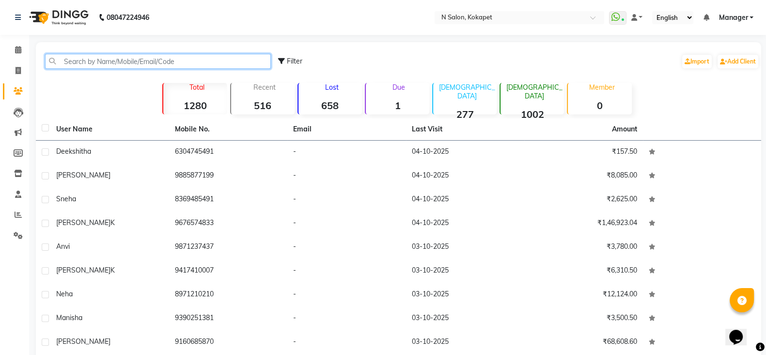
click at [111, 62] on input "text" at bounding box center [158, 61] width 226 height 15
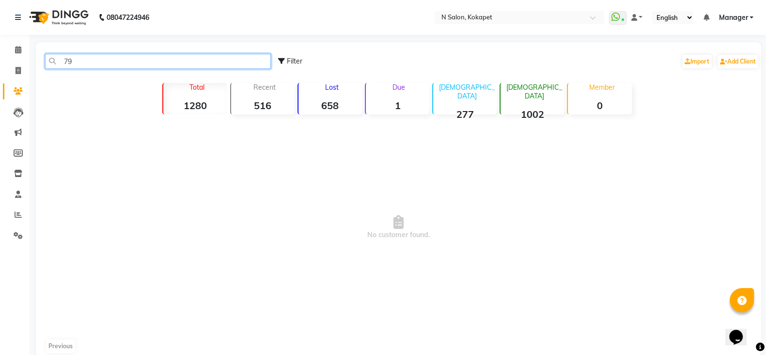
type input "7"
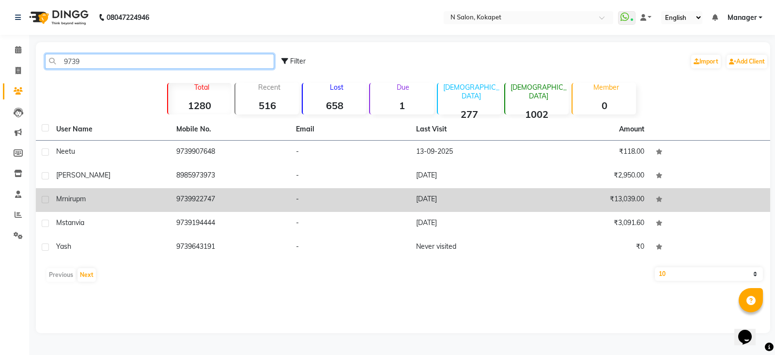
type input "9739"
click at [70, 205] on td "mr nirupm" at bounding box center [110, 200] width 120 height 24
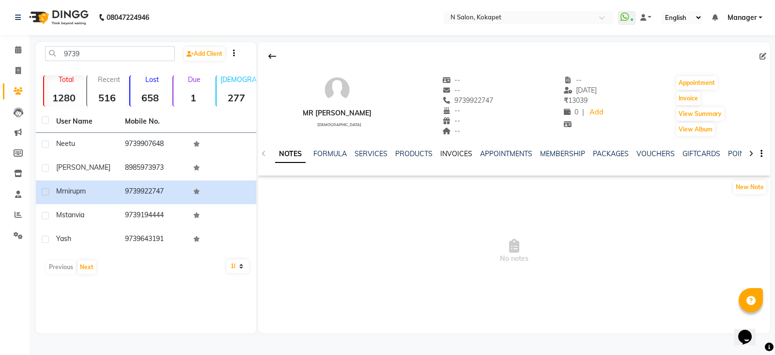
click at [448, 154] on link "INVOICES" at bounding box center [456, 153] width 32 height 9
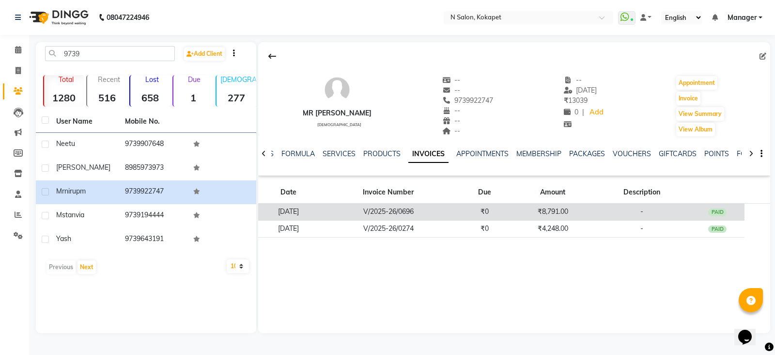
click at [446, 207] on td "V/2025-26/0696" at bounding box center [388, 211] width 138 height 17
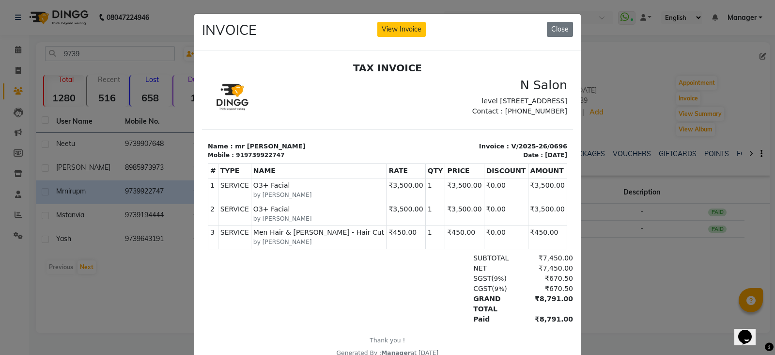
scroll to position [8, 0]
click at [551, 25] on button "Close" at bounding box center [560, 29] width 26 height 15
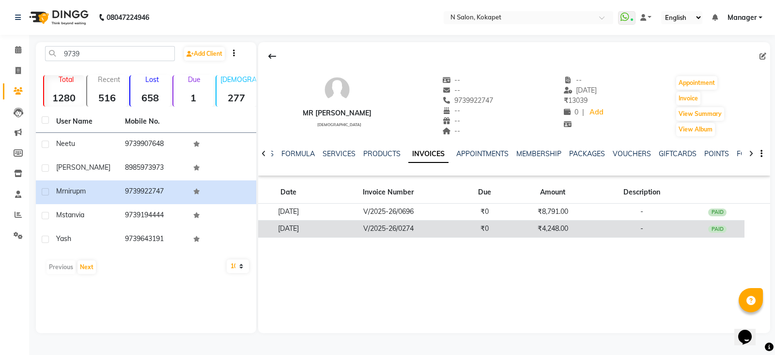
click at [351, 229] on td "V/2025-26/0274" at bounding box center [388, 228] width 138 height 17
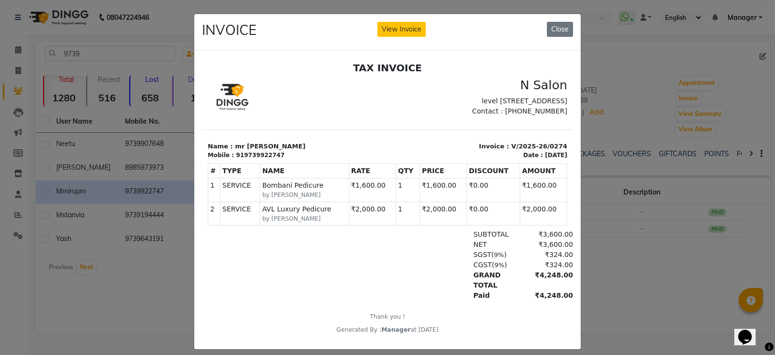
scroll to position [7, 0]
click at [550, 29] on button "Close" at bounding box center [560, 29] width 26 height 15
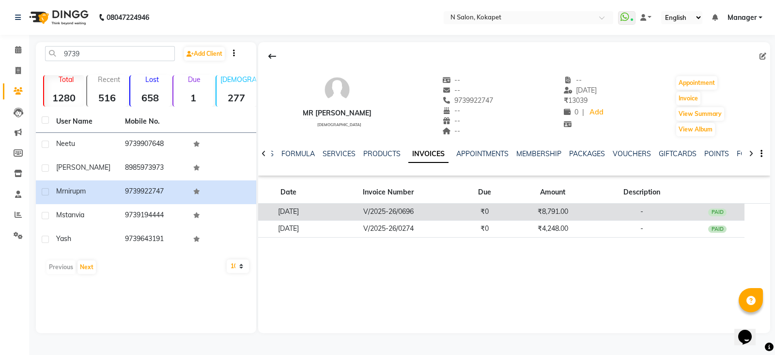
click at [319, 213] on td "22-06-2025" at bounding box center [288, 211] width 61 height 17
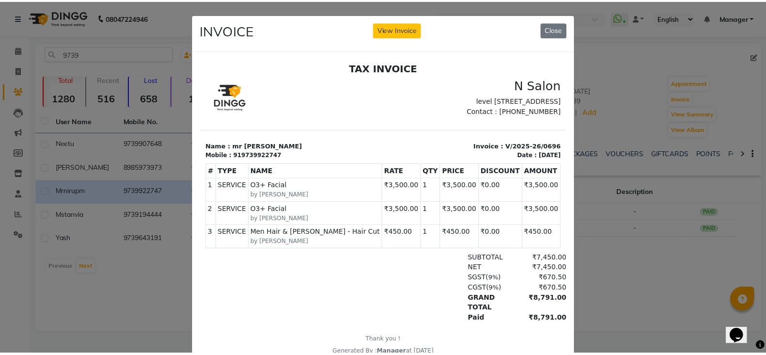
scroll to position [8, 0]
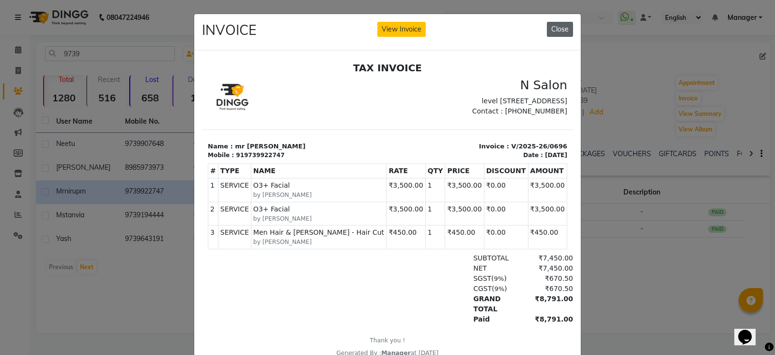
click at [557, 32] on button "Close" at bounding box center [560, 29] width 26 height 15
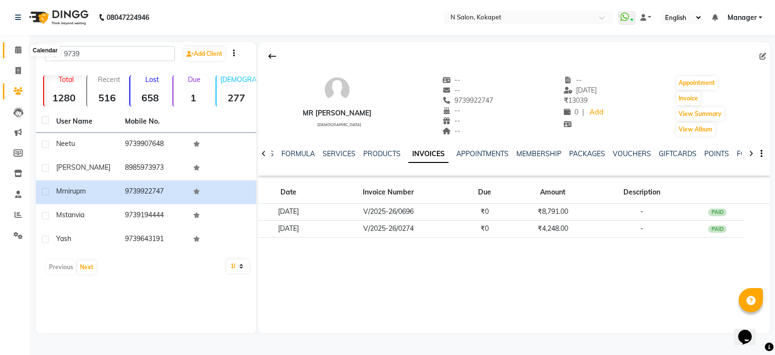
click at [21, 49] on icon at bounding box center [18, 49] width 6 height 7
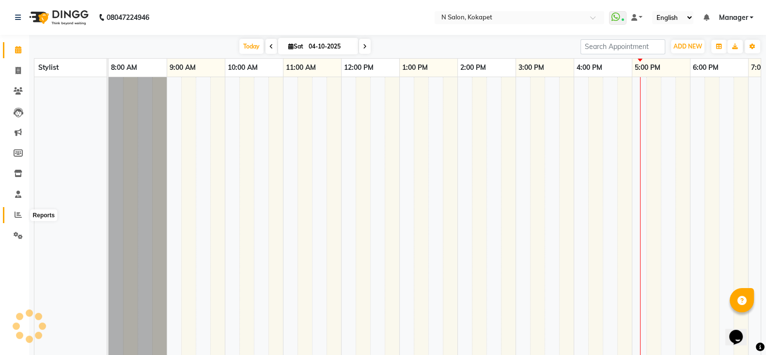
click at [17, 212] on icon at bounding box center [18, 214] width 7 height 7
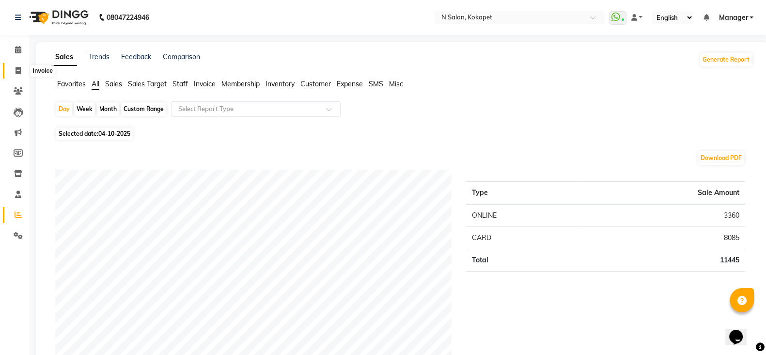
click at [22, 74] on span at bounding box center [18, 70] width 17 height 11
select select "service"
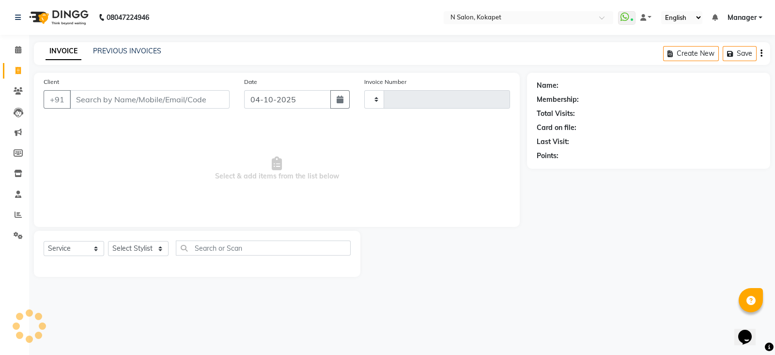
type input "1717"
select select "7256"
click at [85, 94] on input "Client" at bounding box center [150, 99] width 160 height 18
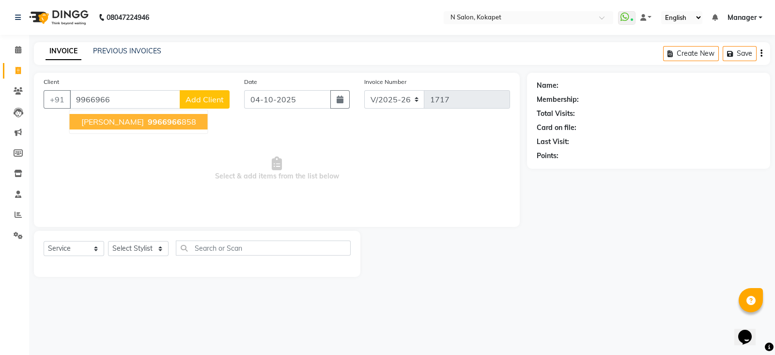
click at [104, 121] on span "kamish" at bounding box center [112, 122] width 63 height 10
type input "9966966858"
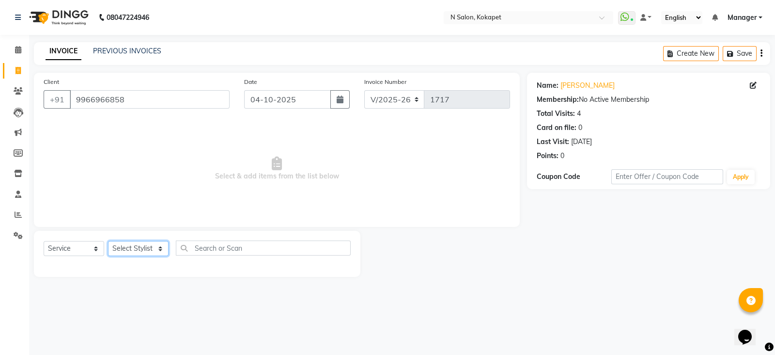
click at [133, 246] on select "Select Stylist Alim Anjali Bilal chai pedicurist Danish Manager Pooja Rehan Sam…" at bounding box center [138, 248] width 61 height 15
select select "90078"
click at [108, 241] on select "Select Stylist Alim Anjali Bilal chai pedicurist Danish Manager Pooja Rehan Sam…" at bounding box center [138, 248] width 61 height 15
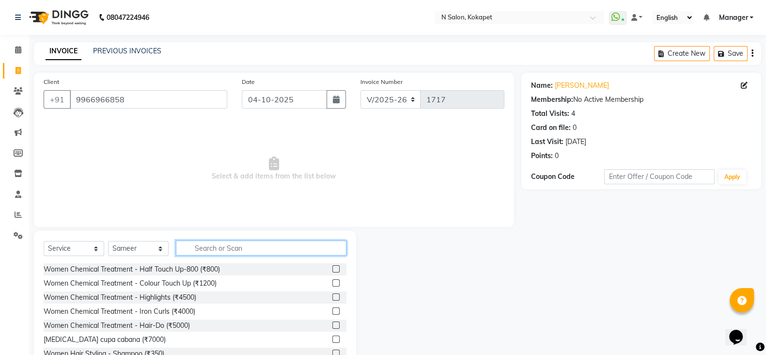
click at [252, 241] on input "text" at bounding box center [261, 247] width 171 height 15
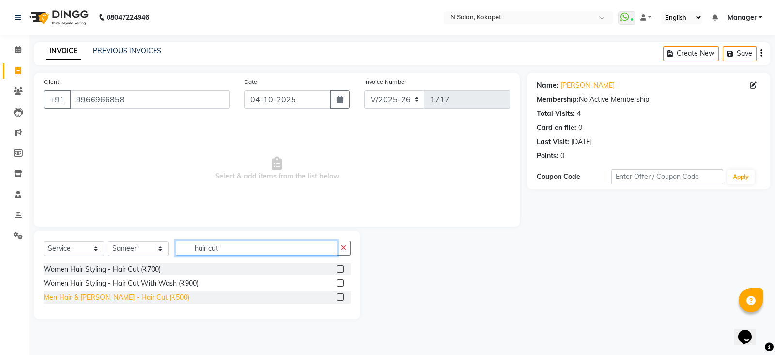
type input "hair cut"
click at [122, 301] on div "Men Hair & Beard - Hair Cut (₹500)" at bounding box center [117, 297] width 146 height 10
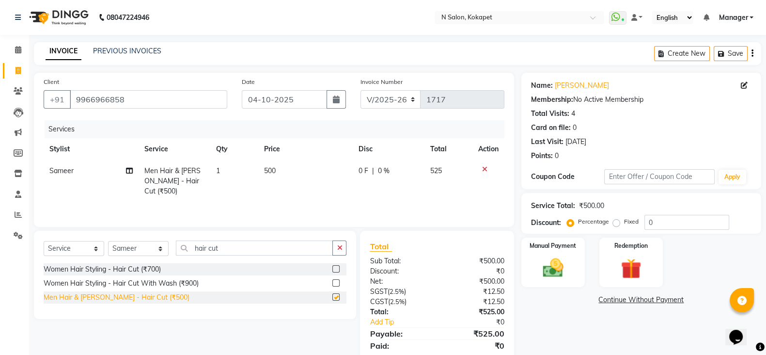
checkbox input "false"
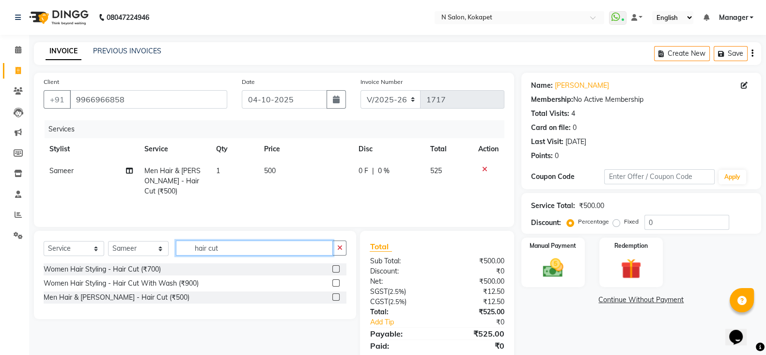
drag, startPoint x: 239, startPoint y: 254, endPoint x: 49, endPoint y: 229, distance: 191.7
click at [49, 229] on div "Client +91 9966966858 Date 04-10-2025 Invoice Number V/2025 V/2025-26 1717 Serv…" at bounding box center [274, 223] width 495 height 300
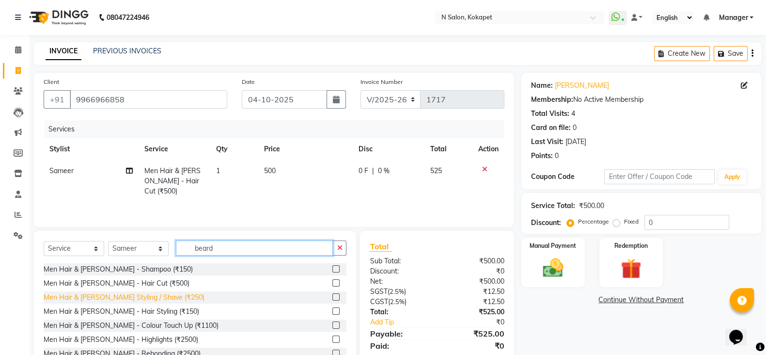
type input "beard"
click at [122, 299] on div "Men Hair & Beard - Beard Styling / Shave (₹250)" at bounding box center [124, 297] width 161 height 10
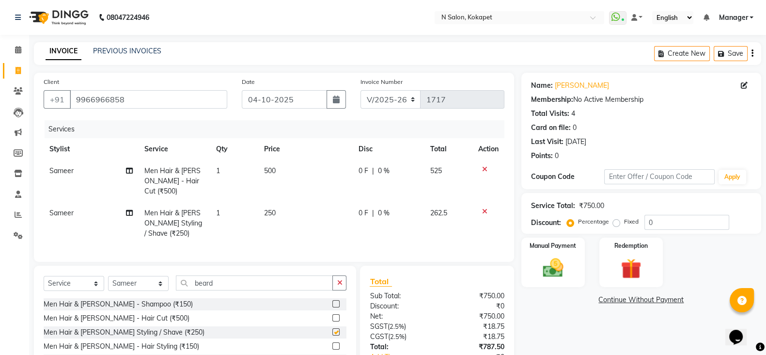
checkbox input "false"
drag, startPoint x: 224, startPoint y: 283, endPoint x: 10, endPoint y: 268, distance: 214.7
click at [10, 268] on app-home "08047224946 Select Location × N Salon, Kokapet WhatsApp Status ✕ Status: Connec…" at bounding box center [383, 211] width 766 height 423
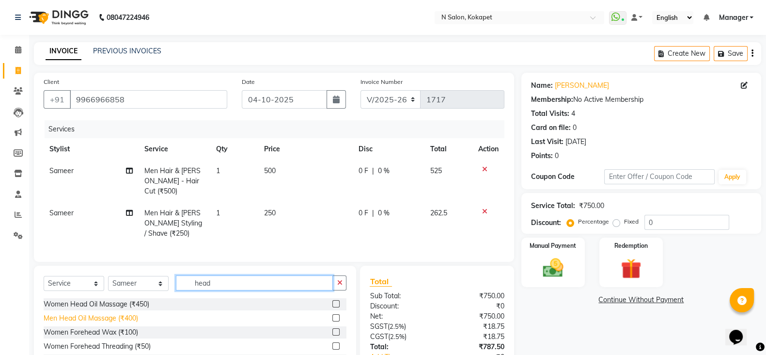
type input "head"
click at [115, 313] on div "Men Head Oil Massage (₹400)" at bounding box center [91, 318] width 94 height 10
checkbox input "false"
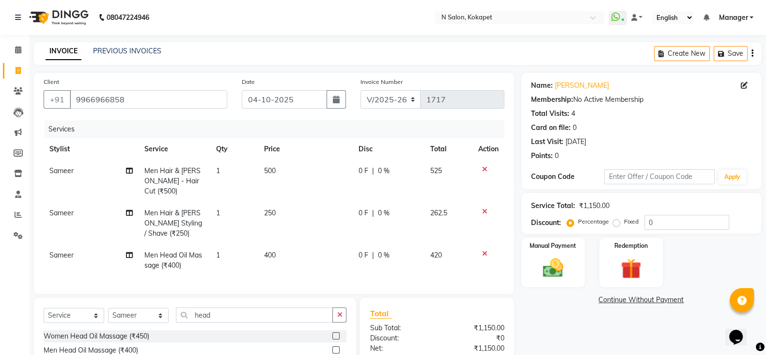
click at [275, 162] on td "500" at bounding box center [305, 181] width 95 height 42
select select "90078"
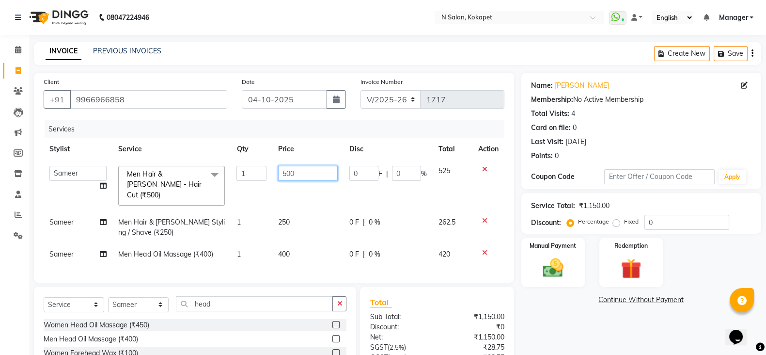
drag, startPoint x: 292, startPoint y: 172, endPoint x: 300, endPoint y: 173, distance: 8.3
click at [300, 173] on input "500" at bounding box center [308, 173] width 60 height 15
drag, startPoint x: 300, startPoint y: 173, endPoint x: 238, endPoint y: 163, distance: 62.8
click at [238, 163] on tr "Alim Anjali Bilal chai pedicurist Danish Manager Pooja Rehan Sameer seema Shuba…" at bounding box center [274, 185] width 461 height 51
type input "450"
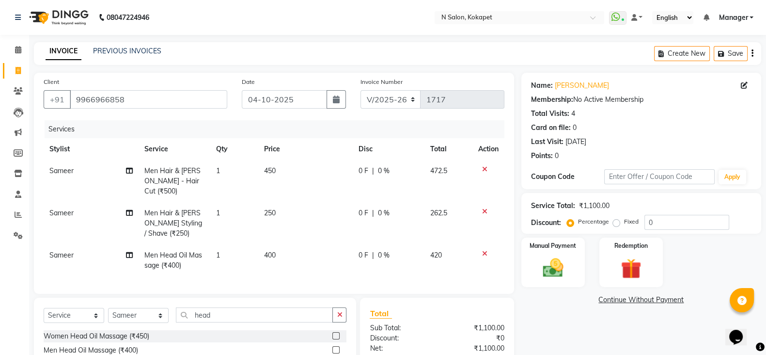
click at [258, 197] on tbody "Sameer Men Hair & Beard - Hair Cut (₹500) 1 450 0 F | 0 % 472.5 Sameer Men Hair…" at bounding box center [274, 218] width 461 height 116
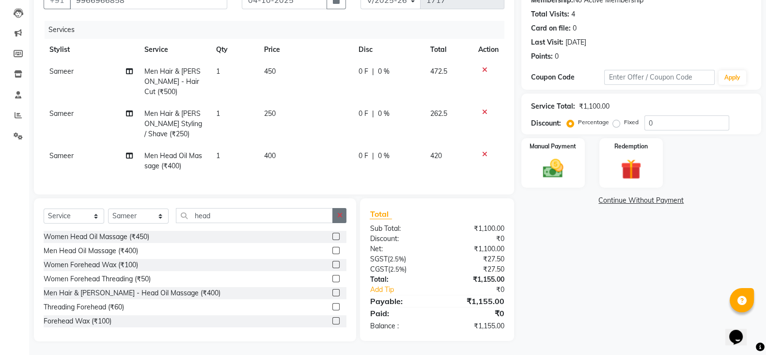
click at [335, 212] on button "button" at bounding box center [339, 215] width 14 height 15
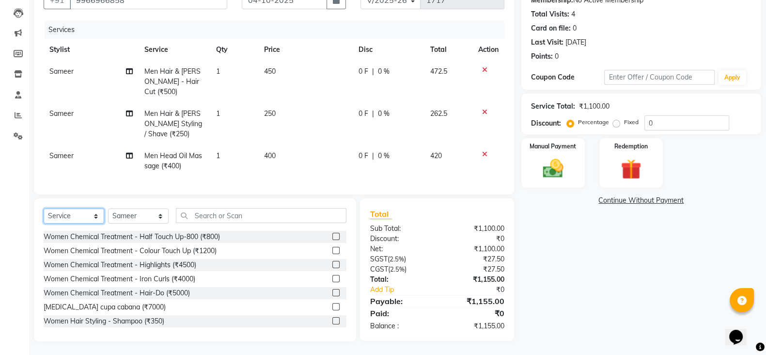
click at [82, 214] on select "Select Service Product Membership Package Voucher Prepaid Gift Card" at bounding box center [74, 215] width 61 height 15
select select "P"
click at [44, 208] on select "Select Service Product Membership Package Voucher Prepaid Gift Card" at bounding box center [74, 215] width 61 height 15
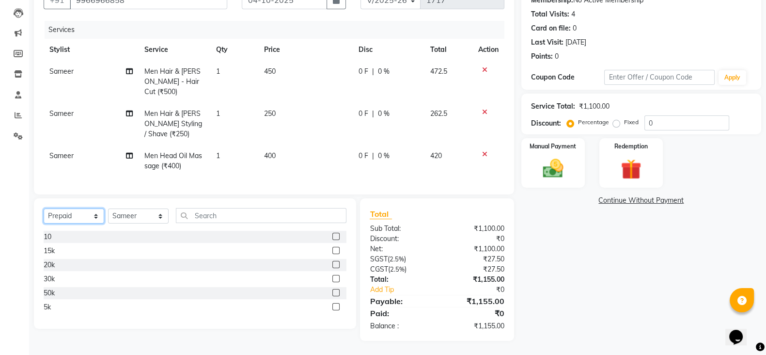
scroll to position [99, 0]
click at [44, 304] on div "5k" at bounding box center [47, 307] width 7 height 10
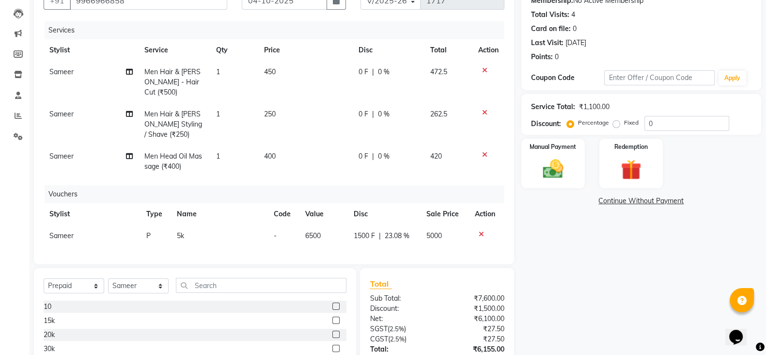
checkbox input "false"
click at [483, 151] on icon at bounding box center [484, 154] width 5 height 7
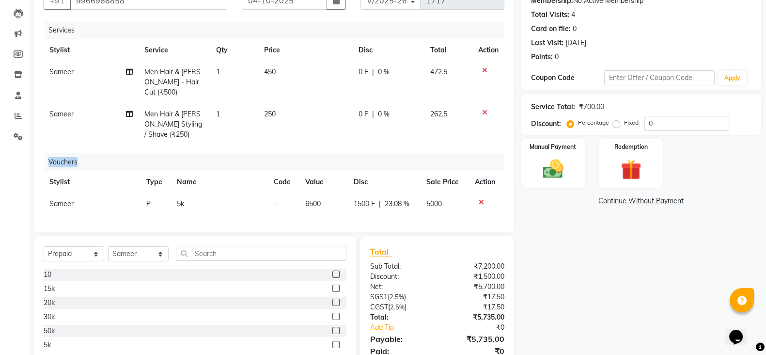
click at [483, 153] on div "Vouchers" at bounding box center [278, 162] width 467 height 18
click at [485, 109] on icon at bounding box center [484, 112] width 5 height 7
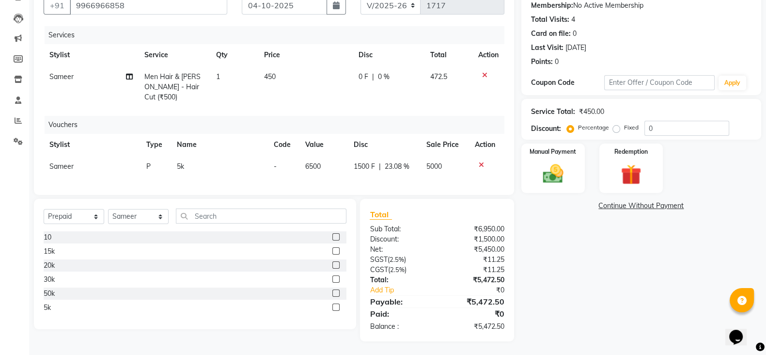
click at [482, 74] on icon at bounding box center [484, 75] width 5 height 7
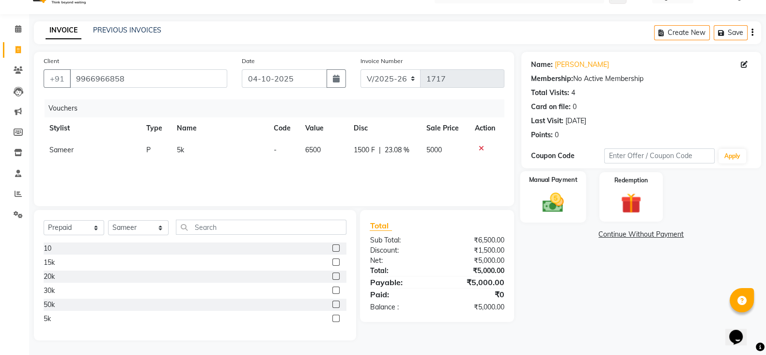
click at [552, 200] on img at bounding box center [553, 202] width 34 height 24
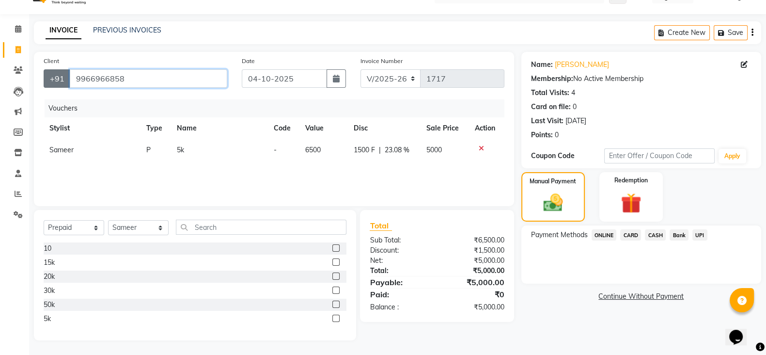
drag, startPoint x: 130, startPoint y: 78, endPoint x: 66, endPoint y: 78, distance: 63.5
click at [66, 78] on div "+91 9966966858" at bounding box center [136, 78] width 184 height 18
click at [627, 232] on span "CARD" at bounding box center [630, 234] width 21 height 11
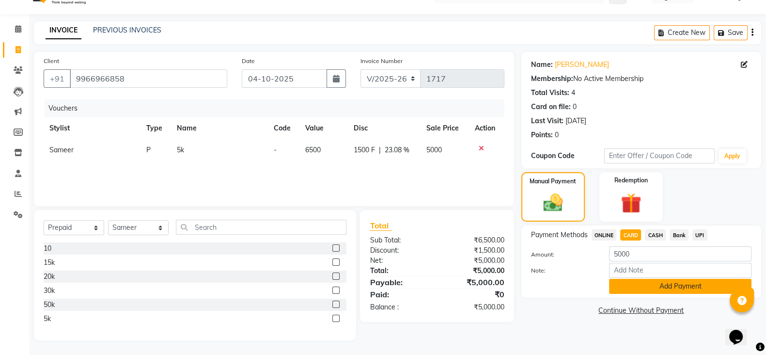
click at [627, 285] on button "Add Payment" at bounding box center [680, 286] width 142 height 15
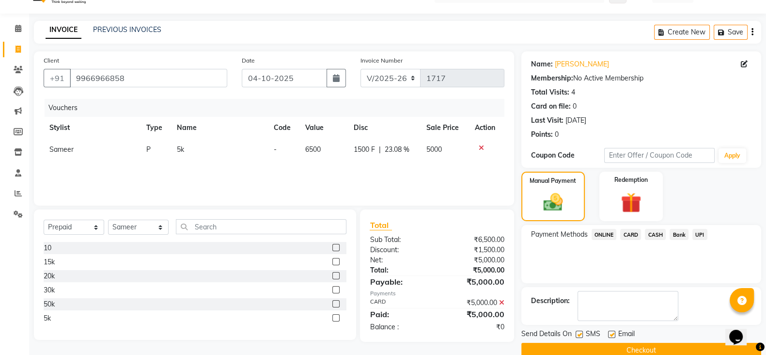
scroll to position [39, 0]
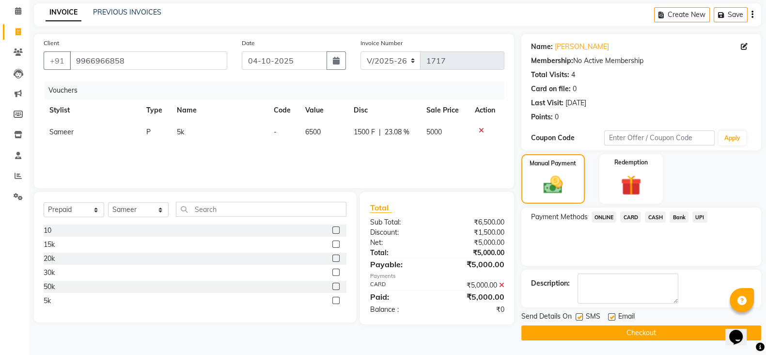
click at [610, 329] on button "Checkout" at bounding box center [641, 332] width 240 height 15
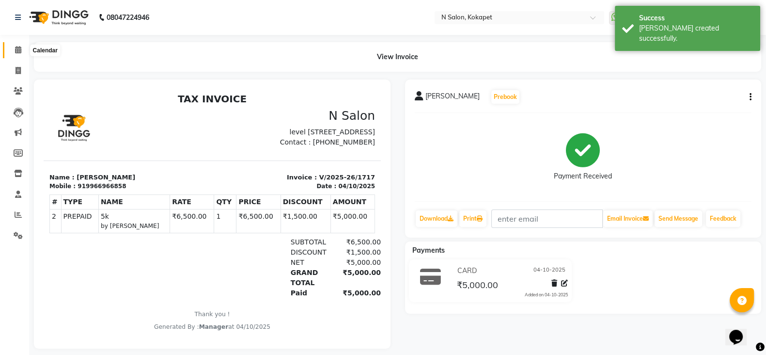
click at [17, 50] on icon at bounding box center [18, 49] width 6 height 7
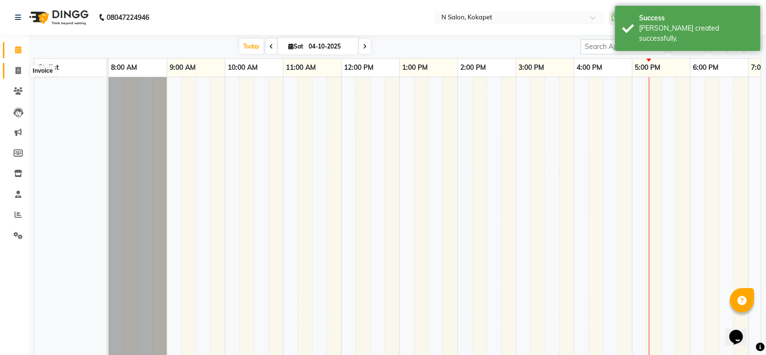
click at [17, 69] on icon at bounding box center [18, 70] width 5 height 7
select select "service"
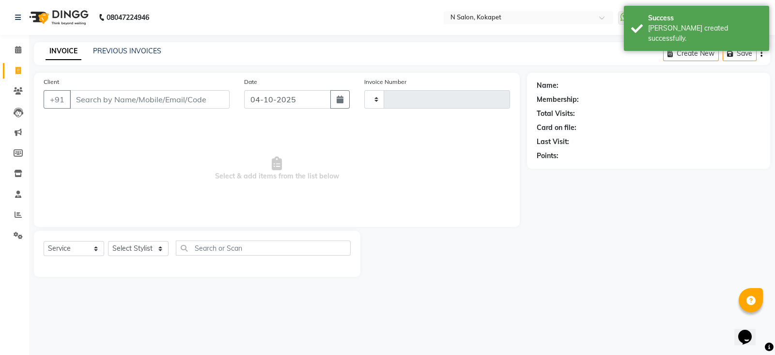
type input "1718"
select select "7256"
type input "9966966858"
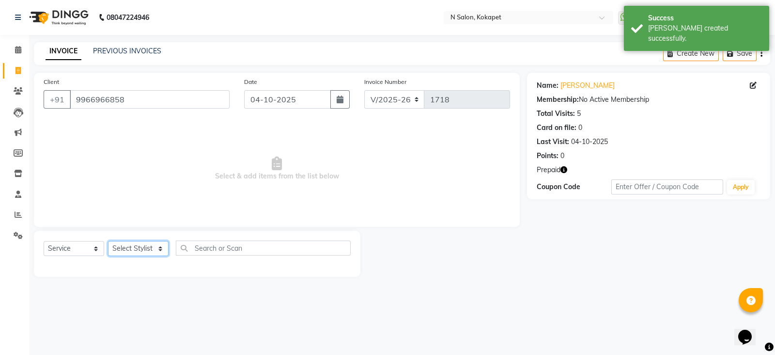
drag, startPoint x: 141, startPoint y: 250, endPoint x: 142, endPoint y: 192, distance: 57.7
click at [142, 192] on div "Client +91 9966966858 Date 04-10-2025 Invoice Number V/2025 V/2025-26 1718 Sele…" at bounding box center [277, 175] width 500 height 204
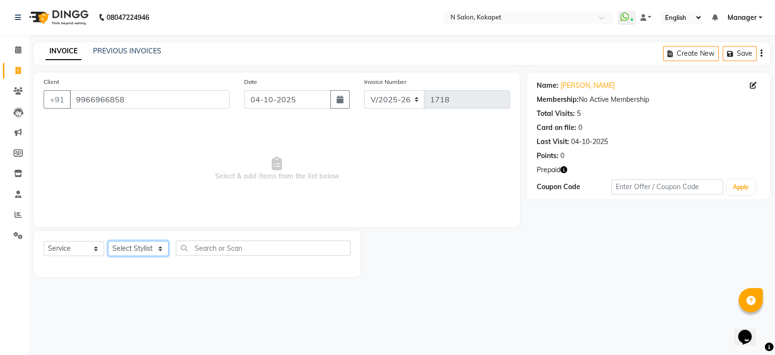
select select "90078"
click at [108, 241] on select "Select Stylist Alim Anjali Bilal chai pedicurist Danish Manager Pooja Rehan Sam…" at bounding box center [138, 248] width 61 height 15
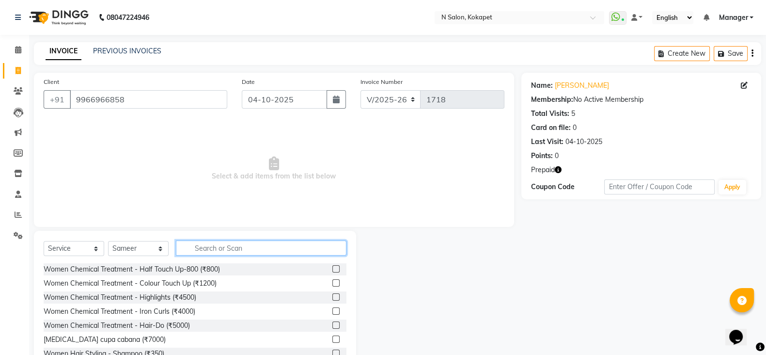
click at [200, 243] on input "text" at bounding box center [261, 247] width 171 height 15
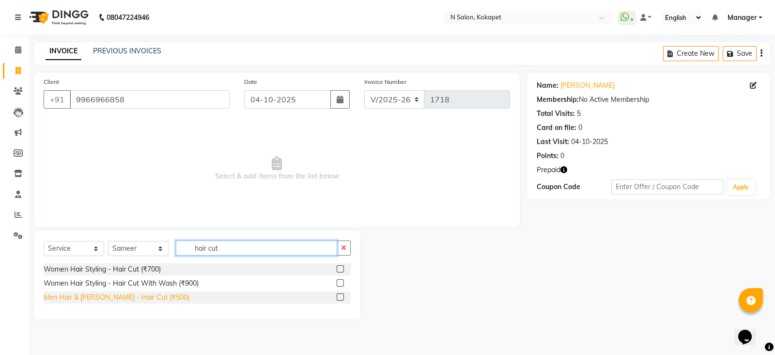
type input "hair cut"
click at [141, 294] on div "Men Hair & Beard - Hair Cut (₹500)" at bounding box center [117, 297] width 146 height 10
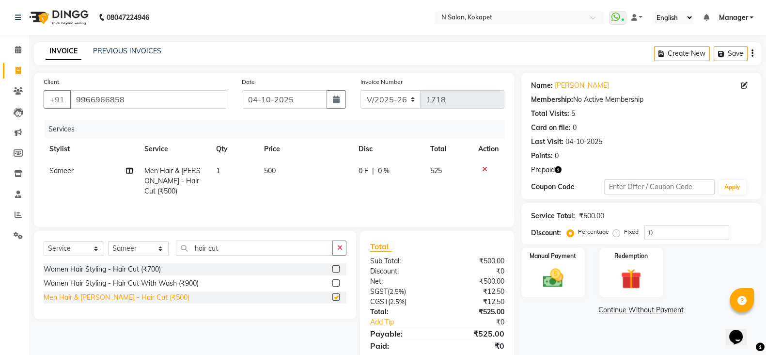
checkbox input "false"
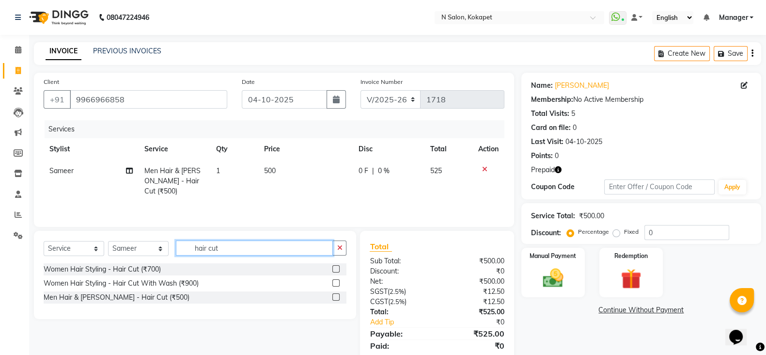
drag, startPoint x: 228, startPoint y: 251, endPoint x: 19, endPoint y: 244, distance: 208.5
click at [19, 244] on app-home "08047224946 Select Location × N Salon, Kokapet WhatsApp Status ✕ Status: Connec…" at bounding box center [383, 194] width 766 height 388
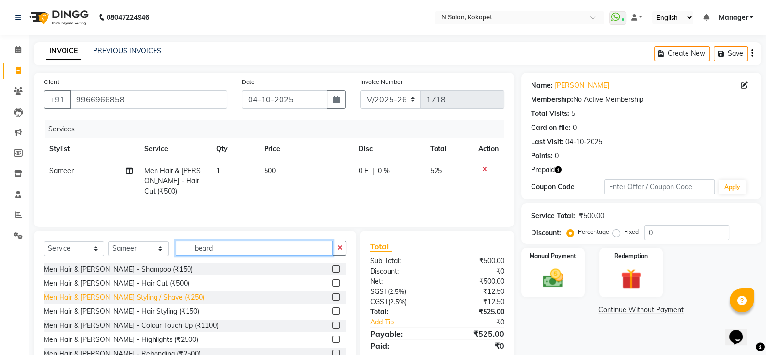
type input "beard"
click at [77, 297] on div "Men Hair & Beard - Beard Styling / Shave (₹250)" at bounding box center [124, 297] width 161 height 10
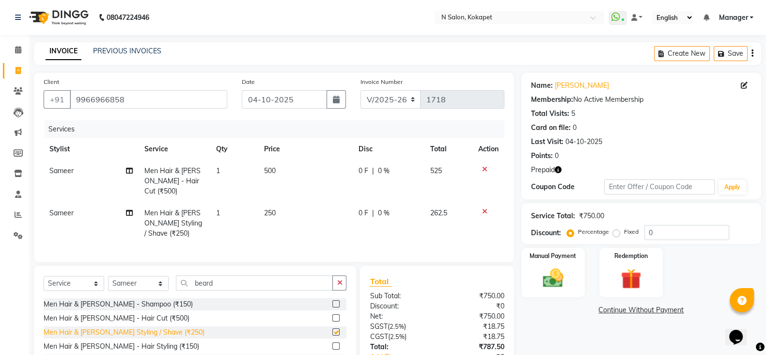
checkbox input "false"
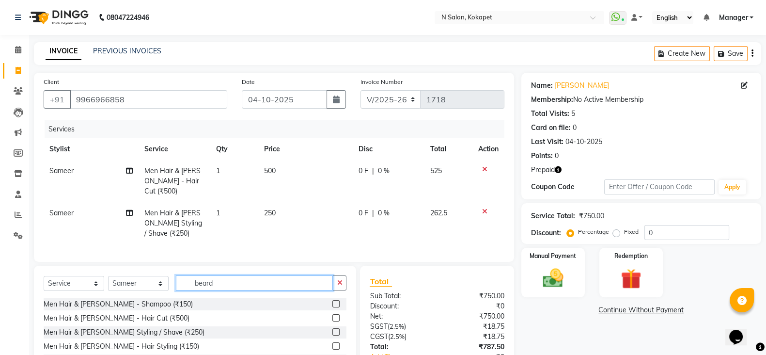
drag, startPoint x: 230, startPoint y: 283, endPoint x: 86, endPoint y: 266, distance: 144.9
click at [86, 266] on div "Select Service Product Membership Package Voucher Prepaid Gift Card Select Styl…" at bounding box center [195, 337] width 322 height 143
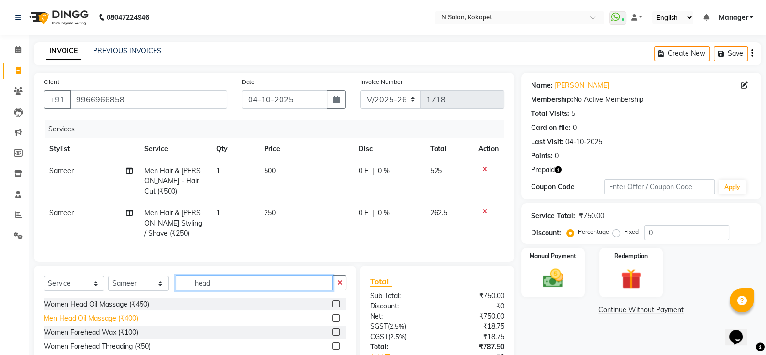
type input "head"
click at [90, 317] on div "Men Head Oil Massage (₹400)" at bounding box center [91, 318] width 94 height 10
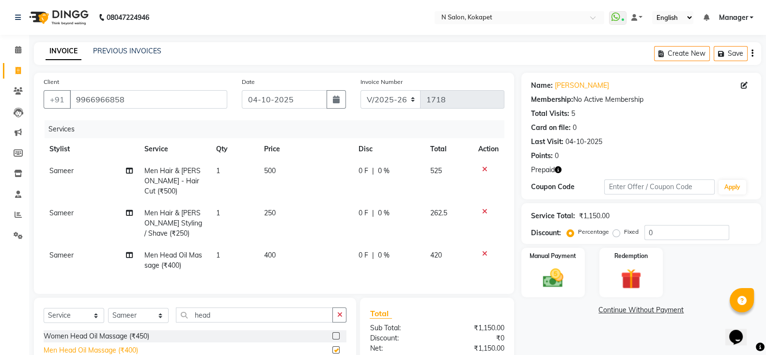
checkbox input "false"
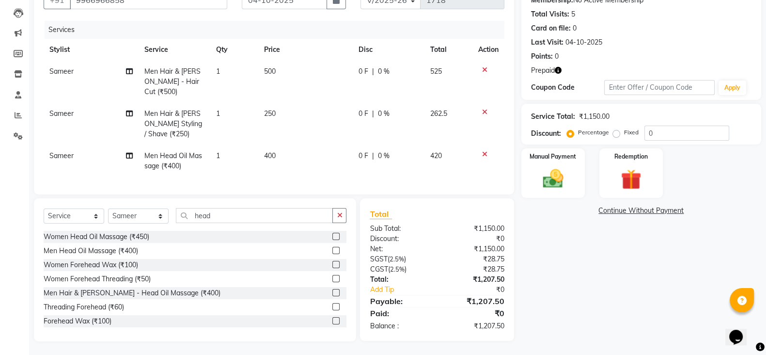
click at [276, 72] on td "500" at bounding box center [305, 82] width 95 height 42
select select "90078"
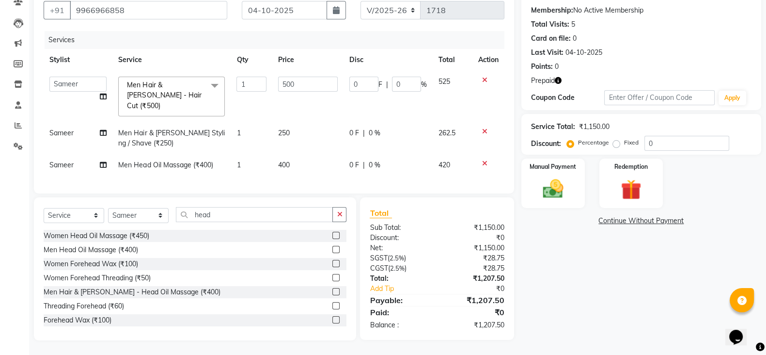
scroll to position [88, 0]
drag, startPoint x: 305, startPoint y: 78, endPoint x: 156, endPoint y: 74, distance: 149.3
click at [156, 74] on tr "Alim Anjali Bilal chai pedicurist Danish Manager Pooja Rehan Sameer seema Shuba…" at bounding box center [274, 97] width 461 height 51
type input "450"
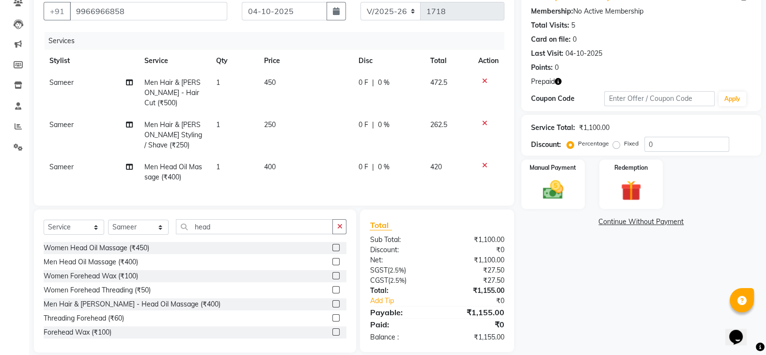
click at [317, 103] on td "450" at bounding box center [305, 93] width 95 height 42
select select "90078"
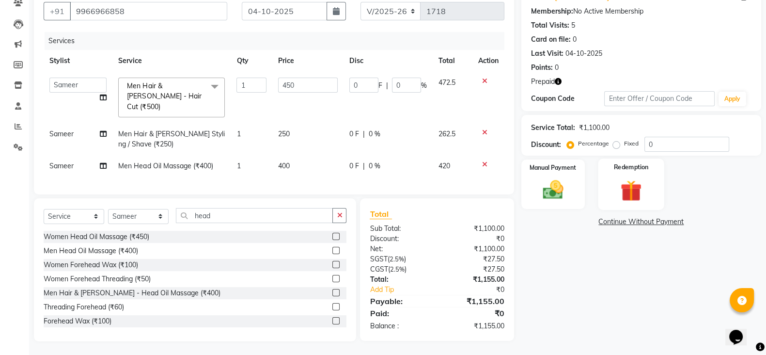
click at [625, 180] on img at bounding box center [631, 190] width 34 height 26
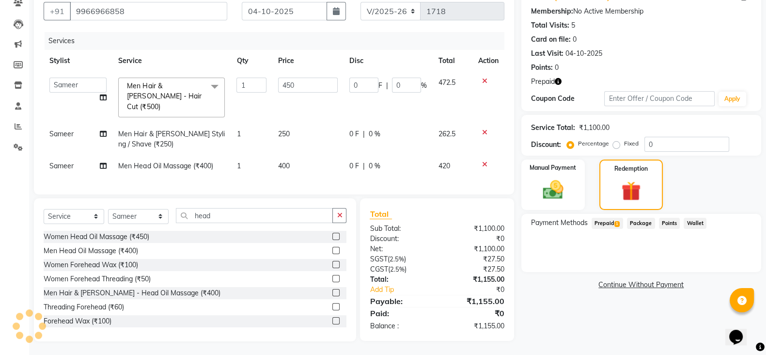
click at [610, 221] on span "Prepaid 1" at bounding box center [607, 223] width 31 height 11
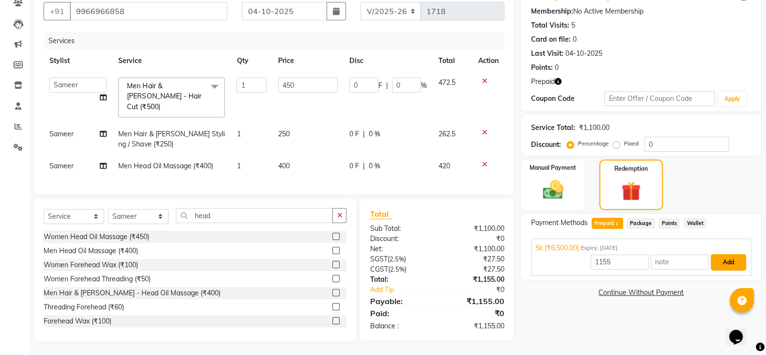
click at [736, 257] on button "Add" at bounding box center [728, 262] width 35 height 16
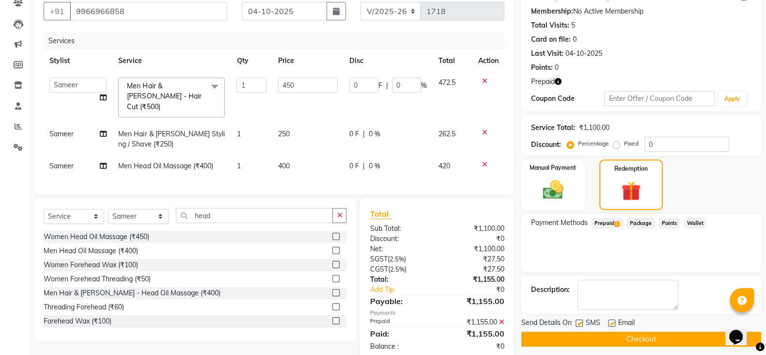
scroll to position [108, 0]
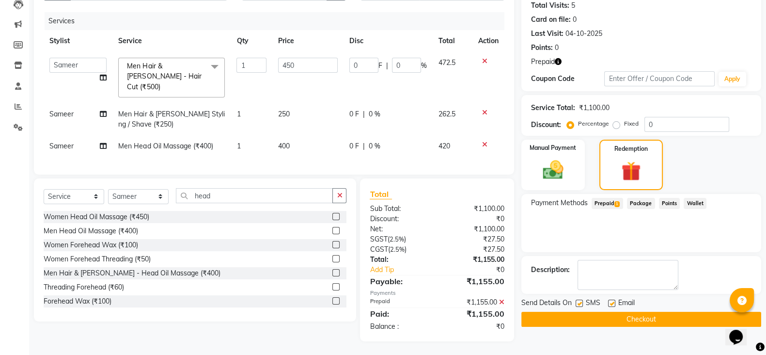
click at [673, 320] on button "Checkout" at bounding box center [641, 319] width 240 height 15
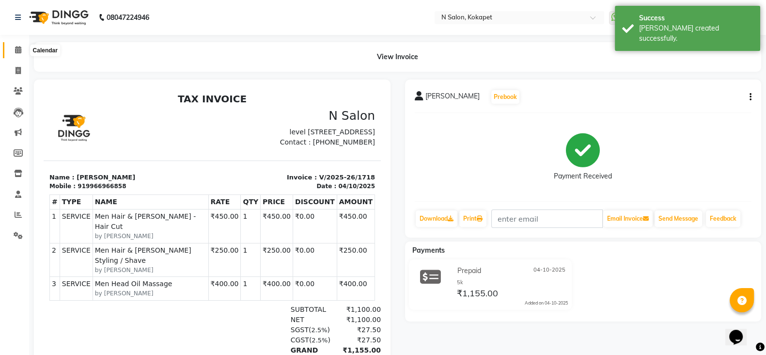
click at [12, 49] on span at bounding box center [18, 50] width 17 height 11
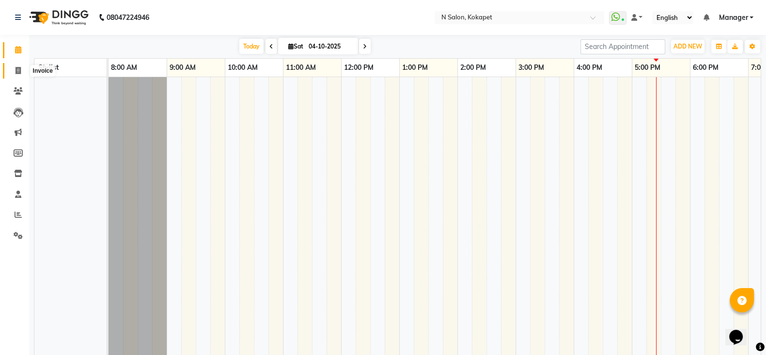
click at [14, 69] on span at bounding box center [18, 70] width 17 height 11
select select "service"
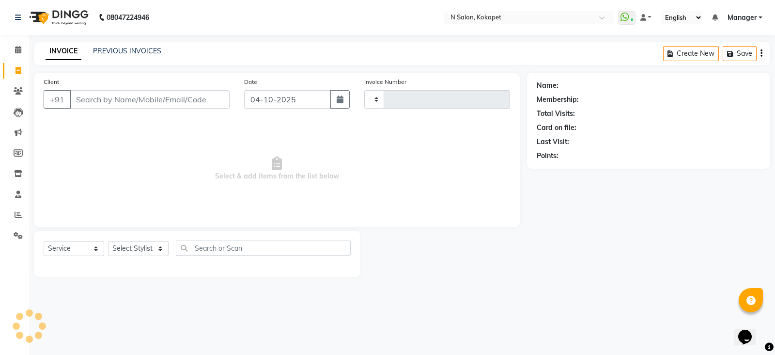
type input "1719"
select select "7256"
click at [154, 251] on select "Select Stylist Alim Anjali Bilal chai pedicurist Danish Manager Pooja Rehan Sam…" at bounding box center [138, 248] width 61 height 15
select select "90082"
click at [108, 241] on select "Select Stylist Alim Anjali Bilal chai pedicurist Danish Manager Pooja Rehan Sam…" at bounding box center [138, 248] width 61 height 15
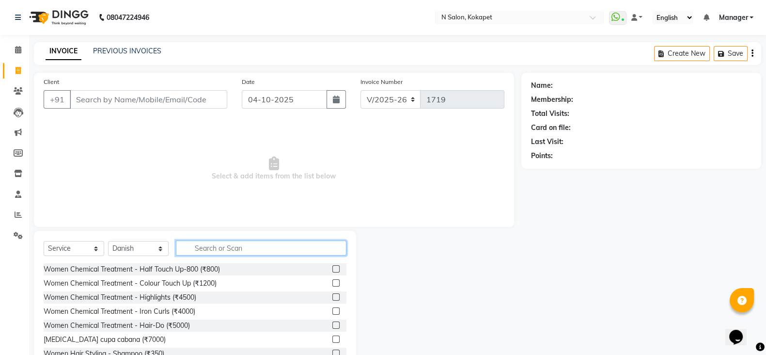
click at [223, 247] on input "text" at bounding box center [261, 247] width 171 height 15
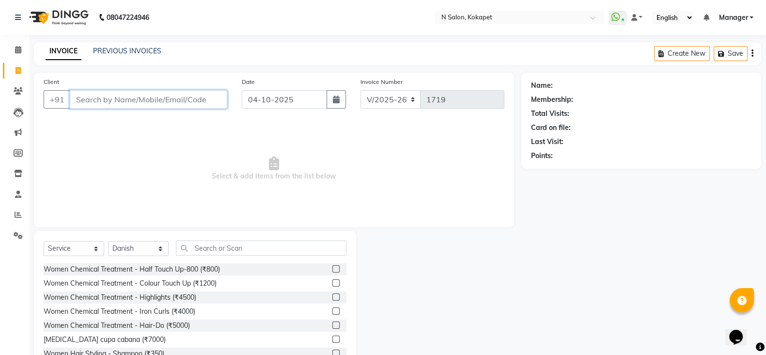
click at [138, 98] on input "Client" at bounding box center [148, 99] width 157 height 18
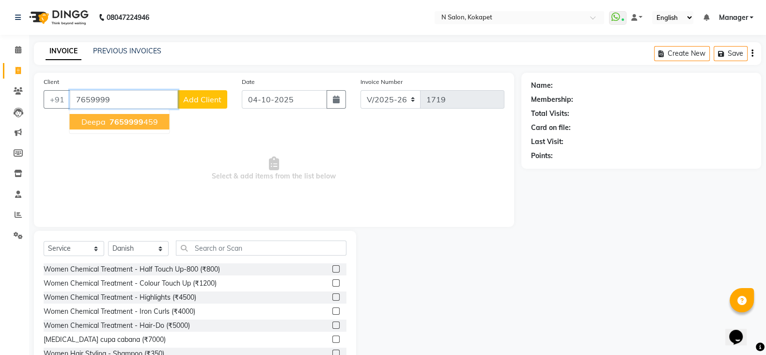
click at [129, 121] on span "7659999" at bounding box center [126, 122] width 34 height 10
type input "7659999459"
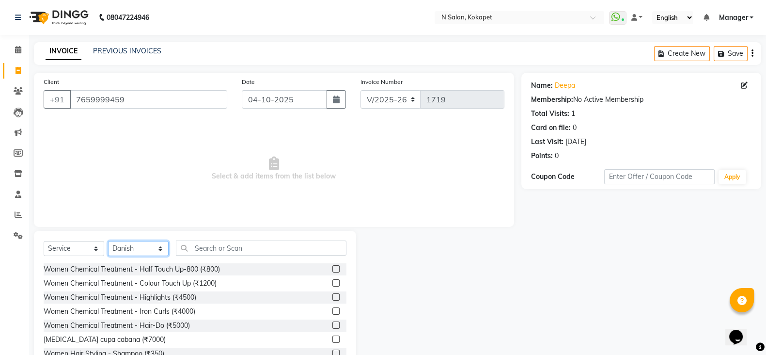
click at [145, 249] on select "Select Stylist Alim Anjali Bilal chai pedicurist Danish Manager Pooja Rehan Sam…" at bounding box center [138, 248] width 61 height 15
select select "70889"
click at [108, 241] on select "Select Stylist Alim Anjali Bilal chai pedicurist Danish Manager Pooja Rehan Sam…" at bounding box center [138, 248] width 61 height 15
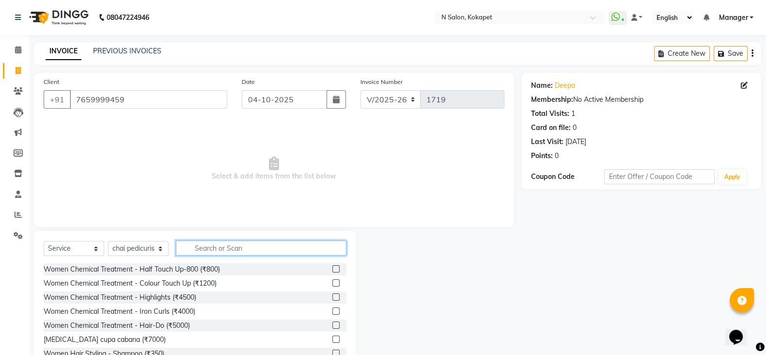
click at [218, 251] on input "text" at bounding box center [261, 247] width 171 height 15
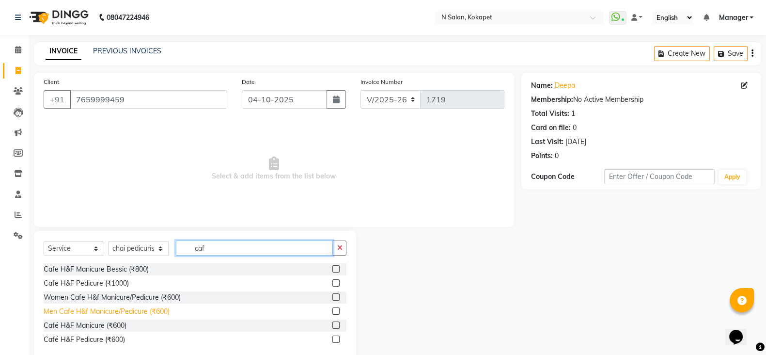
type input "caf"
click at [90, 310] on div "Men Cafe H&f Manicure/Pedicure (₹600)" at bounding box center [107, 311] width 126 height 10
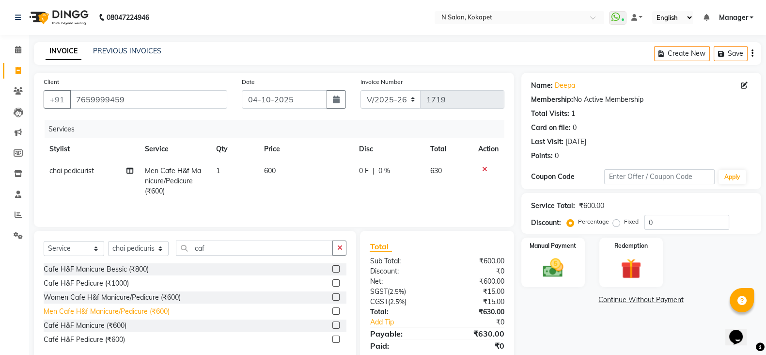
click at [90, 310] on div "Men Cafe H&f Manicure/Pedicure (₹600)" at bounding box center [107, 311] width 126 height 10
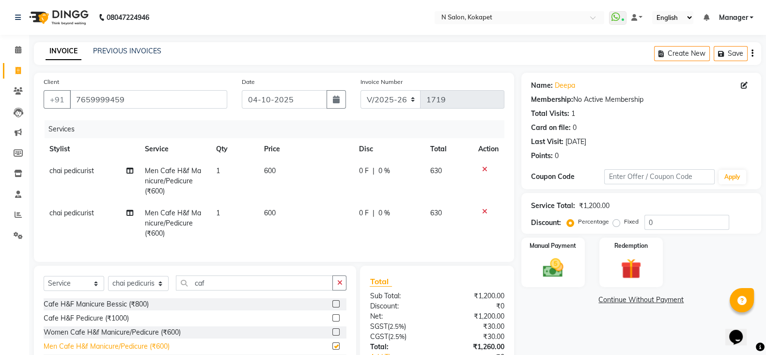
checkbox input "false"
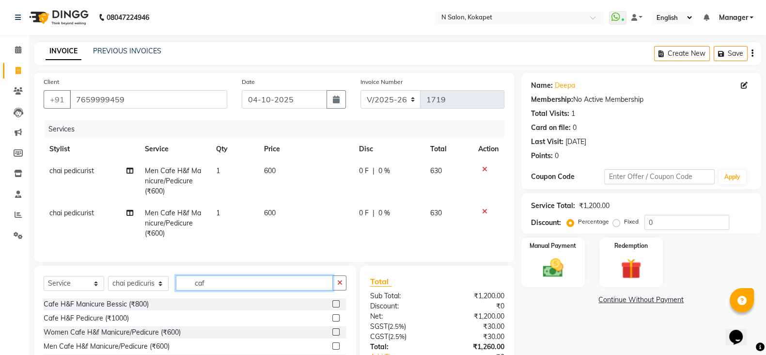
drag, startPoint x: 229, startPoint y: 293, endPoint x: 159, endPoint y: 287, distance: 70.5
click at [159, 287] on div "Select Service Product Membership Package Voucher Prepaid Gift Card Select Styl…" at bounding box center [195, 286] width 303 height 23
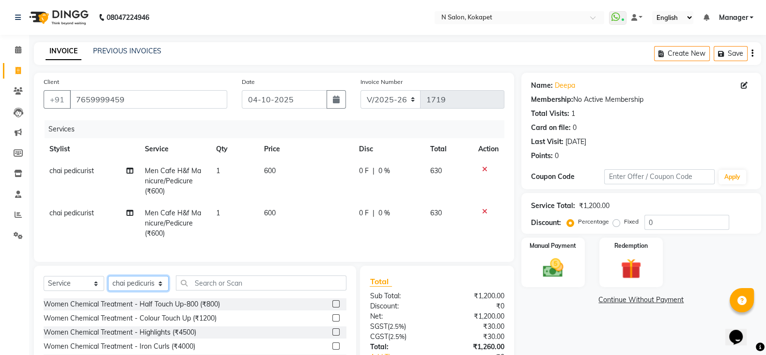
drag, startPoint x: 137, startPoint y: 297, endPoint x: 136, endPoint y: 278, distance: 19.0
click at [136, 278] on div "Select Service Product Membership Package Voucher Prepaid Gift Card Select Styl…" at bounding box center [195, 337] width 322 height 143
select select "62025"
click at [108, 285] on select "Select Stylist Alim Anjali Bilal chai pedicurist Danish Manager Pooja Rehan Sam…" at bounding box center [138, 283] width 61 height 15
click at [200, 290] on input "text" at bounding box center [261, 282] width 171 height 15
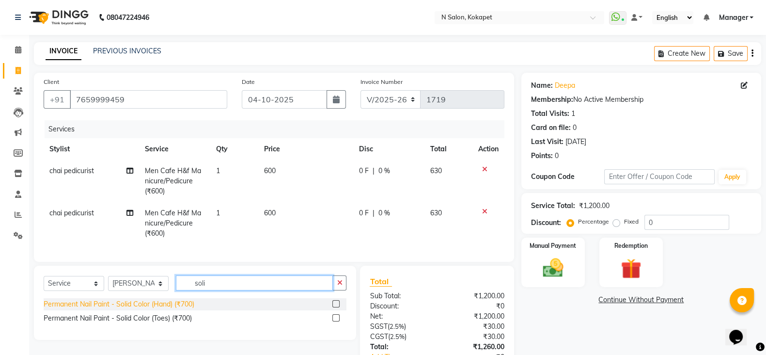
type input "soli"
click at [171, 309] on div "Permanent Nail Paint - Solid Color (Hand) (₹700)" at bounding box center [119, 304] width 151 height 10
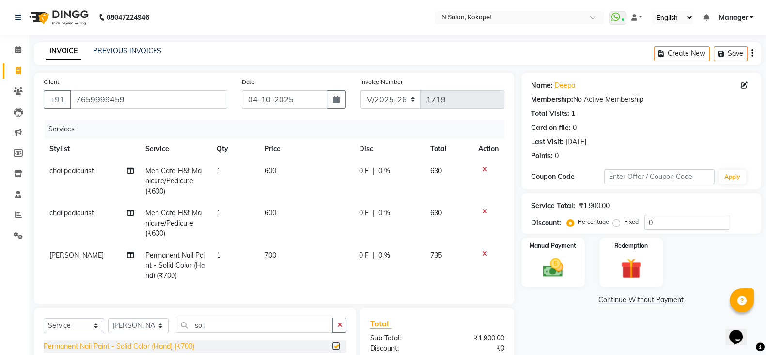
checkbox input "false"
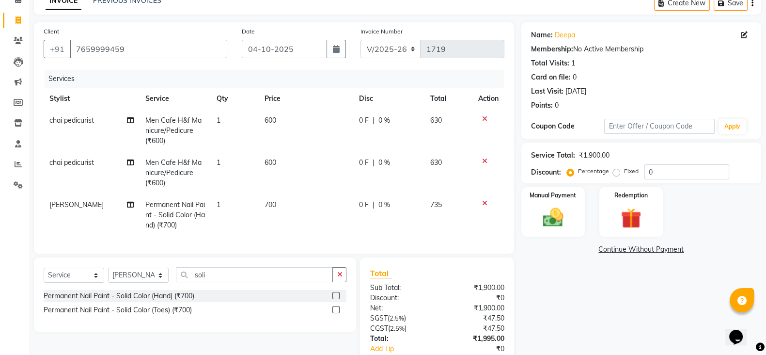
scroll to position [51, 0]
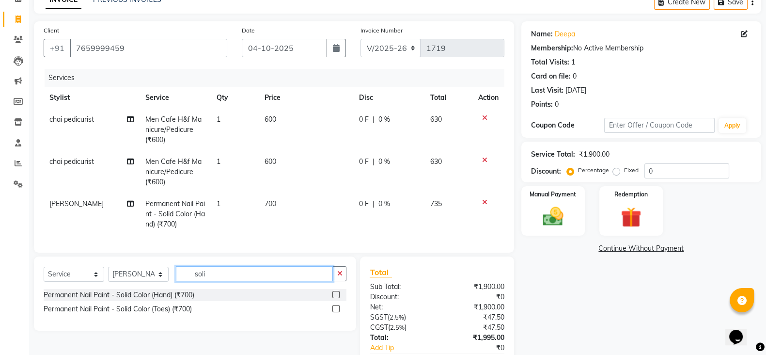
drag, startPoint x: 218, startPoint y: 281, endPoint x: 177, endPoint y: 284, distance: 41.3
click at [177, 281] on input "soli" at bounding box center [254, 273] width 157 height 15
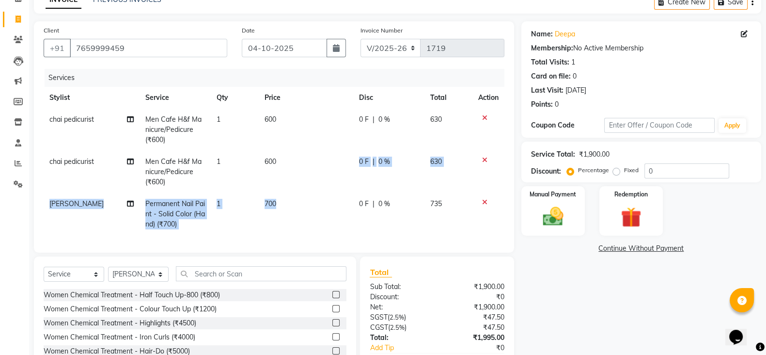
drag, startPoint x: 303, startPoint y: 190, endPoint x: 291, endPoint y: 203, distance: 17.5
click at [291, 203] on tbody "chai pedicurist Men Cafe H&f Manicure/Pedicure (₹600) 1 600 0 F | 0 % 630 chai …" at bounding box center [274, 172] width 461 height 126
click at [291, 203] on td "700" at bounding box center [306, 214] width 94 height 42
select select "62025"
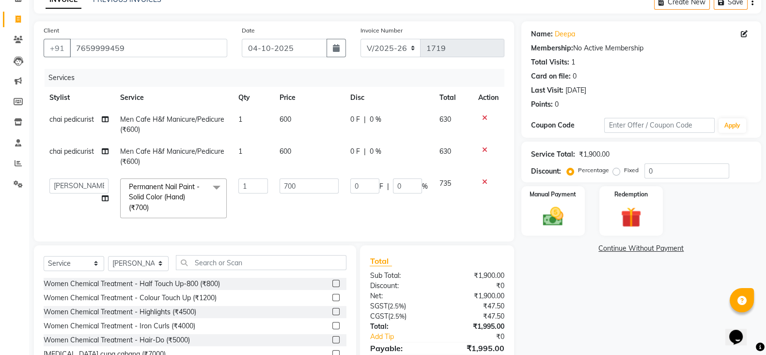
click at [291, 203] on td "700" at bounding box center [309, 197] width 70 height 51
drag, startPoint x: 313, startPoint y: 187, endPoint x: 154, endPoint y: 186, distance: 158.9
click at [154, 186] on tr "Alim Anjali Bilal chai pedicurist Danish Manager Pooja Rehan Sameer seema Shuba…" at bounding box center [274, 197] width 461 height 51
type input "800"
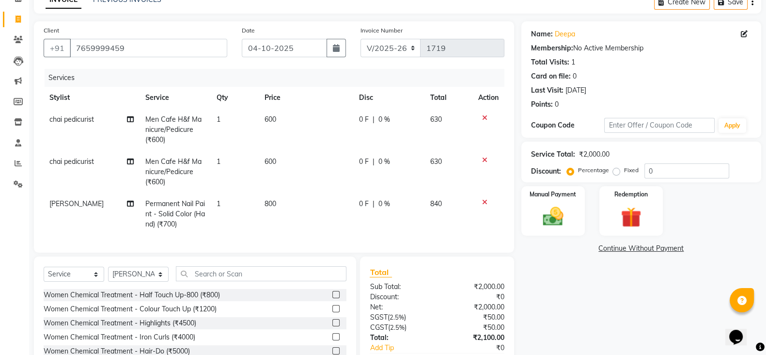
click at [266, 226] on div "Services Stylist Service Qty Price Disc Total Action chai pedicurist Men Cafe H…" at bounding box center [274, 156] width 461 height 174
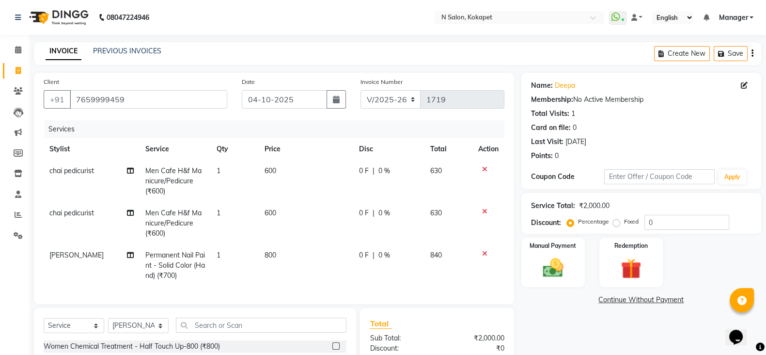
scroll to position [120, 0]
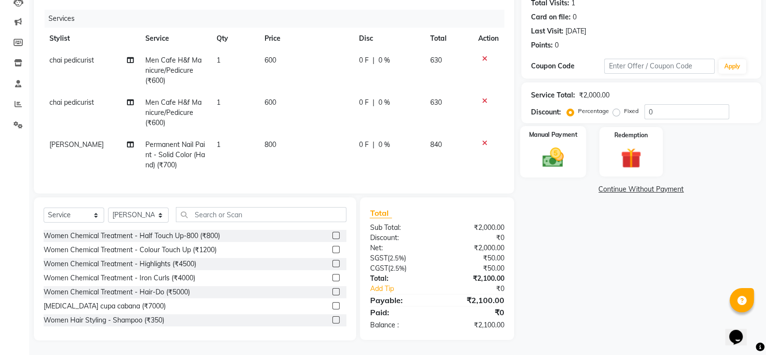
click at [557, 145] on img at bounding box center [553, 157] width 34 height 24
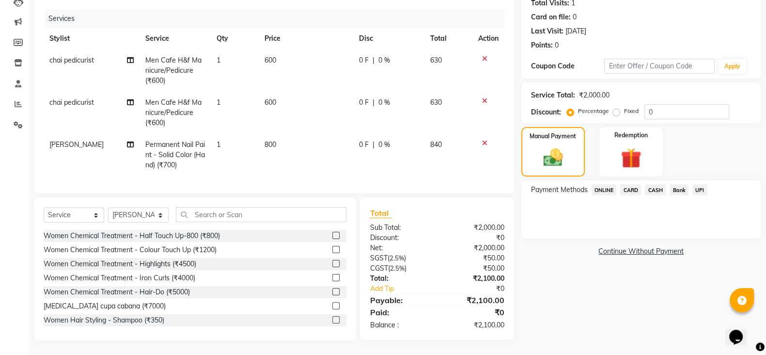
click at [611, 184] on span "ONLINE" at bounding box center [604, 189] width 25 height 11
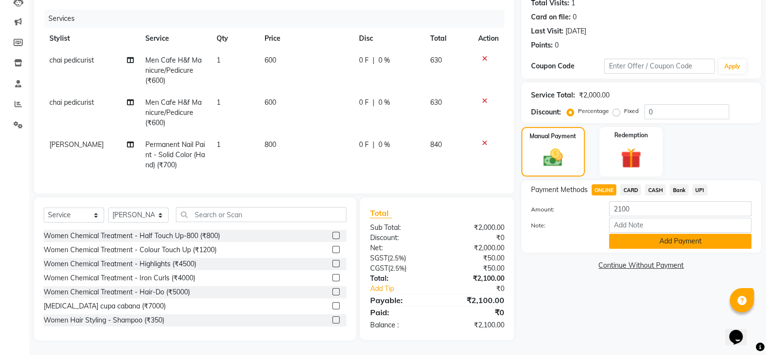
click at [655, 235] on button "Add Payment" at bounding box center [680, 241] width 142 height 15
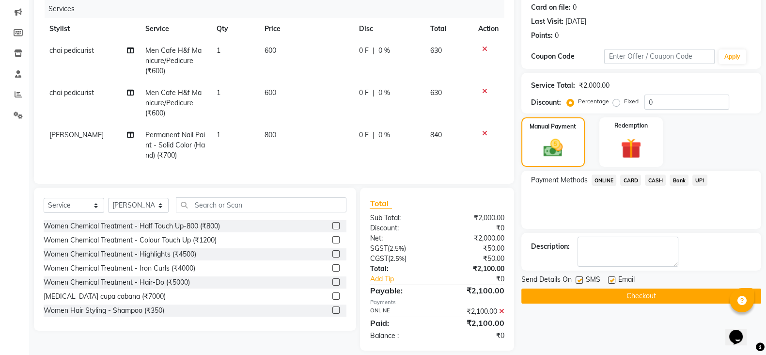
scroll to position [140, 0]
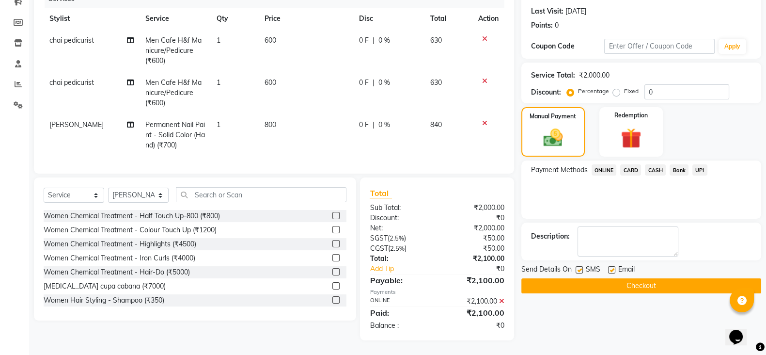
click at [634, 278] on button "Checkout" at bounding box center [641, 285] width 240 height 15
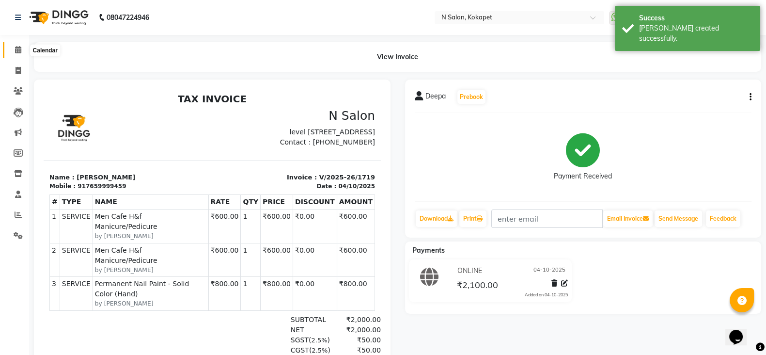
click at [15, 49] on icon at bounding box center [18, 49] width 6 height 7
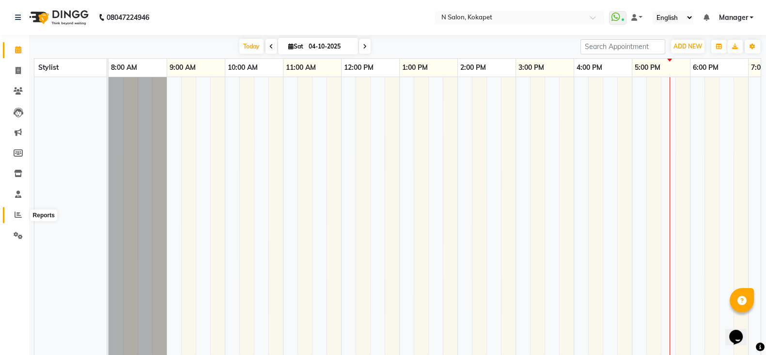
click at [13, 216] on span at bounding box center [18, 214] width 17 height 11
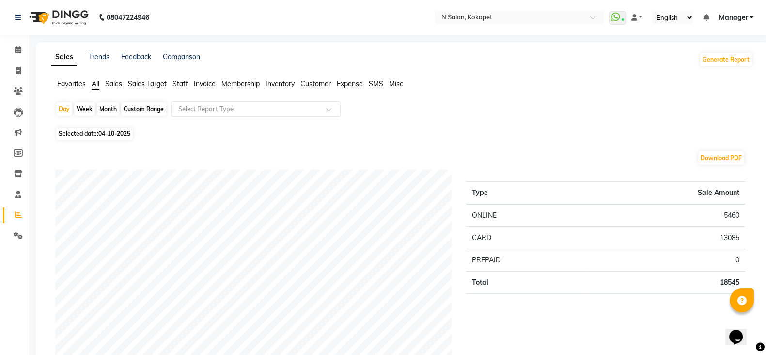
click at [18, 50] on icon at bounding box center [18, 49] width 6 height 7
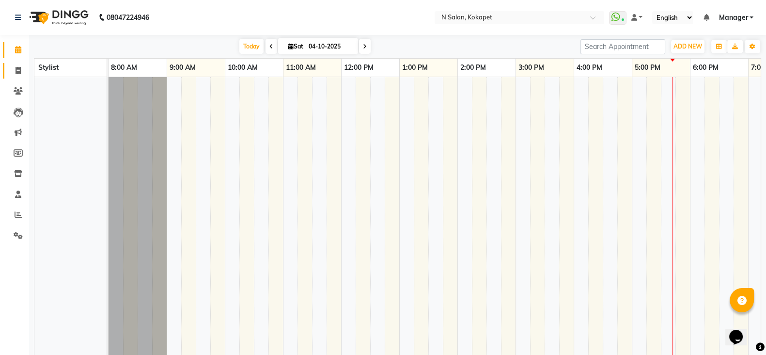
click at [16, 73] on icon at bounding box center [18, 70] width 5 height 7
select select "service"
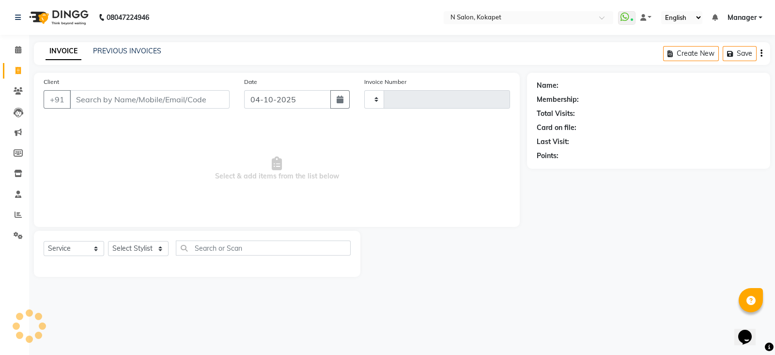
type input "1720"
select select "7256"
click at [89, 106] on input "Client" at bounding box center [150, 99] width 160 height 18
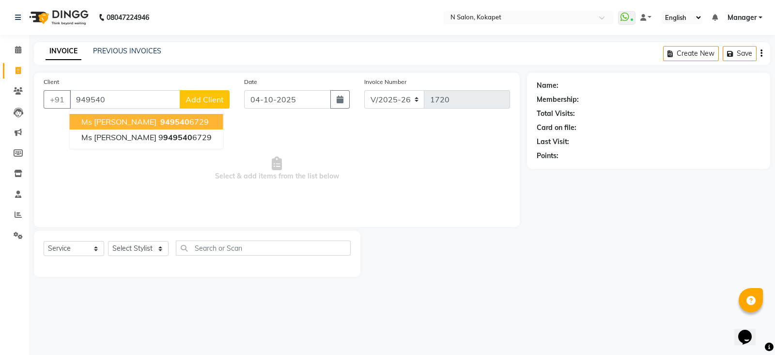
click at [106, 119] on span "ms Shilpa" at bounding box center [118, 122] width 75 height 10
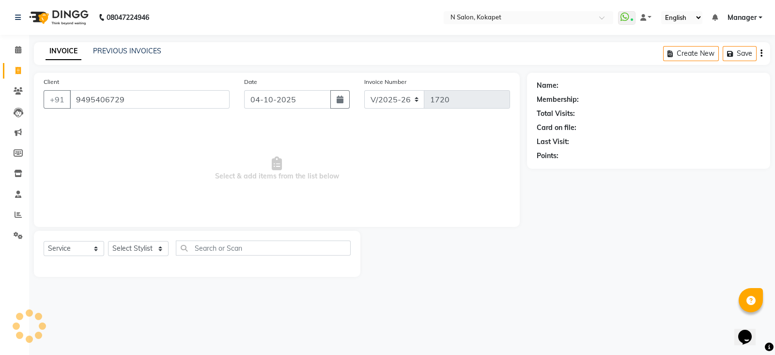
type input "9495406729"
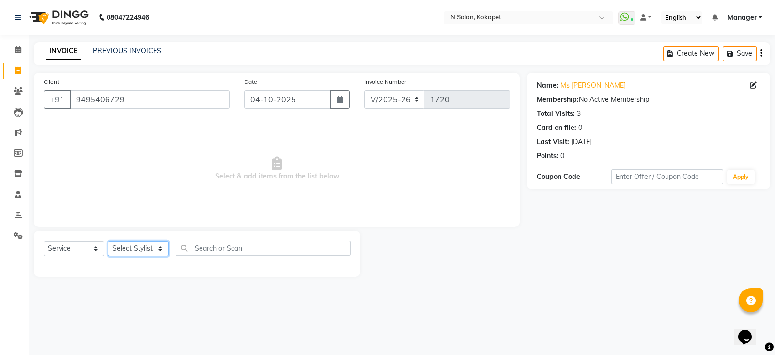
click at [150, 250] on select "Select Stylist Alim Anjali Bilal chai pedicurist Danish Manager Pooja Rehan Sam…" at bounding box center [138, 248] width 61 height 15
select select "90082"
click at [108, 241] on select "Select Stylist Alim Anjali Bilal chai pedicurist Danish Manager Pooja Rehan Sam…" at bounding box center [138, 248] width 61 height 15
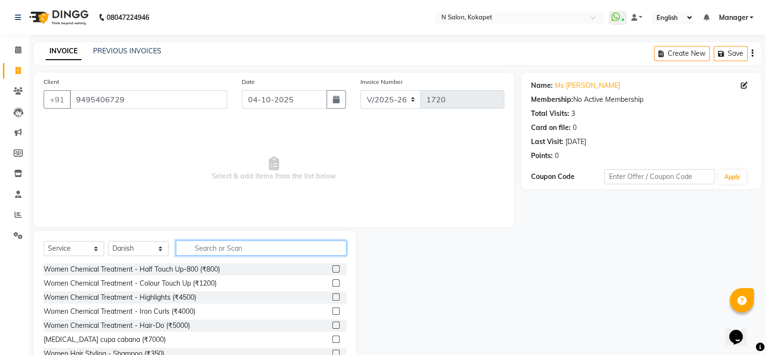
click at [228, 252] on input "text" at bounding box center [261, 247] width 171 height 15
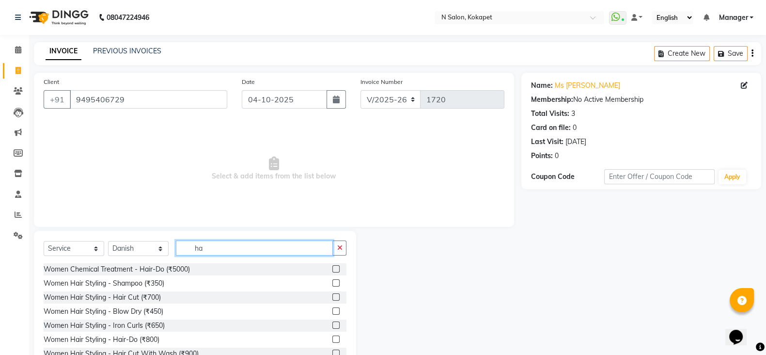
type input "h"
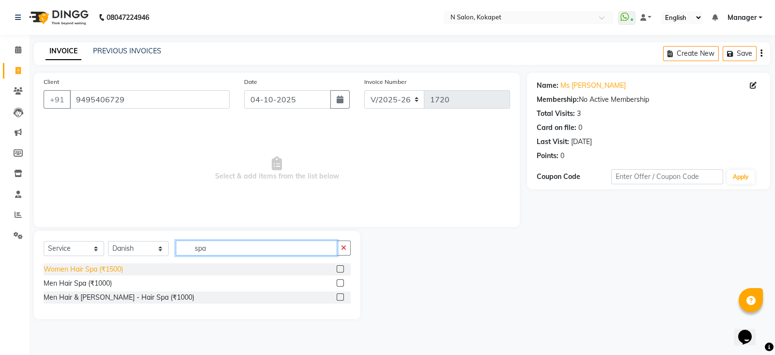
type input "spa"
click at [115, 270] on div "Women Hair Spa (₹1500)" at bounding box center [83, 269] width 79 height 10
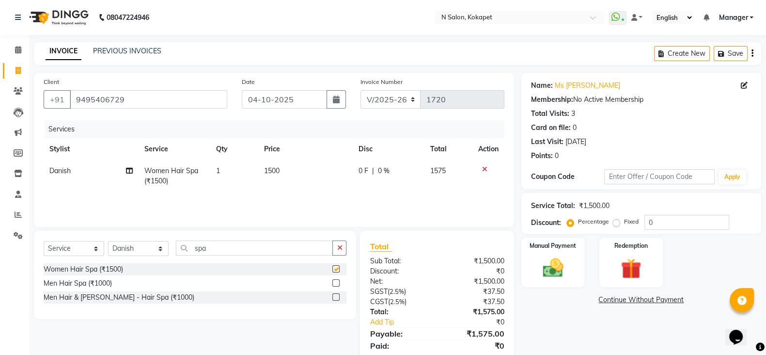
checkbox input "false"
click at [279, 170] on span "1500" at bounding box center [272, 170] width 16 height 9
select select "90082"
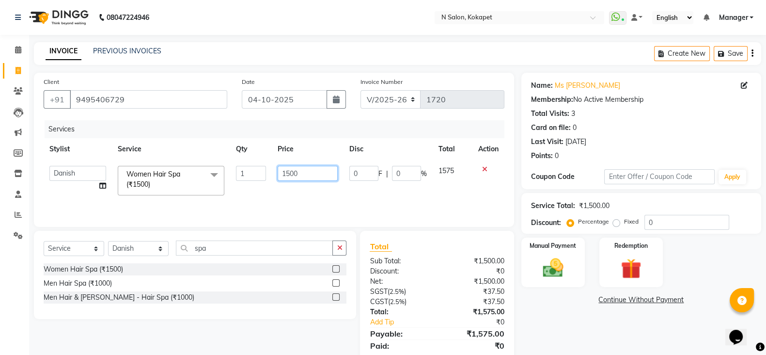
drag, startPoint x: 300, startPoint y: 172, endPoint x: 183, endPoint y: 185, distance: 117.5
click at [183, 185] on tr "Alim Anjali Bilal chai pedicurist Danish Manager Pooja Rehan Sameer seema Shuba…" at bounding box center [274, 180] width 461 height 41
type input "2500"
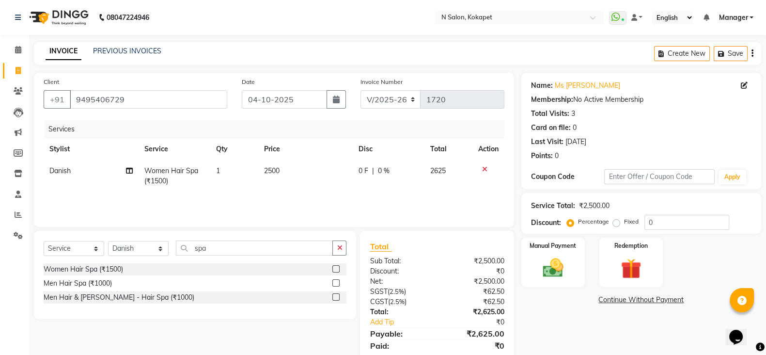
click at [222, 199] on div "Services Stylist Service Qty Price Disc Total Action Danish Women Hair Spa (₹15…" at bounding box center [274, 168] width 461 height 97
click at [271, 203] on div "Services Stylist Service Qty Price Disc Total Action Danish Women Hair Spa (₹15…" at bounding box center [274, 168] width 461 height 97
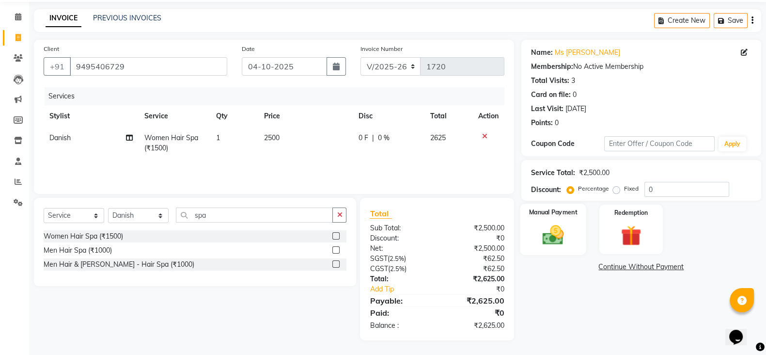
click at [562, 245] on img at bounding box center [553, 234] width 34 height 24
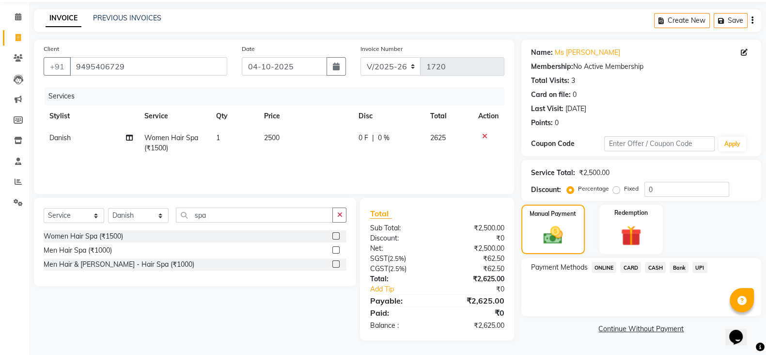
click at [601, 269] on span "ONLINE" at bounding box center [604, 267] width 25 height 11
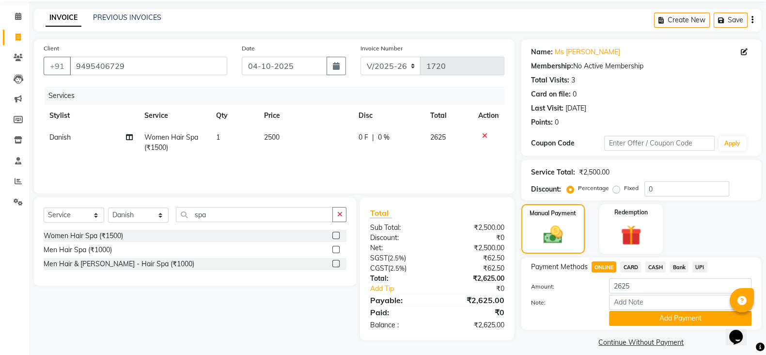
scroll to position [44, 0]
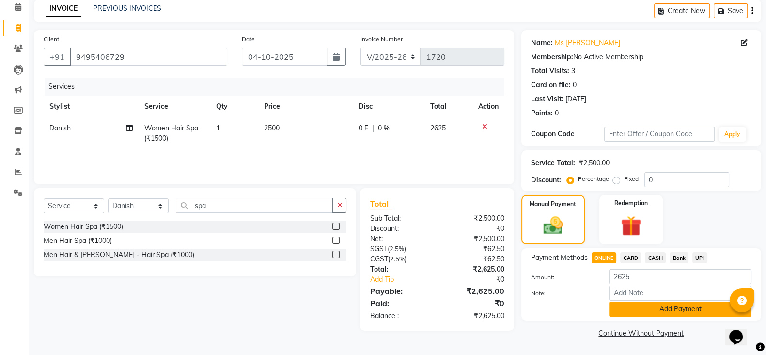
click at [671, 312] on button "Add Payment" at bounding box center [680, 308] width 142 height 15
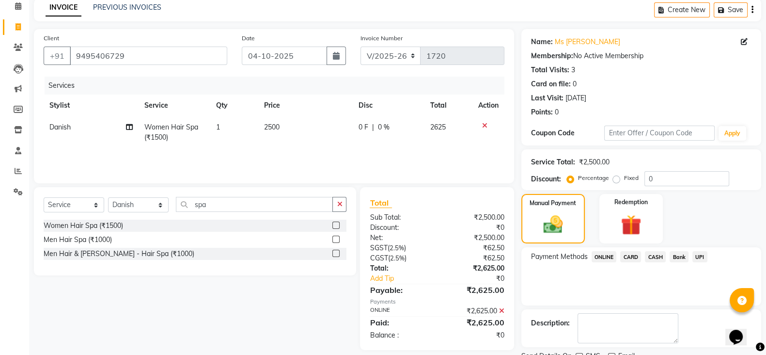
scroll to position [83, 0]
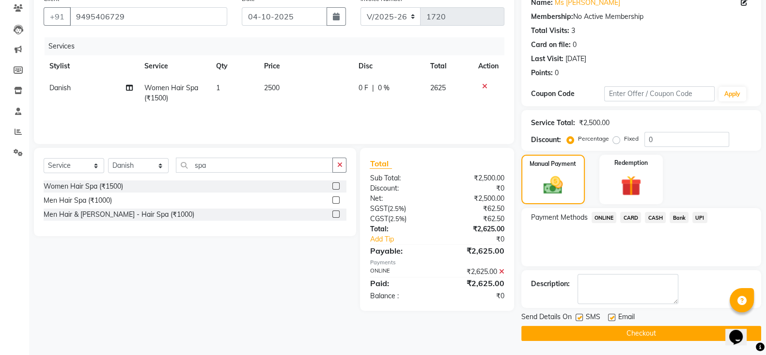
click at [631, 332] on button "Checkout" at bounding box center [641, 333] width 240 height 15
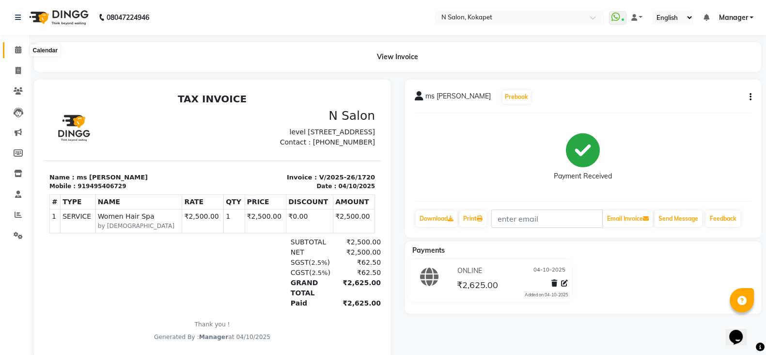
click at [17, 52] on icon at bounding box center [18, 49] width 6 height 7
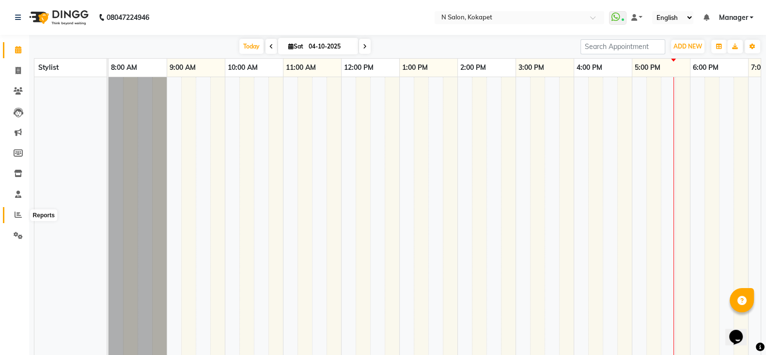
click at [10, 213] on span at bounding box center [18, 214] width 17 height 11
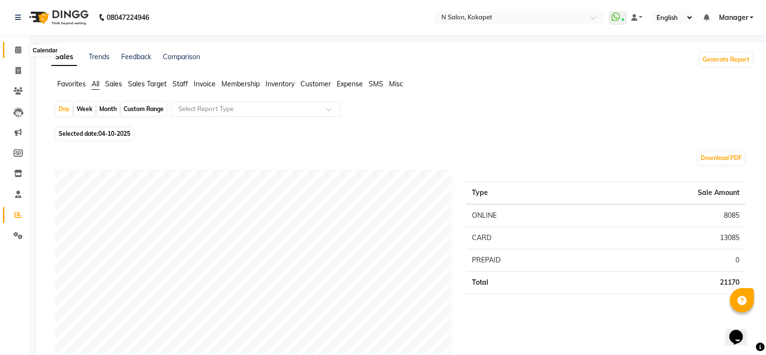
click at [10, 52] on span at bounding box center [18, 50] width 17 height 11
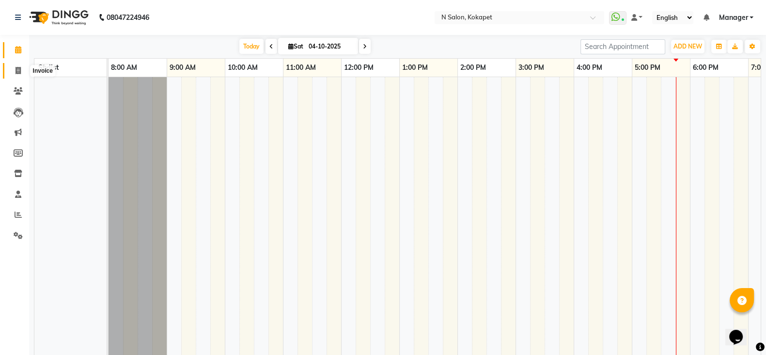
click at [18, 68] on icon at bounding box center [18, 70] width 5 height 7
select select "service"
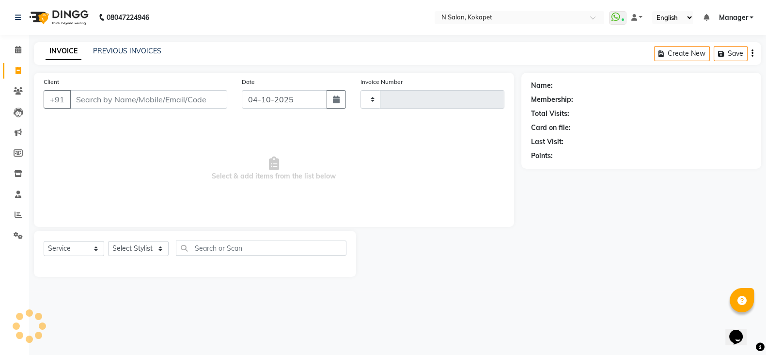
type input "1721"
select select "7256"
click at [126, 254] on select "Select Stylist Alim Anjali Bilal chai pedicurist Danish Manager Pooja Rehan Sam…" at bounding box center [138, 248] width 61 height 15
select select "90078"
click at [108, 241] on select "Select Stylist Alim Anjali Bilal chai pedicurist Danish Manager Pooja Rehan Sam…" at bounding box center [138, 248] width 61 height 15
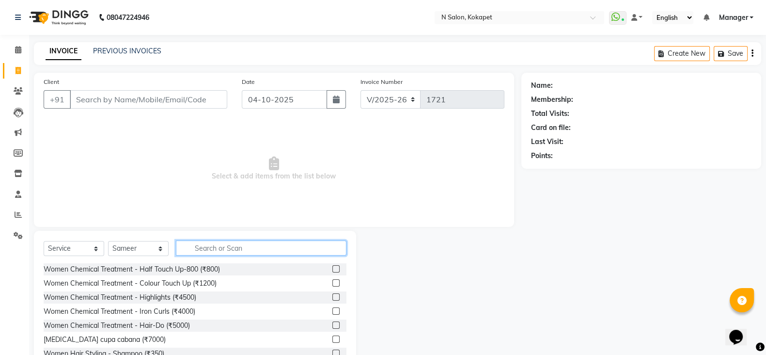
click at [216, 253] on input "text" at bounding box center [261, 247] width 171 height 15
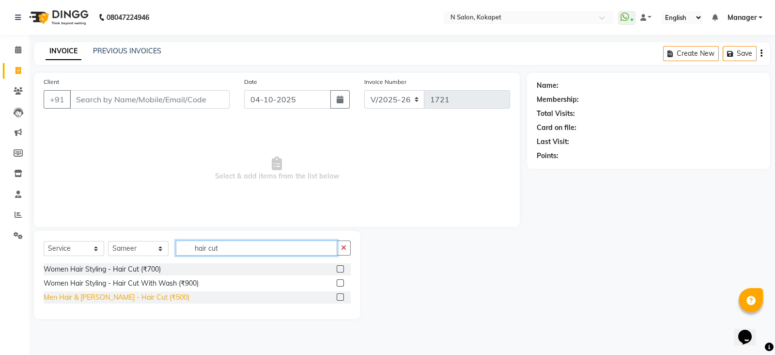
type input "hair cut"
click at [127, 297] on div "Men Hair & Beard - Hair Cut (₹500)" at bounding box center [117, 297] width 146 height 10
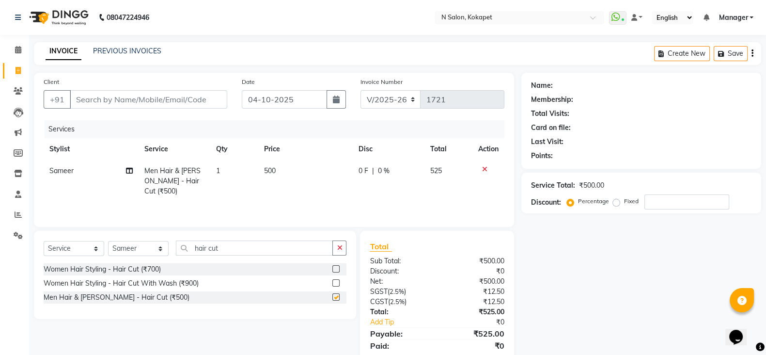
checkbox input "false"
click at [244, 248] on input "hair cut" at bounding box center [254, 247] width 157 height 15
drag, startPoint x: 244, startPoint y: 248, endPoint x: 72, endPoint y: 264, distance: 173.2
click at [72, 264] on div "Select Service Product Membership Package Voucher Prepaid Gift Card Select Styl…" at bounding box center [195, 275] width 322 height 88
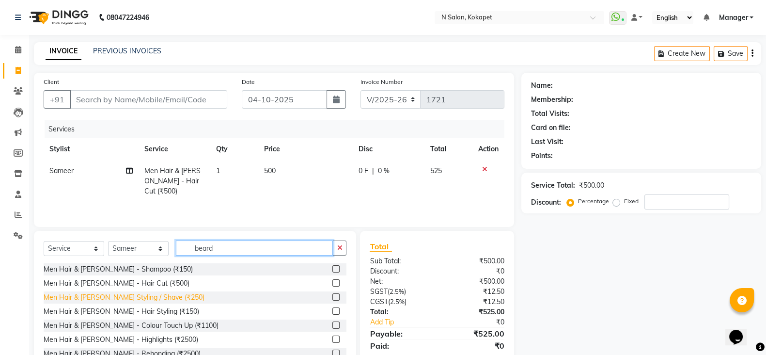
type input "beard"
click at [141, 293] on div "Men Hair & Beard - Beard Styling / Shave (₹250)" at bounding box center [124, 297] width 161 height 10
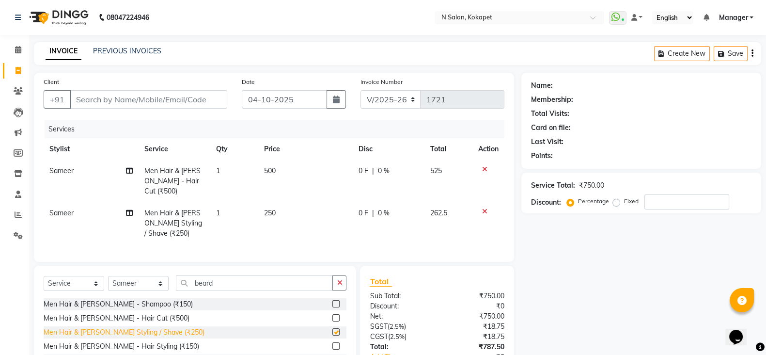
checkbox input "false"
click at [280, 181] on td "500" at bounding box center [305, 181] width 95 height 42
select select "90078"
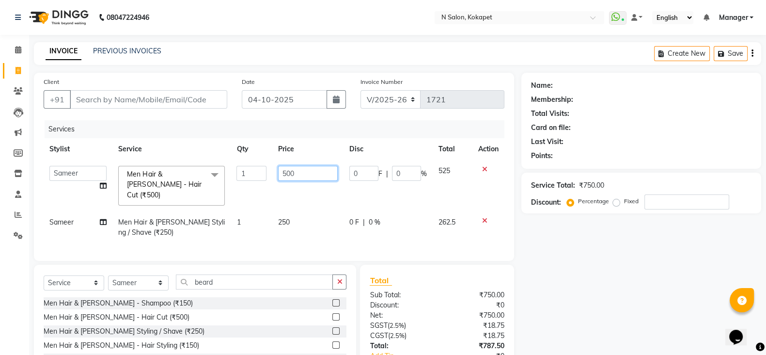
drag, startPoint x: 308, startPoint y: 174, endPoint x: 232, endPoint y: 175, distance: 75.6
click at [232, 175] on tr "Alim Anjali Bilal chai pedicurist Danish Manager Pooja Rehan Sameer seema Shuba…" at bounding box center [274, 185] width 461 height 51
type input "450"
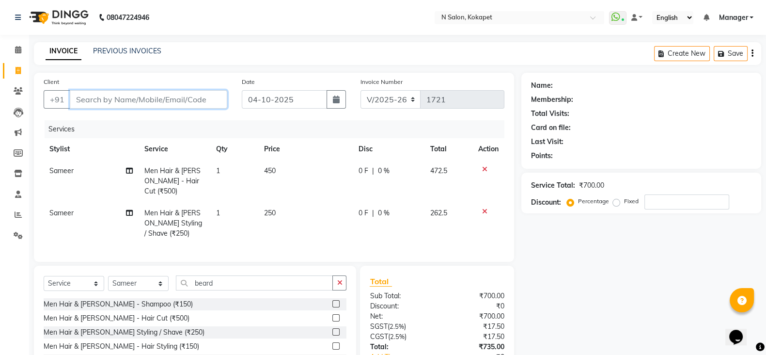
click at [176, 95] on input "Client" at bounding box center [148, 99] width 157 height 18
type input "7"
type input "0"
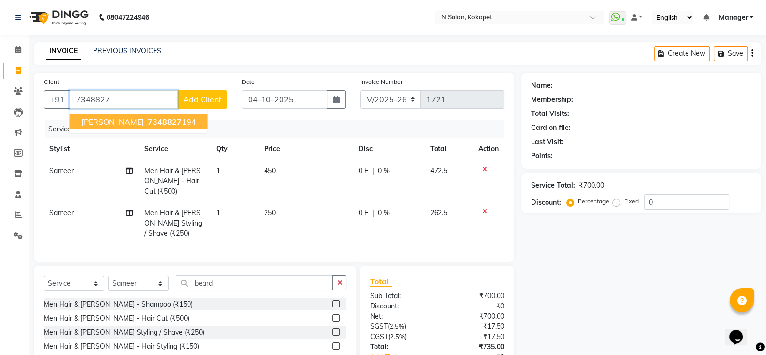
click at [160, 117] on ngb-highlight "7348827 194" at bounding box center [171, 122] width 50 height 10
type input "7348827194"
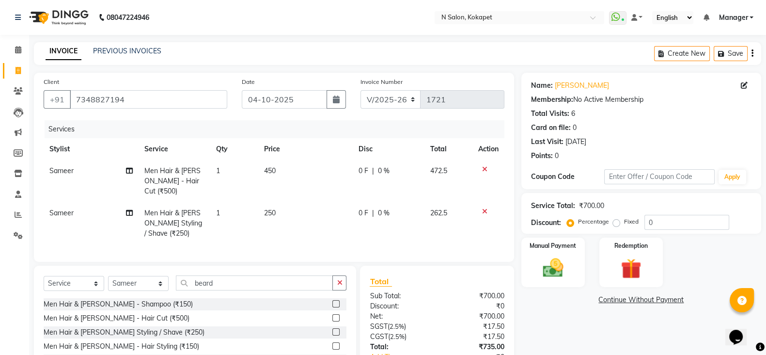
scroll to position [68, 0]
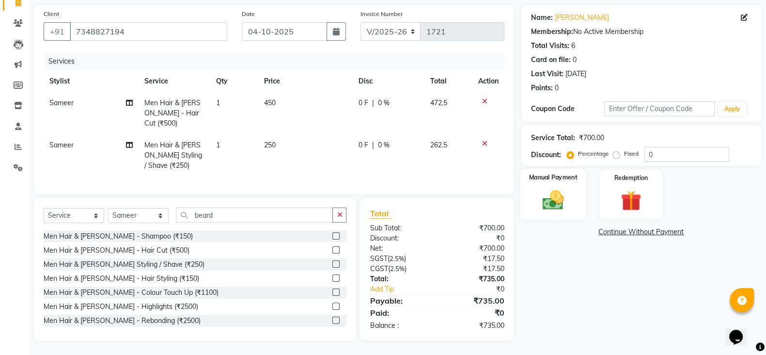
click at [549, 200] on img at bounding box center [553, 200] width 34 height 24
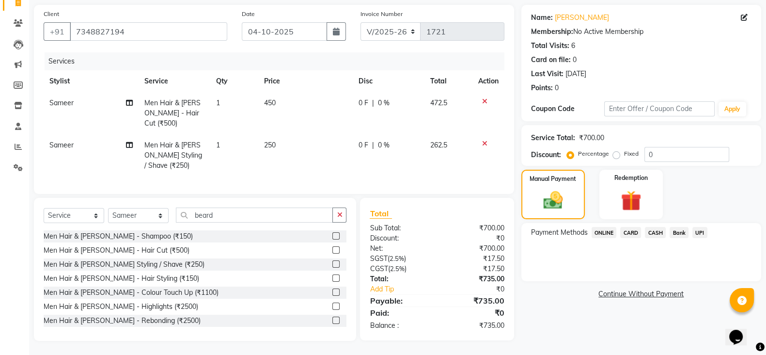
click at [598, 231] on span "ONLINE" at bounding box center [604, 232] width 25 height 11
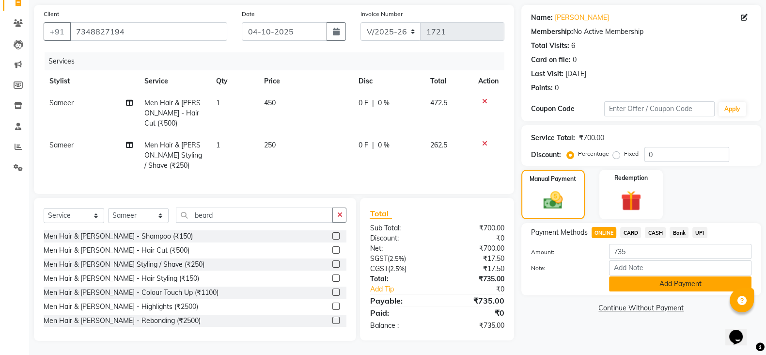
click at [638, 283] on button "Add Payment" at bounding box center [680, 283] width 142 height 15
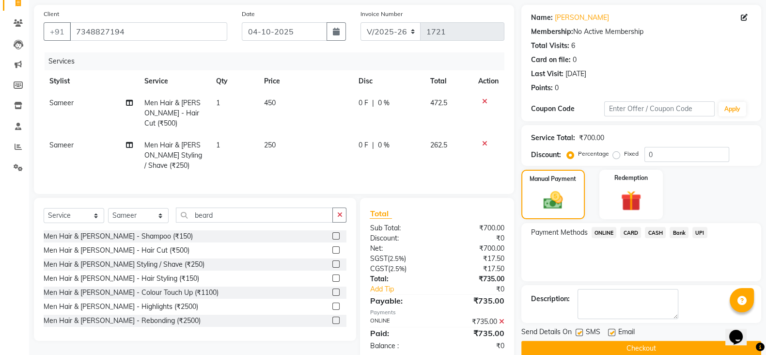
scroll to position [87, 0]
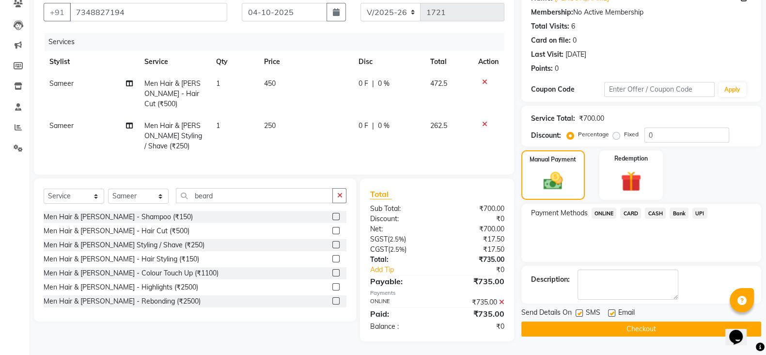
click at [629, 328] on button "Checkout" at bounding box center [641, 328] width 240 height 15
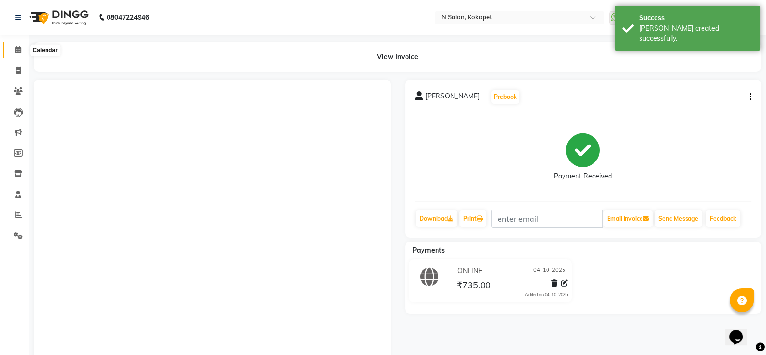
click at [19, 54] on span at bounding box center [18, 50] width 17 height 11
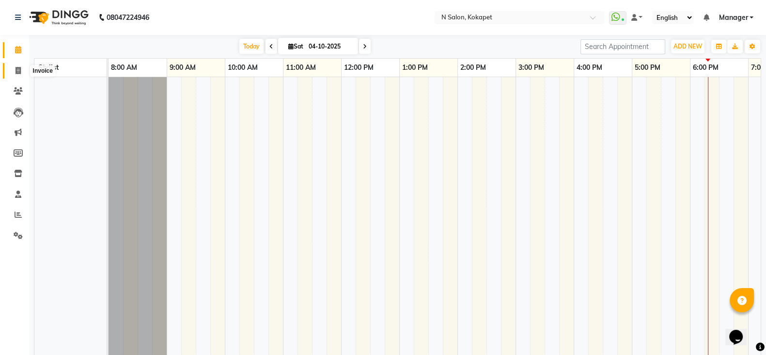
click at [12, 70] on span at bounding box center [18, 70] width 17 height 11
select select "7256"
select select "service"
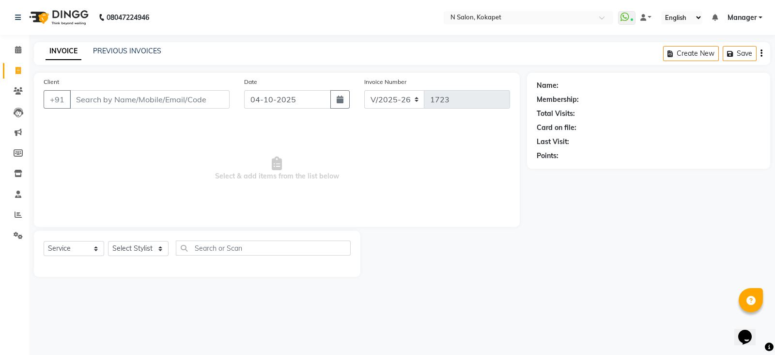
click at [125, 105] on input "Client" at bounding box center [150, 99] width 160 height 18
type input "8390111669"
click at [216, 95] on span "Add Client" at bounding box center [205, 99] width 38 height 10
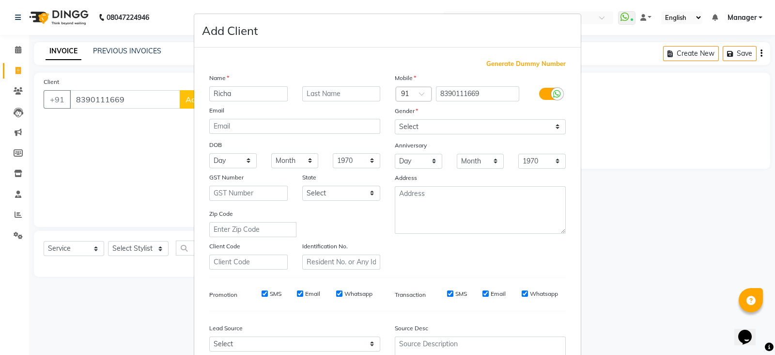
type input "Richa"
click at [418, 125] on select "Select Male Female Other Prefer Not To Say" at bounding box center [480, 126] width 171 height 15
select select "female"
click at [395, 120] on select "Select Male Female Other Prefer Not To Say" at bounding box center [480, 126] width 171 height 15
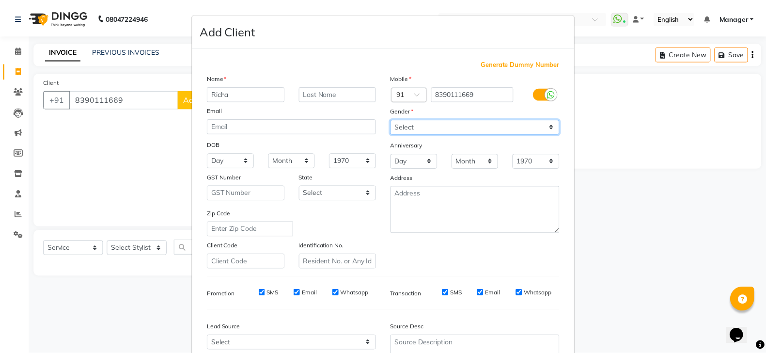
scroll to position [98, 0]
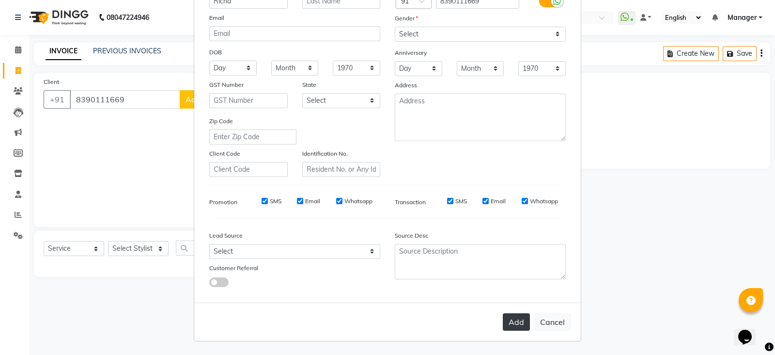
click at [509, 322] on button "Add" at bounding box center [516, 321] width 27 height 17
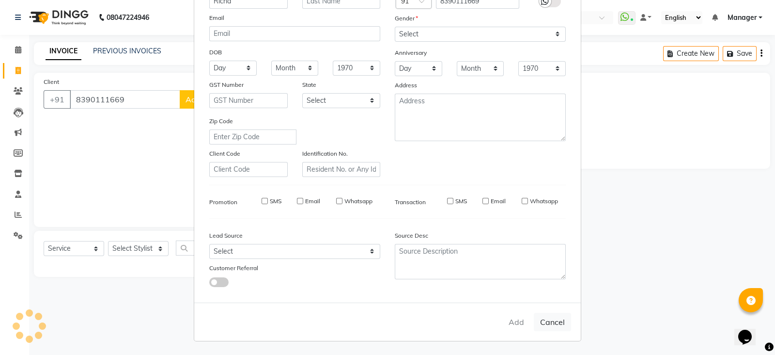
select select
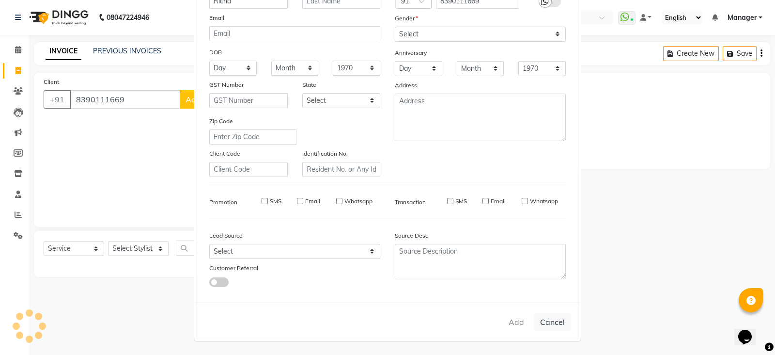
select select
checkbox input "false"
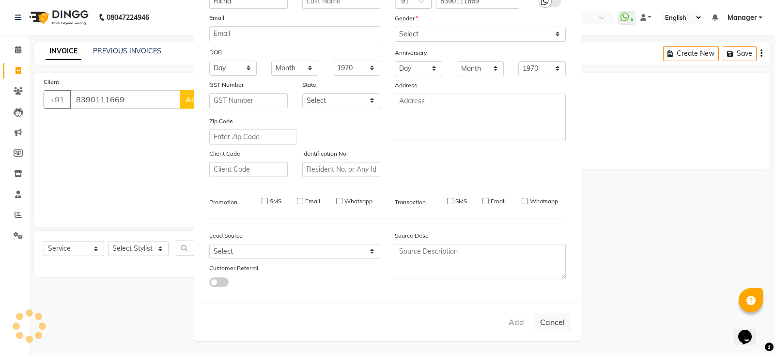
checkbox input "false"
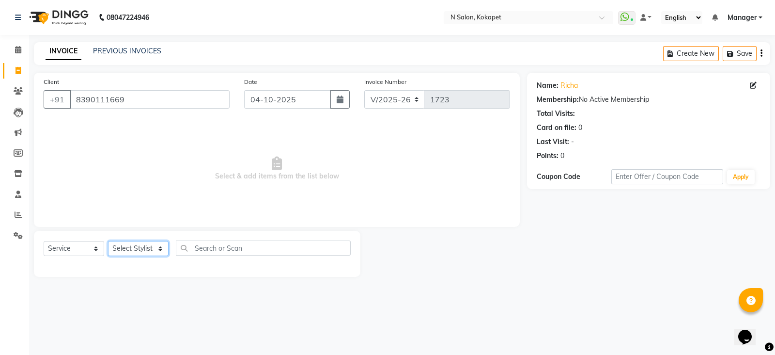
click at [133, 246] on select "Select Stylist Alim Anjali Bilal chai pedicurist Danish Manager Pooja Rehan Sam…" at bounding box center [138, 248] width 61 height 15
select select "89511"
click at [108, 241] on select "Select Stylist Alim Anjali Bilal chai pedicurist Danish Manager Pooja Rehan Sam…" at bounding box center [138, 248] width 61 height 15
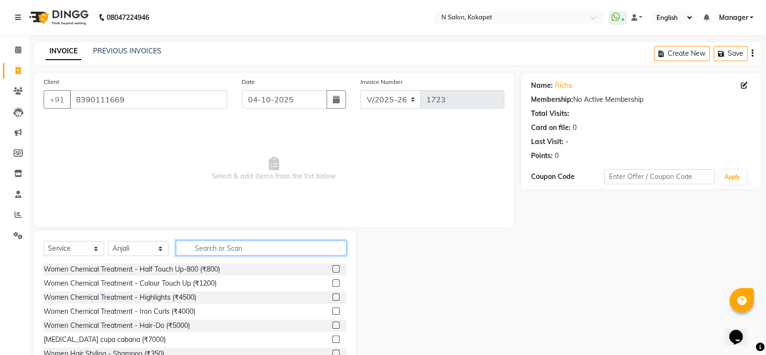
click at [219, 246] on input "text" at bounding box center [261, 247] width 171 height 15
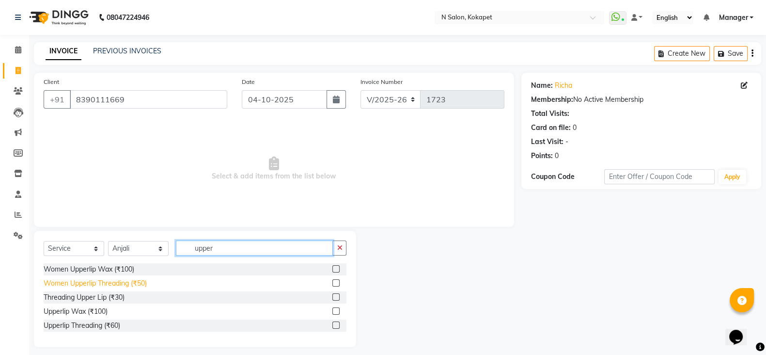
type input "upper"
click at [76, 286] on div "Women Upperlip Threading (₹50)" at bounding box center [95, 283] width 103 height 10
checkbox input "false"
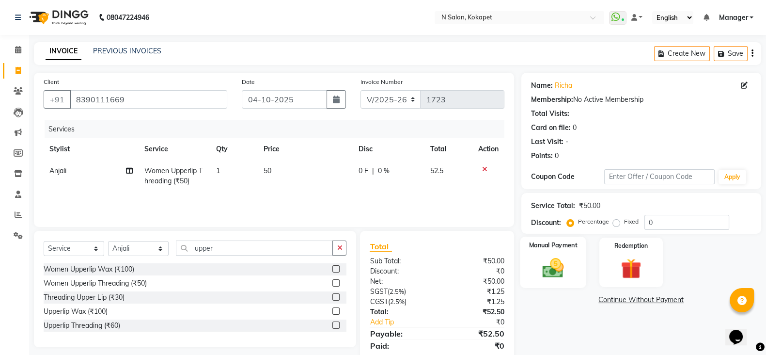
scroll to position [33, 0]
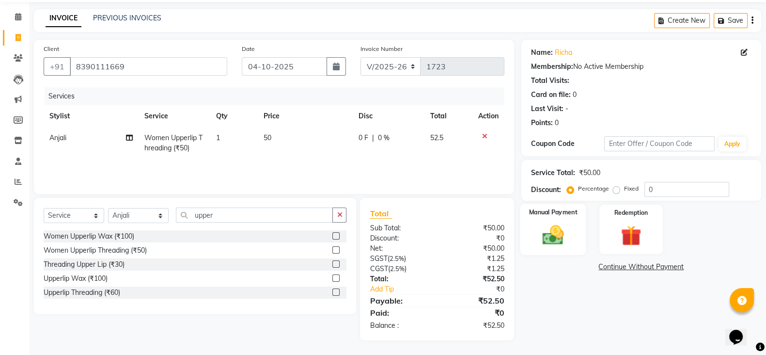
click at [563, 229] on img at bounding box center [553, 234] width 34 height 24
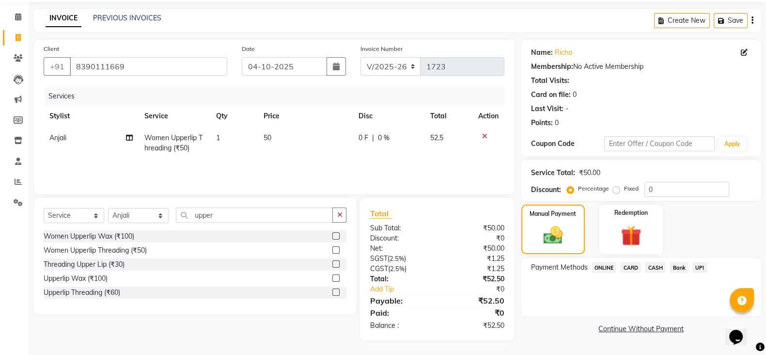
click at [605, 269] on span "ONLINE" at bounding box center [604, 267] width 25 height 11
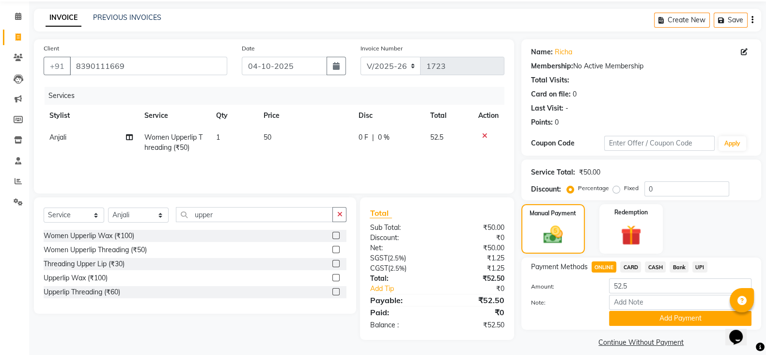
scroll to position [44, 0]
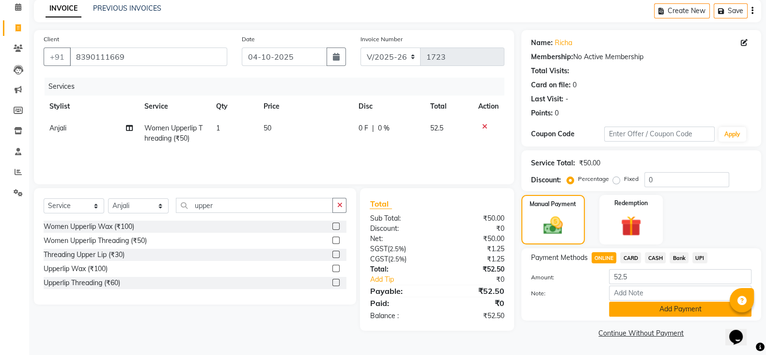
click at [639, 313] on button "Add Payment" at bounding box center [680, 308] width 142 height 15
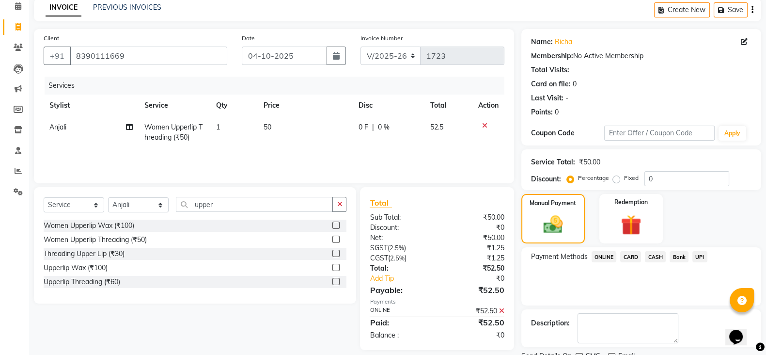
scroll to position [83, 0]
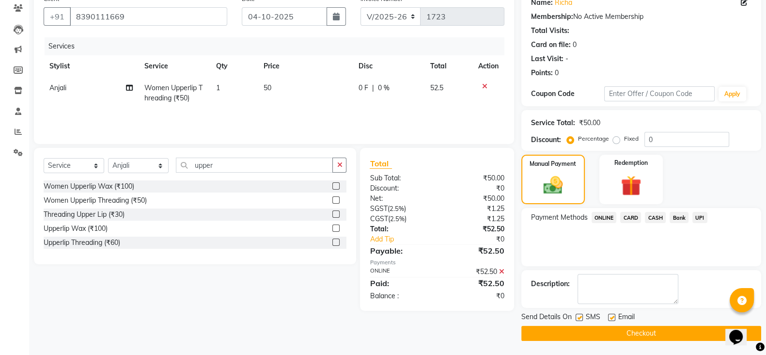
click at [631, 328] on button "Checkout" at bounding box center [641, 333] width 240 height 15
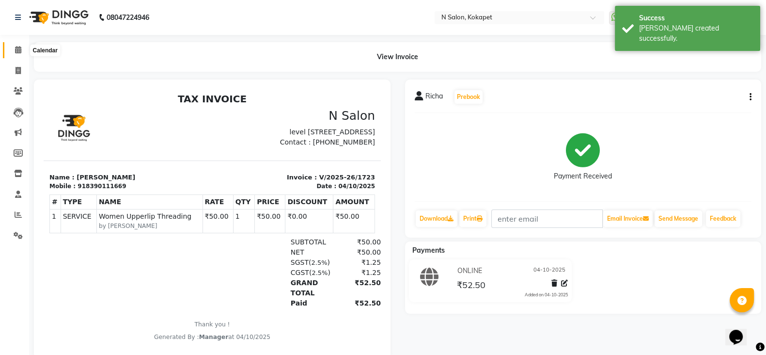
click at [19, 47] on icon at bounding box center [18, 49] width 6 height 7
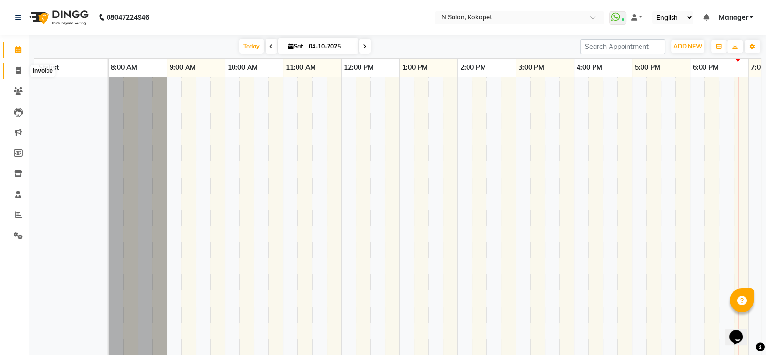
click at [17, 70] on icon at bounding box center [18, 70] width 5 height 7
select select "service"
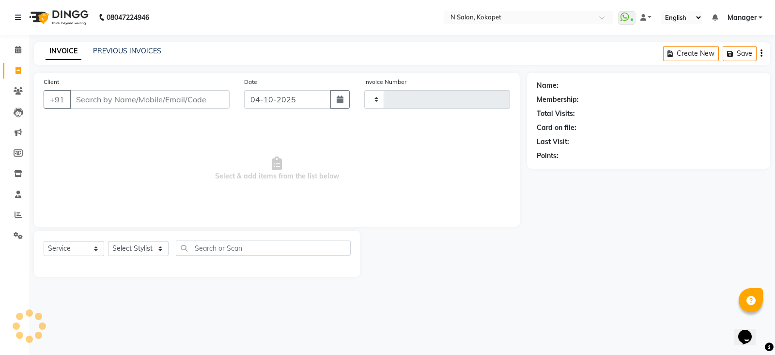
type input "1726"
select select "7256"
click at [190, 96] on input "Client" at bounding box center [150, 99] width 160 height 18
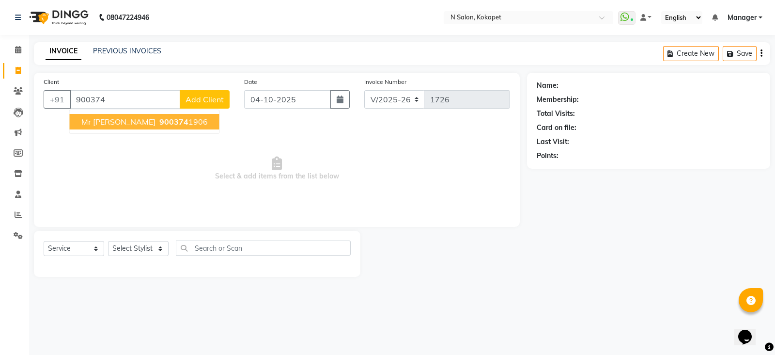
click at [159, 121] on span "900374" at bounding box center [173, 122] width 29 height 10
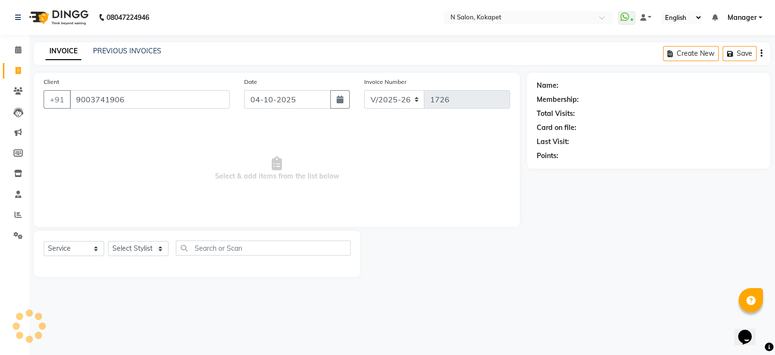
type input "9003741906"
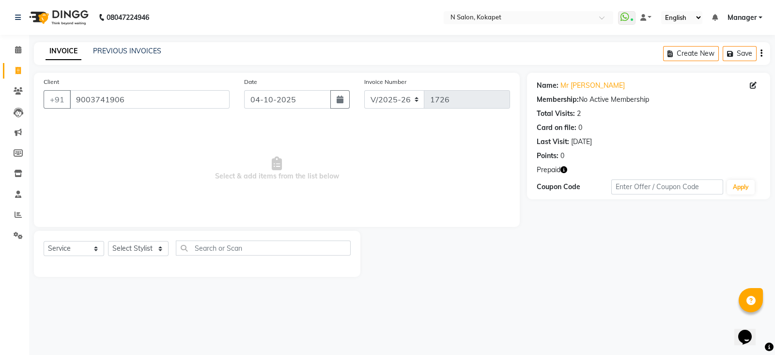
click at [566, 172] on icon "button" at bounding box center [564, 169] width 7 height 7
click at [155, 248] on select "Select Stylist Alim Anjali Bilal chai pedicurist Danish Manager Pooja Rehan Sam…" at bounding box center [138, 248] width 61 height 15
select select "90078"
click at [108, 241] on select "Select Stylist Alim Anjali Bilal chai pedicurist Danish Manager Pooja Rehan Sam…" at bounding box center [138, 248] width 61 height 15
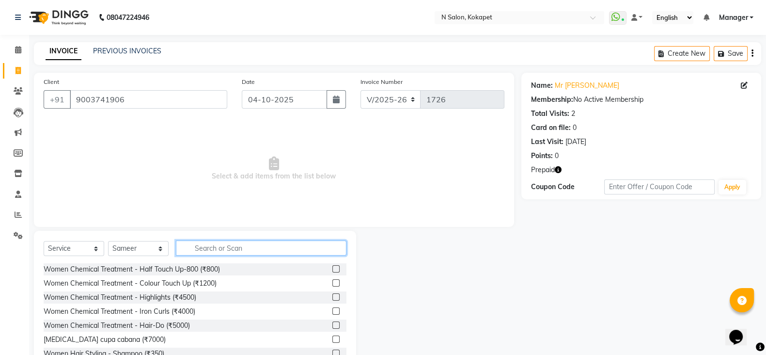
click at [245, 250] on input "text" at bounding box center [261, 247] width 171 height 15
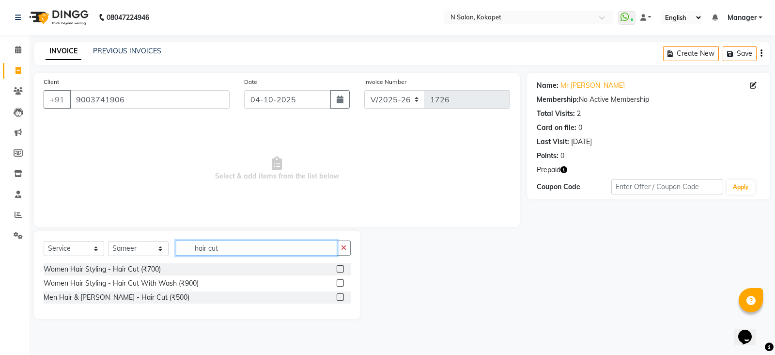
type input "hair cut"
click at [340, 294] on label at bounding box center [340, 296] width 7 height 7
click at [340, 294] on input "checkbox" at bounding box center [340, 297] width 6 height 6
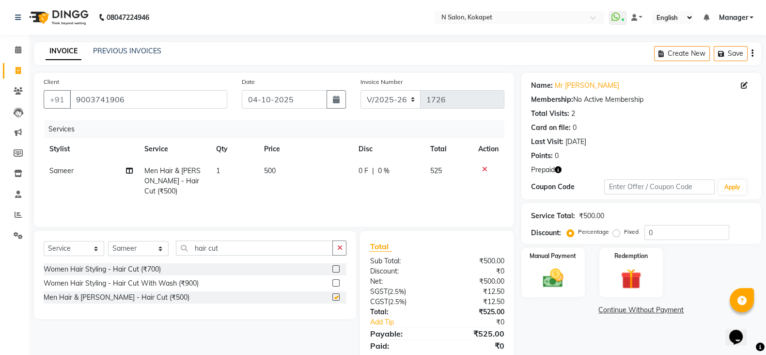
checkbox input "false"
drag, startPoint x: 338, startPoint y: 246, endPoint x: 311, endPoint y: 250, distance: 27.6
click at [311, 250] on div "hair cut" at bounding box center [261, 247] width 170 height 15
click at [311, 250] on input "hair cut" at bounding box center [254, 247] width 157 height 15
click at [342, 251] on button "button" at bounding box center [339, 247] width 14 height 15
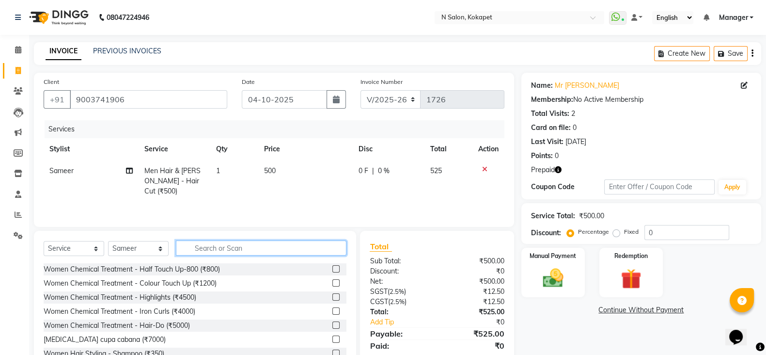
click at [328, 247] on input "text" at bounding box center [261, 247] width 171 height 15
type input "bear"
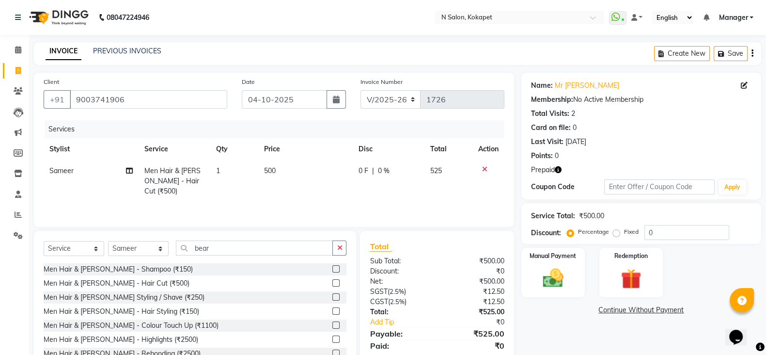
click at [332, 297] on label at bounding box center [335, 296] width 7 height 7
click at [332, 297] on input "checkbox" at bounding box center [335, 297] width 6 height 6
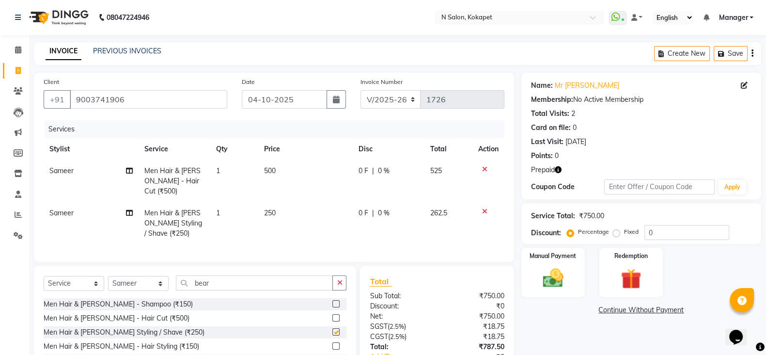
checkbox input "false"
click at [271, 176] on td "500" at bounding box center [305, 181] width 95 height 42
select select "90078"
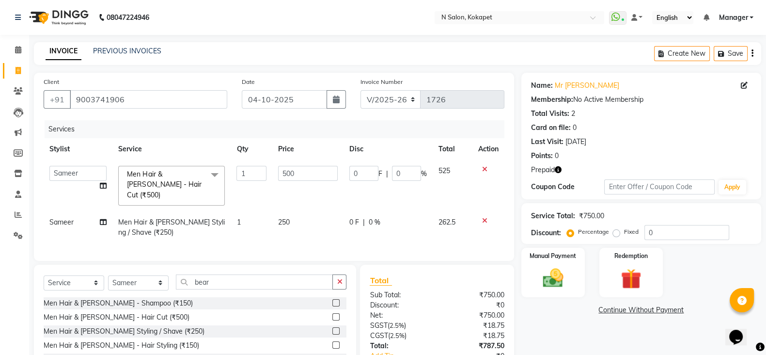
click at [271, 176] on td "1" at bounding box center [252, 185] width 42 height 51
click at [299, 172] on input "500" at bounding box center [308, 173] width 60 height 15
type input "5"
type input "450"
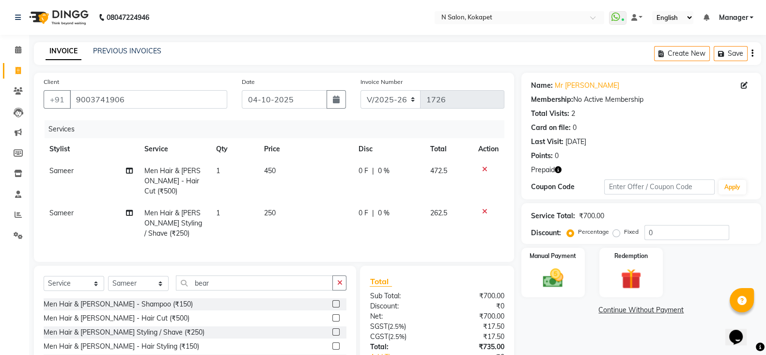
click at [554, 310] on link "Continue Without Payment" at bounding box center [641, 310] width 236 height 10
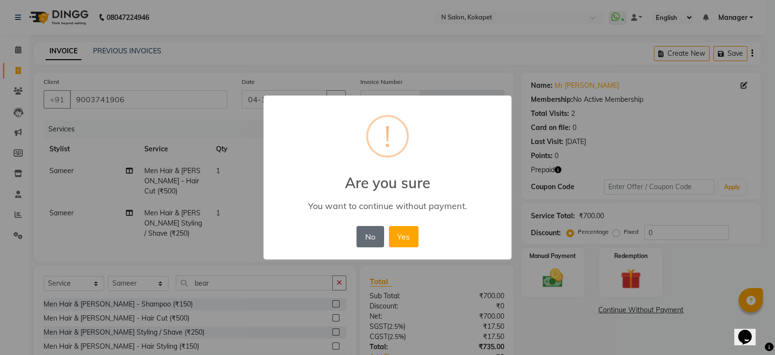
click at [372, 242] on button "No" at bounding box center [370, 236] width 27 height 21
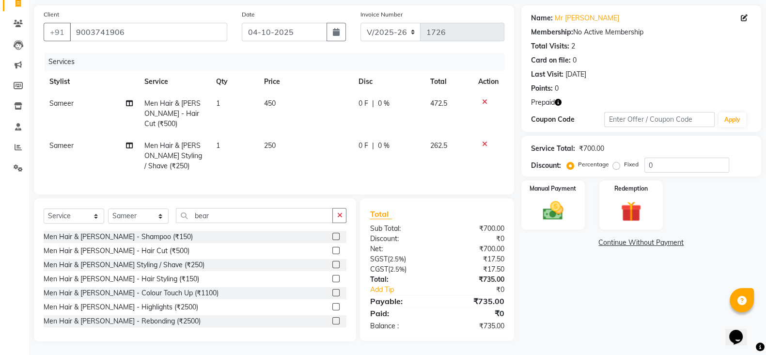
scroll to position [68, 0]
click at [632, 209] on img at bounding box center [631, 211] width 34 height 26
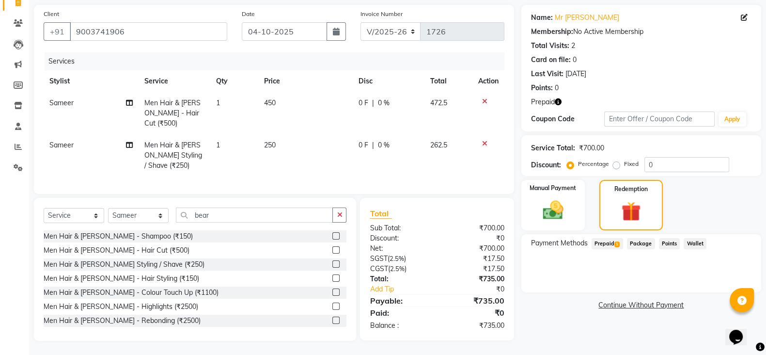
click at [606, 244] on span "Prepaid 1" at bounding box center [607, 243] width 31 height 11
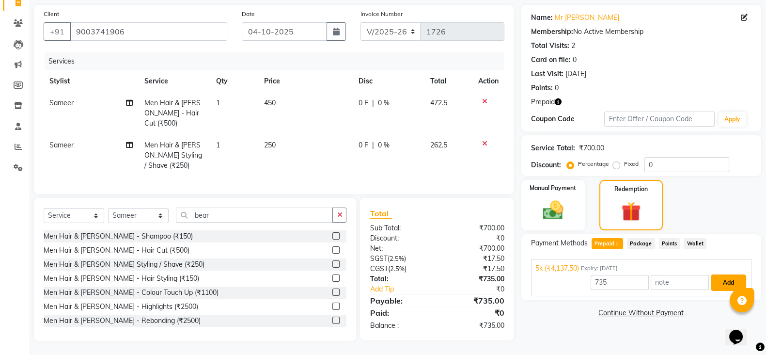
click at [722, 282] on button "Add" at bounding box center [728, 282] width 35 height 16
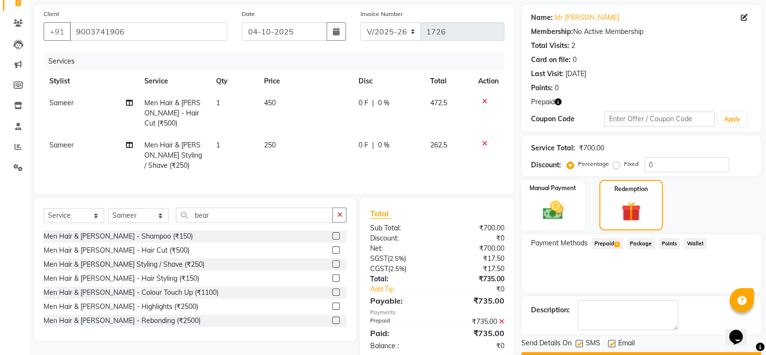
scroll to position [94, 0]
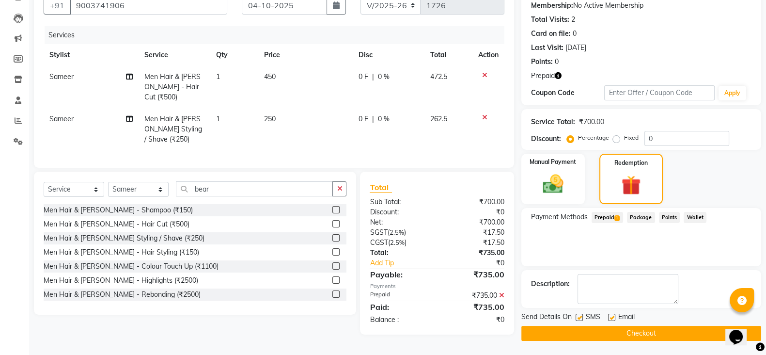
click at [629, 333] on button "Checkout" at bounding box center [641, 333] width 240 height 15
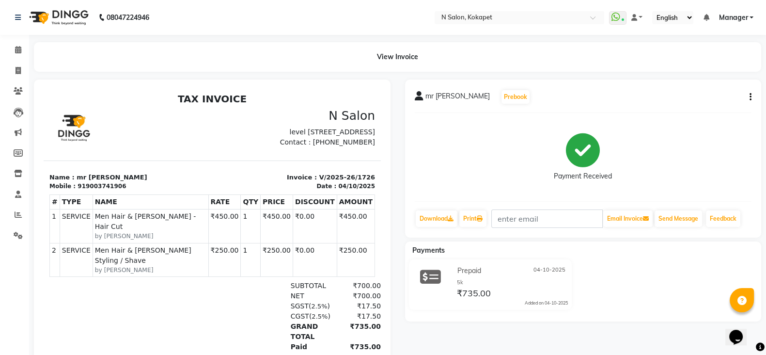
scroll to position [7, 0]
